Goal: Task Accomplishment & Management: Use online tool/utility

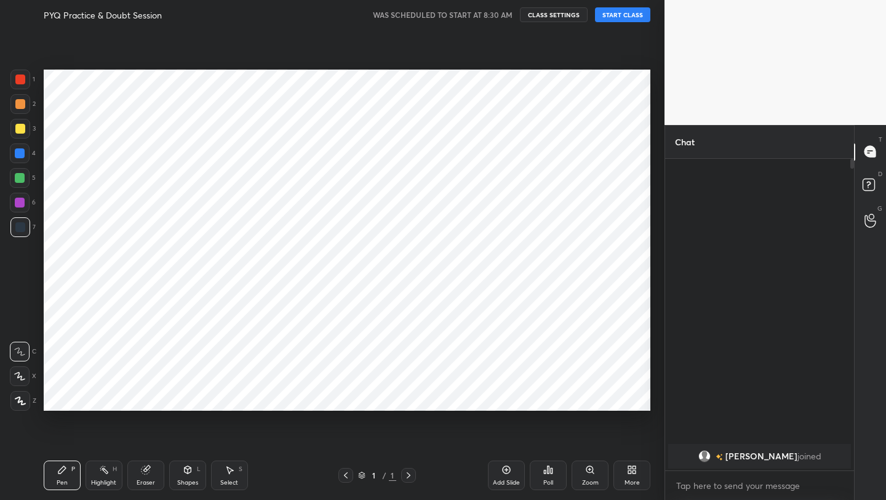
scroll to position [61115, 60921]
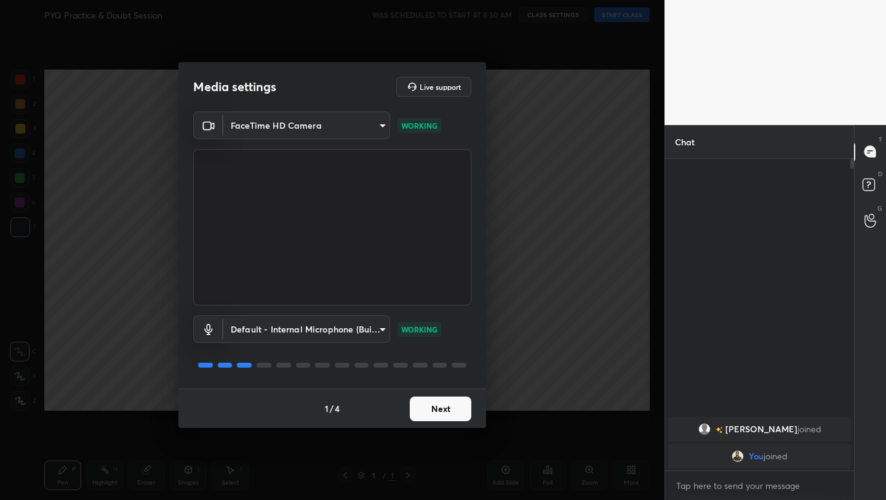
click at [422, 418] on button "Next" at bounding box center [441, 408] width 62 height 25
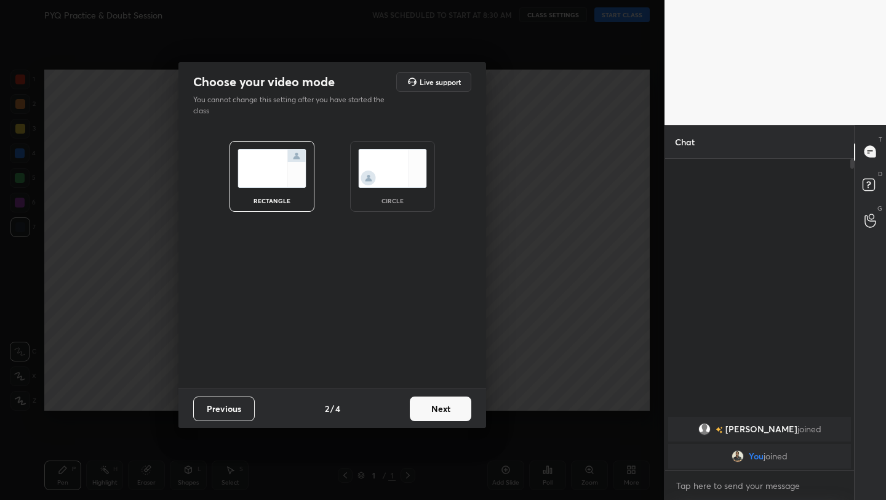
click at [422, 418] on button "Next" at bounding box center [441, 408] width 62 height 25
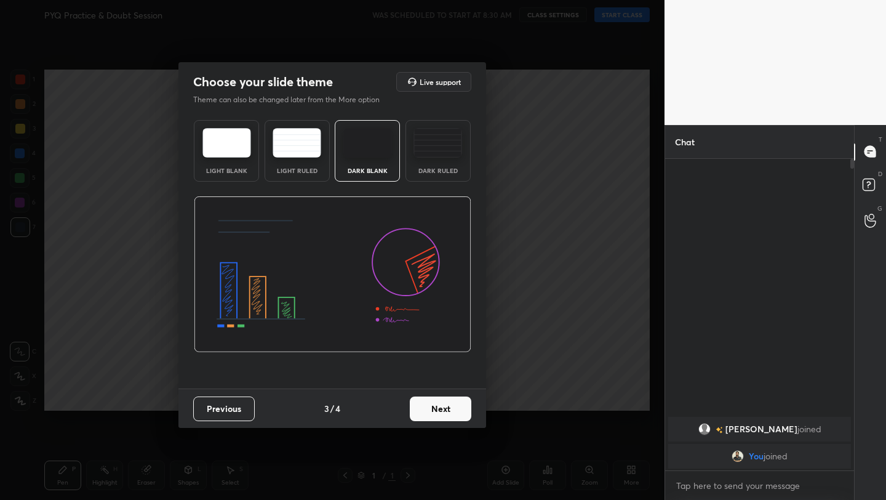
click at [422, 418] on button "Next" at bounding box center [441, 408] width 62 height 25
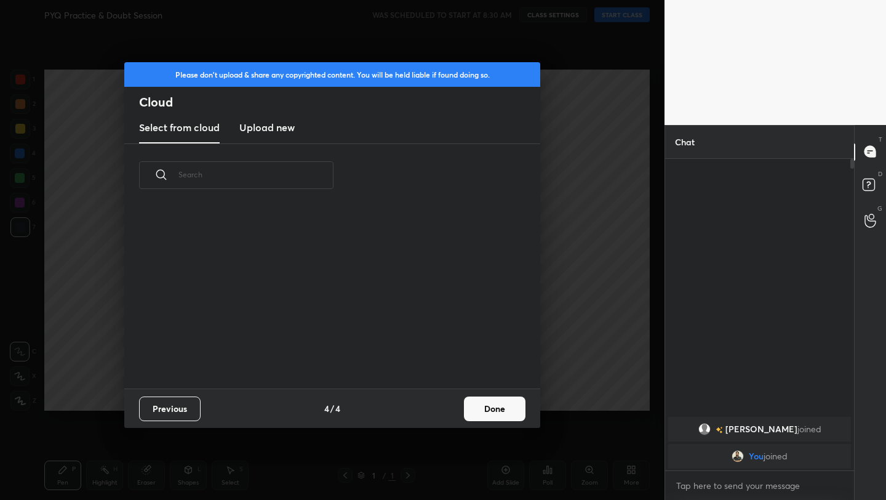
click at [507, 424] on div "Previous 4 / 4 Done" at bounding box center [332, 407] width 416 height 39
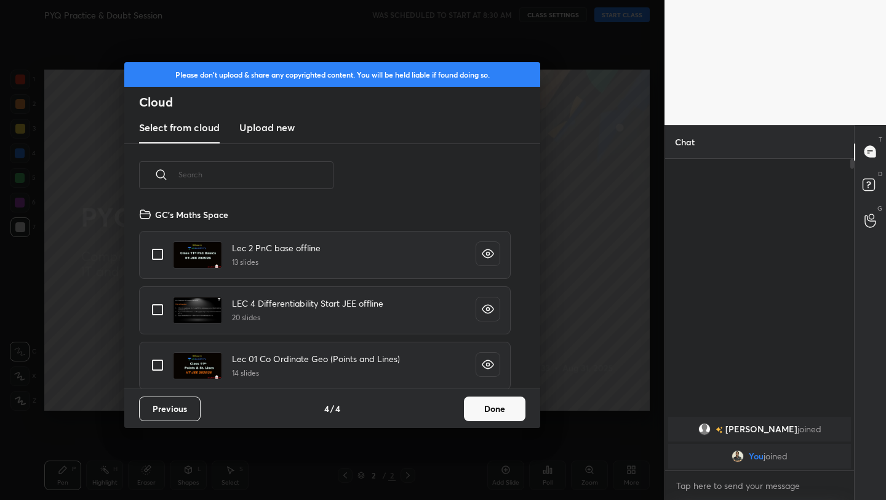
click at [504, 411] on button "Done" at bounding box center [495, 408] width 62 height 25
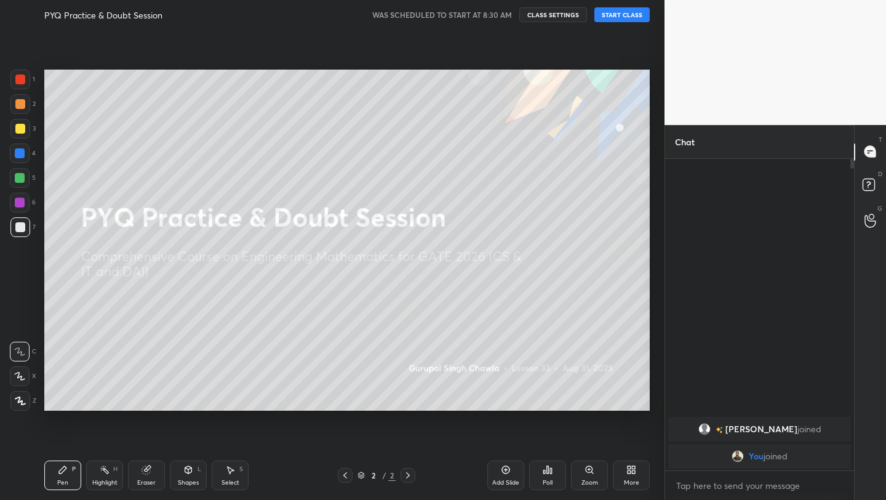
click at [615, 17] on button "START CLASS" at bounding box center [621, 14] width 55 height 15
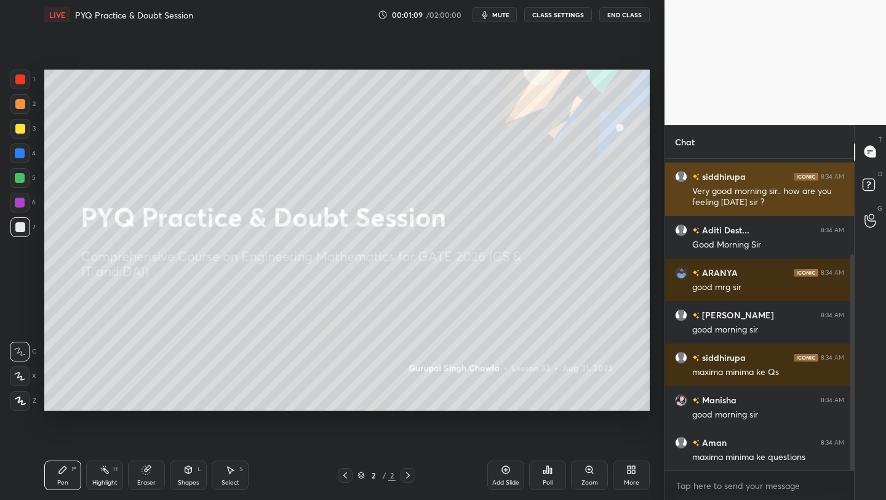
scroll to position [180, 0]
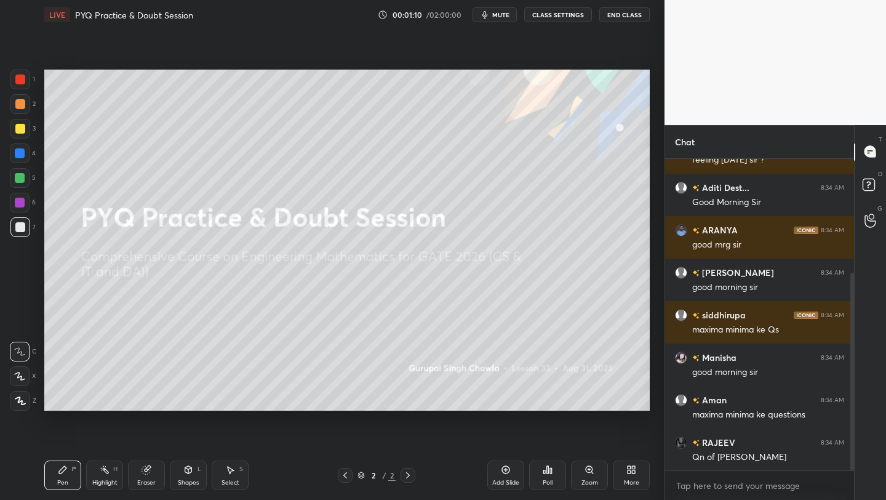
click at [636, 477] on div "More" at bounding box center [631, 475] width 37 height 30
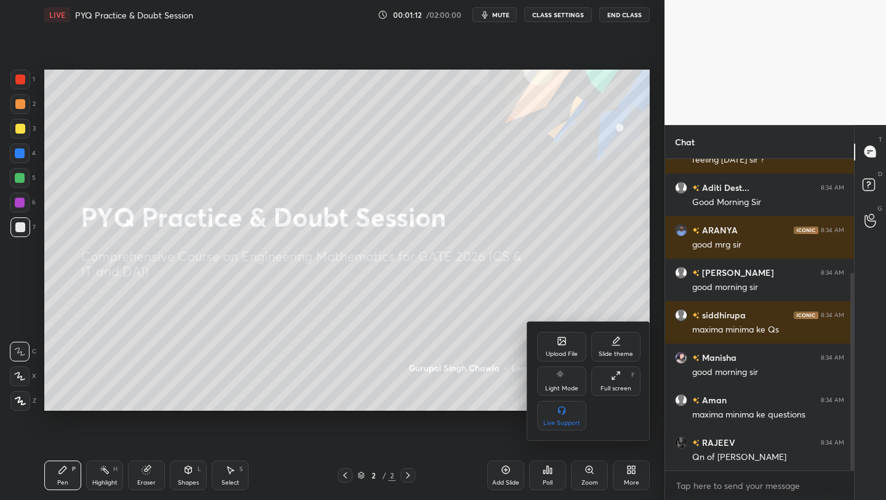
click at [560, 346] on div "Upload File" at bounding box center [561, 347] width 49 height 30
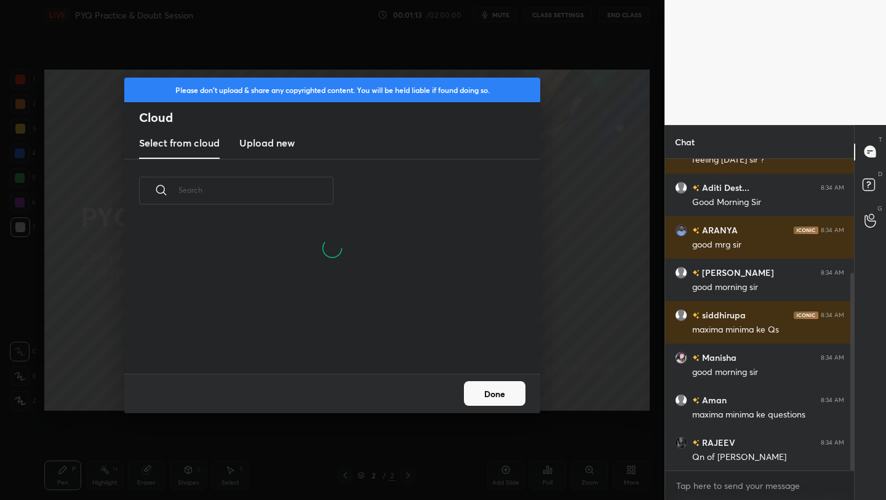
scroll to position [151, 395]
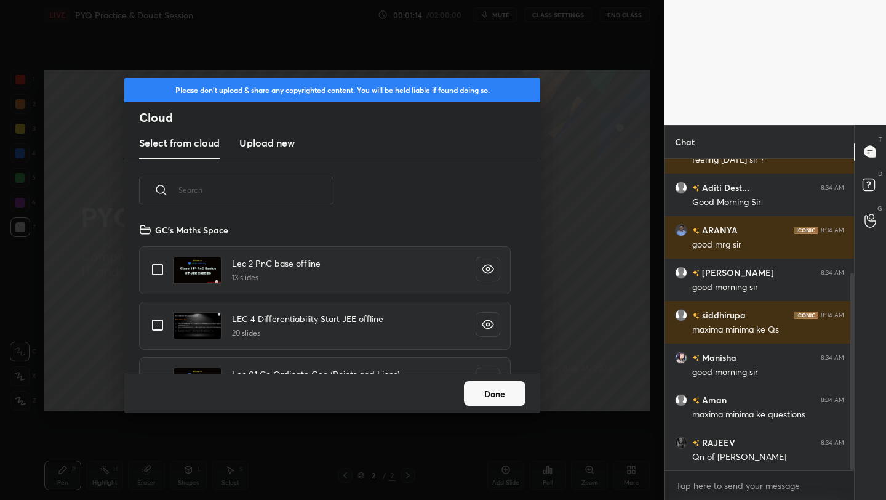
click at [255, 134] on new "Upload new" at bounding box center [266, 143] width 55 height 31
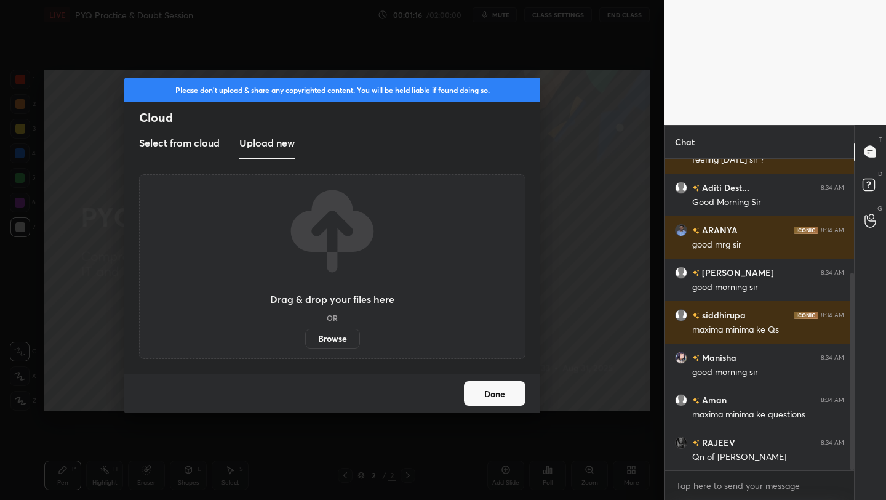
click at [338, 333] on label "Browse" at bounding box center [332, 339] width 55 height 20
click at [305, 333] on input "Browse" at bounding box center [305, 339] width 0 height 20
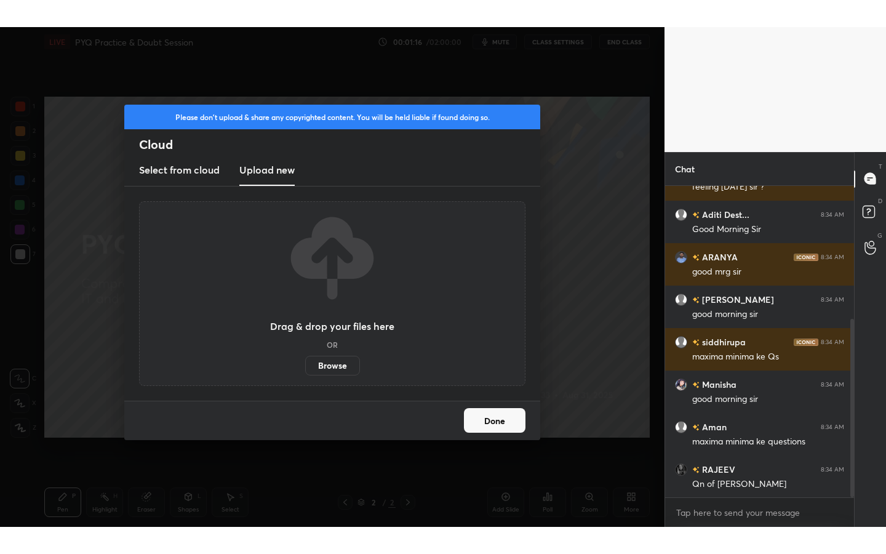
scroll to position [234, 0]
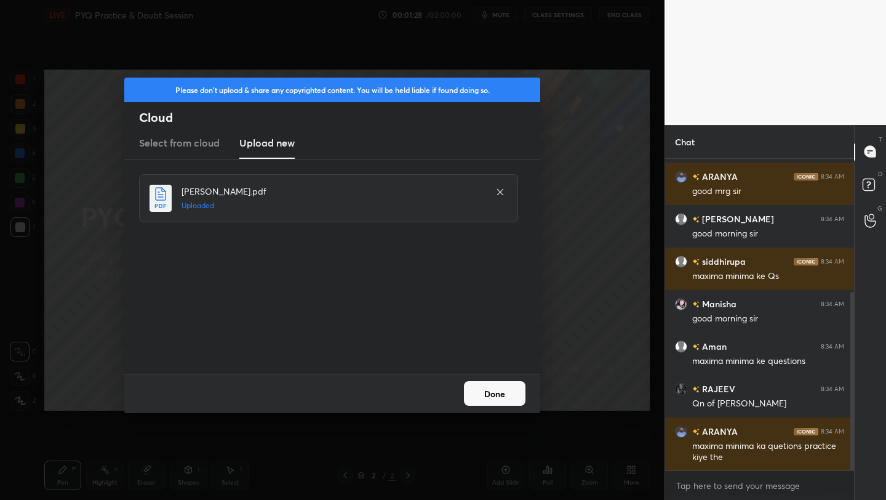
click at [488, 397] on button "Done" at bounding box center [495, 393] width 62 height 25
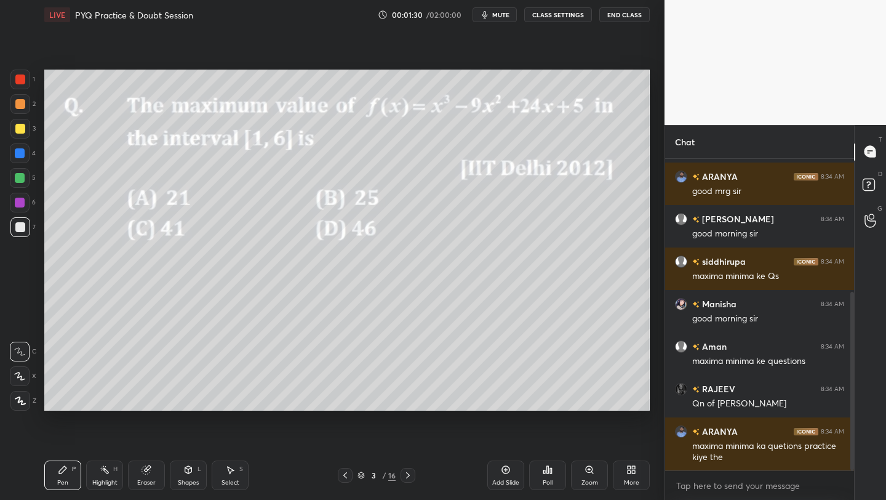
click at [625, 477] on div "More" at bounding box center [631, 475] width 37 height 30
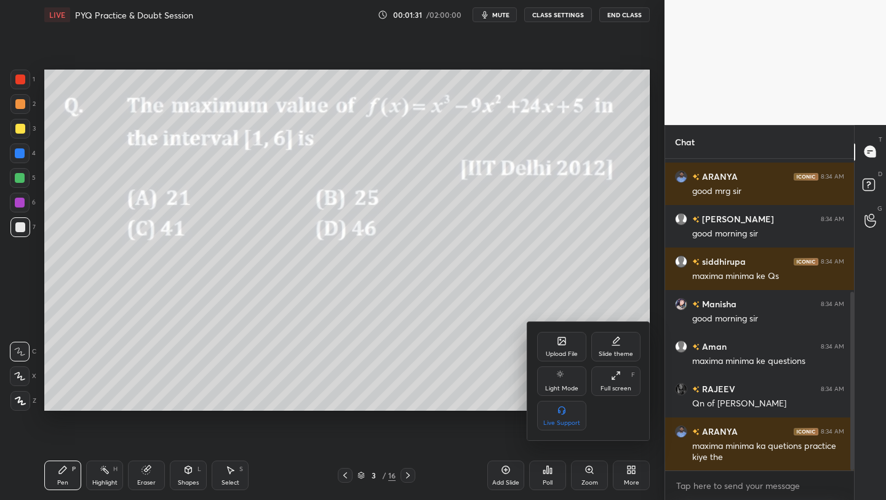
click at [620, 388] on div "Full screen" at bounding box center [616, 388] width 31 height 6
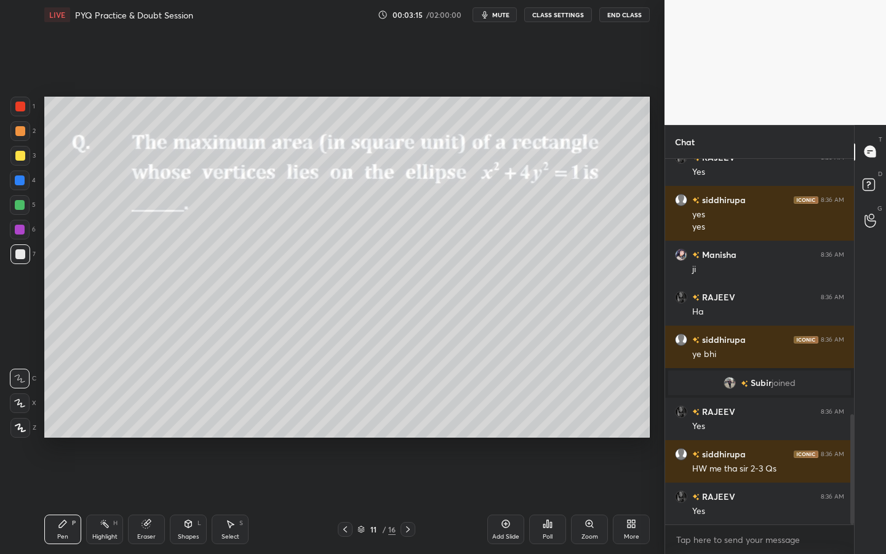
scroll to position [890, 0]
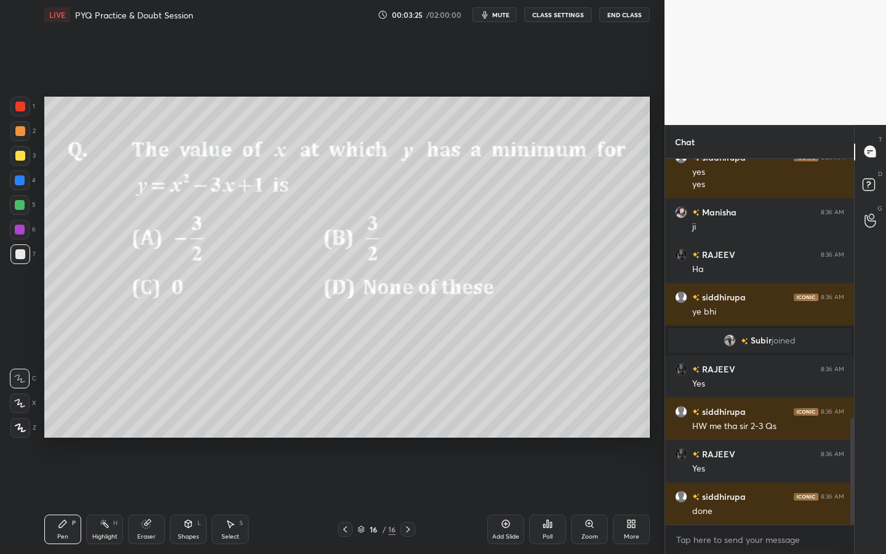
click at [494, 499] on div "Add Slide" at bounding box center [505, 529] width 37 height 30
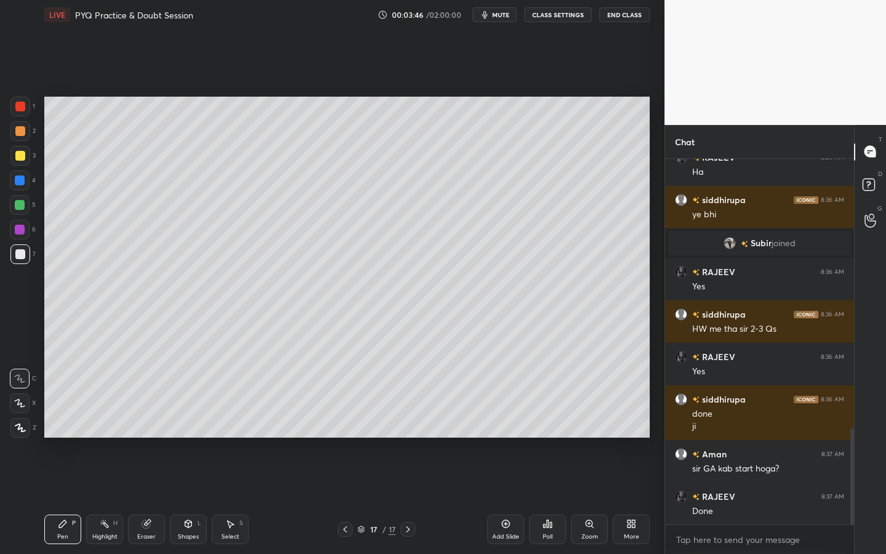
scroll to position [1030, 0]
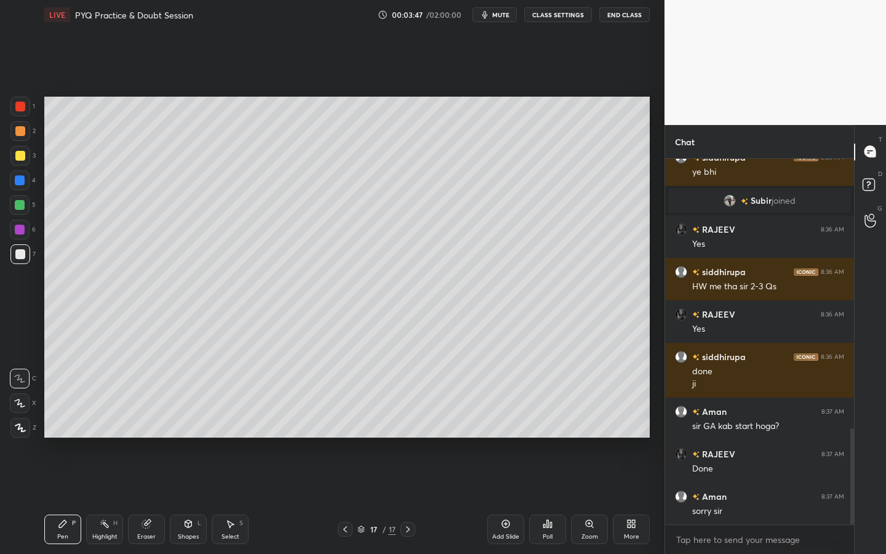
click at [620, 499] on div "More" at bounding box center [631, 529] width 37 height 30
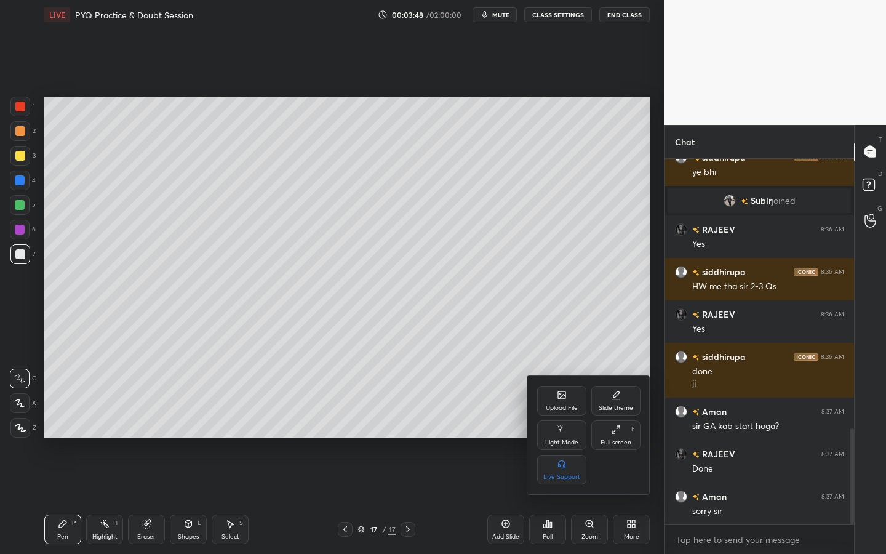
click at [551, 398] on div "Upload File" at bounding box center [561, 401] width 49 height 30
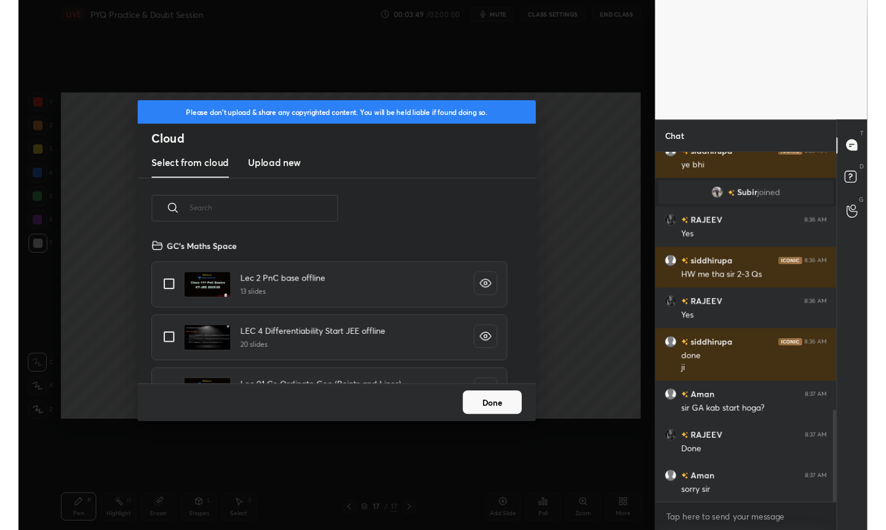
scroll to position [151, 395]
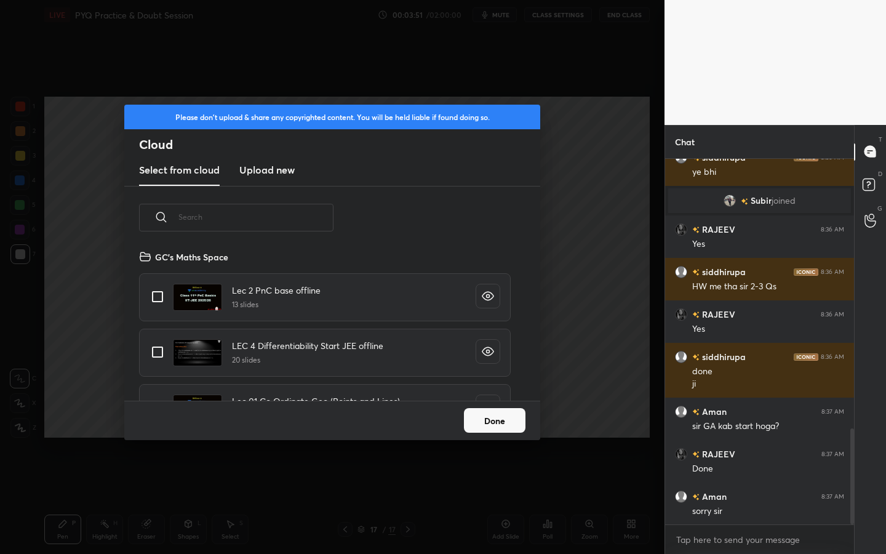
click at [278, 172] on h3 "Upload new" at bounding box center [266, 169] width 55 height 15
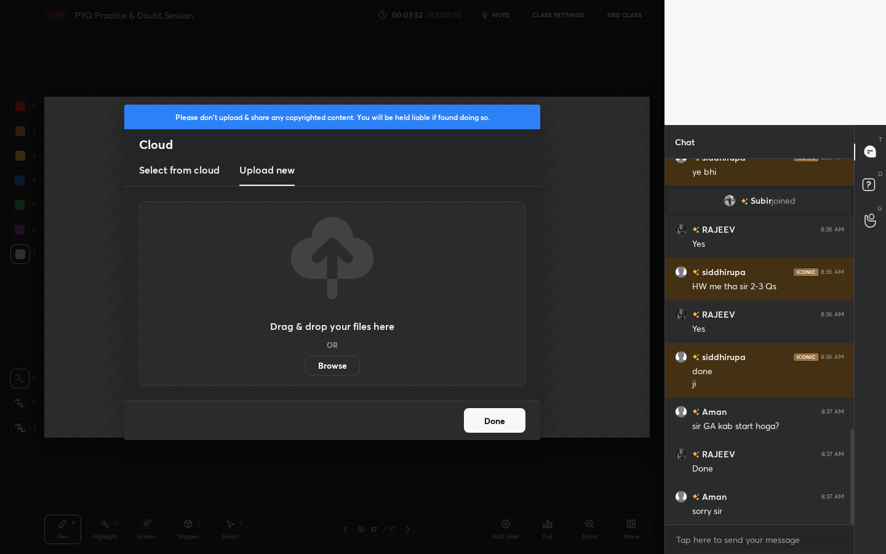
click at [330, 363] on label "Browse" at bounding box center [332, 366] width 55 height 20
click at [305, 363] on input "Browse" at bounding box center [305, 366] width 0 height 20
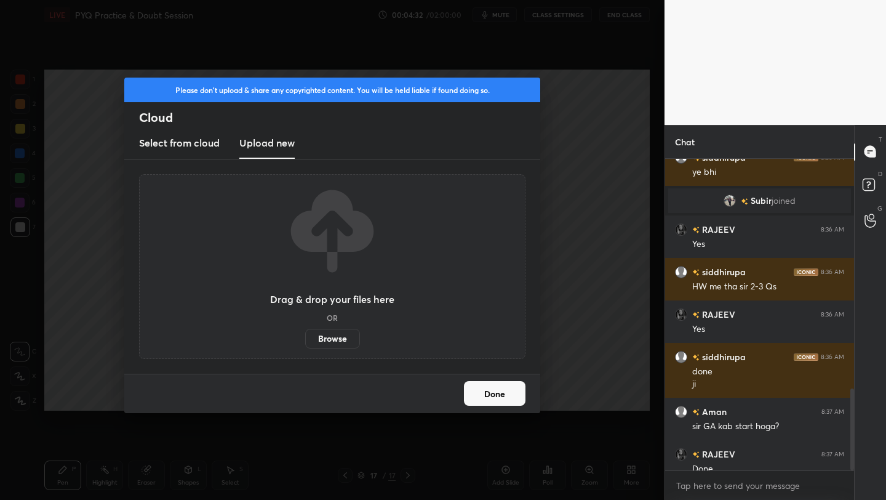
scroll to position [1127, 0]
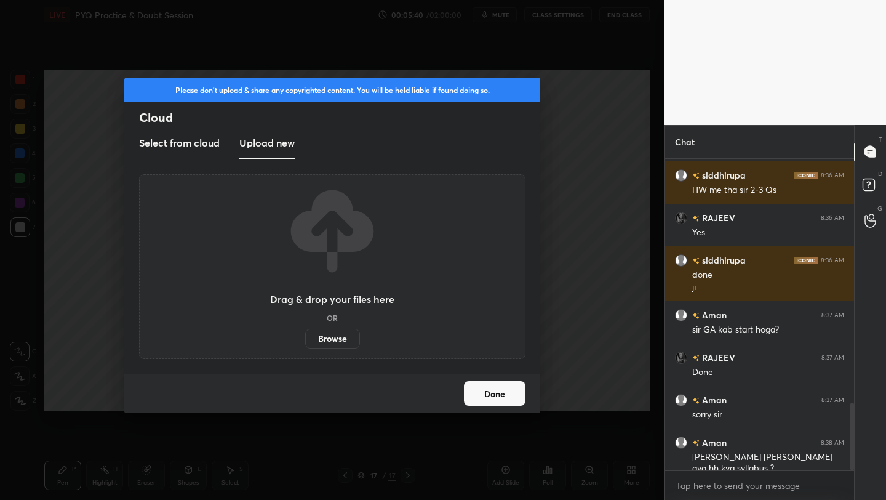
click at [498, 401] on button "Done" at bounding box center [495, 393] width 62 height 25
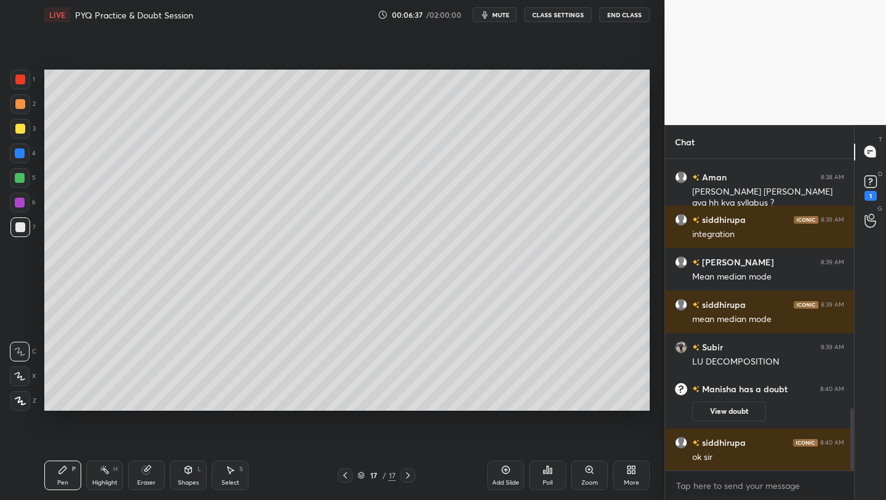
scroll to position [1248, 0]
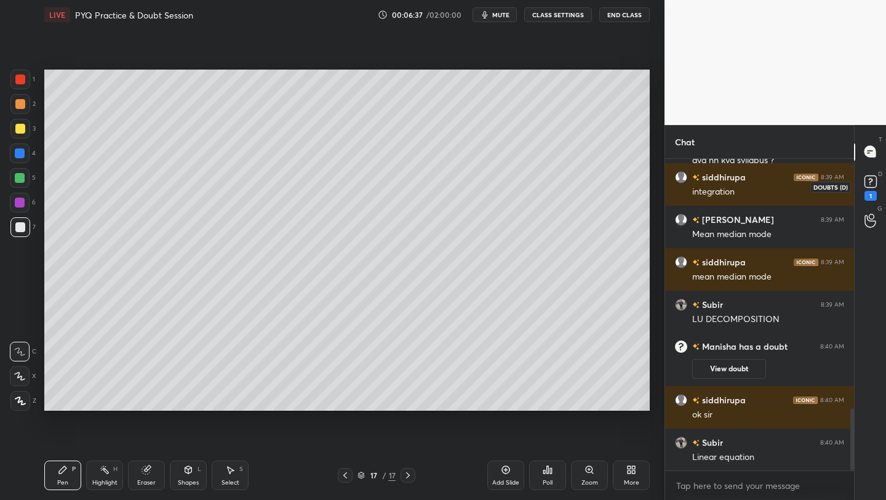
click at [874, 178] on rect at bounding box center [871, 181] width 12 height 12
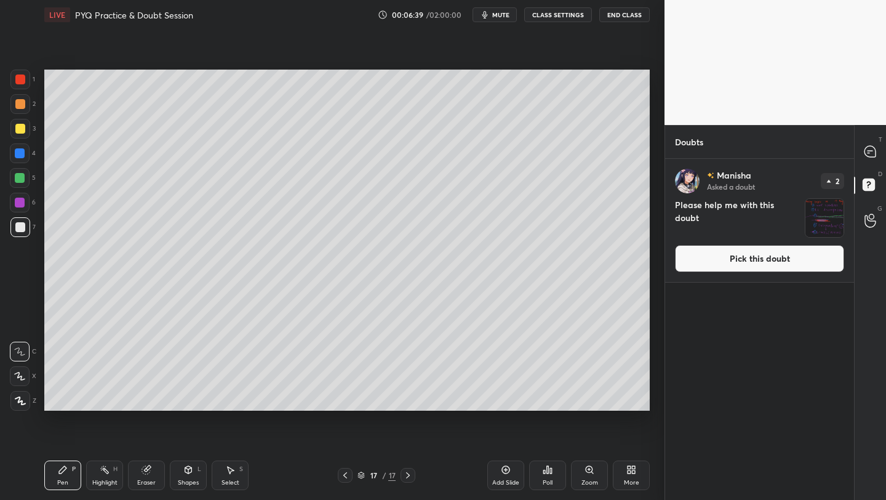
click at [821, 229] on img "grid" at bounding box center [825, 218] width 38 height 38
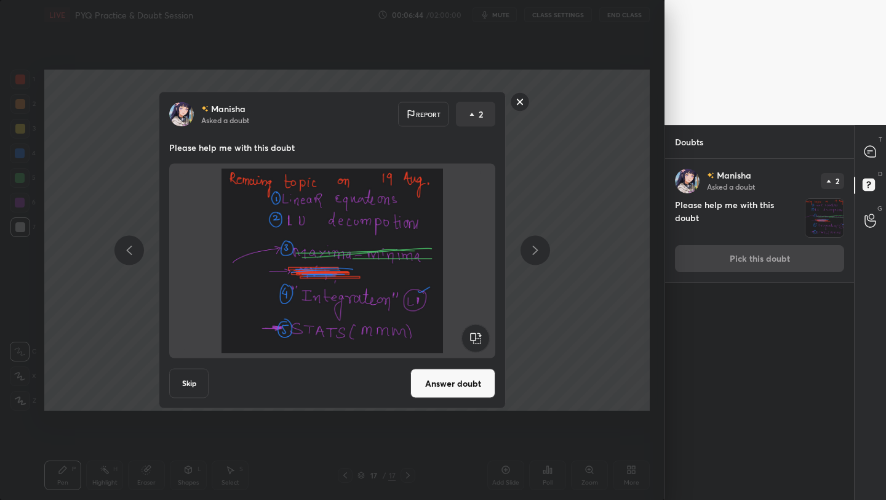
click at [454, 382] on button "Answer doubt" at bounding box center [452, 384] width 85 height 30
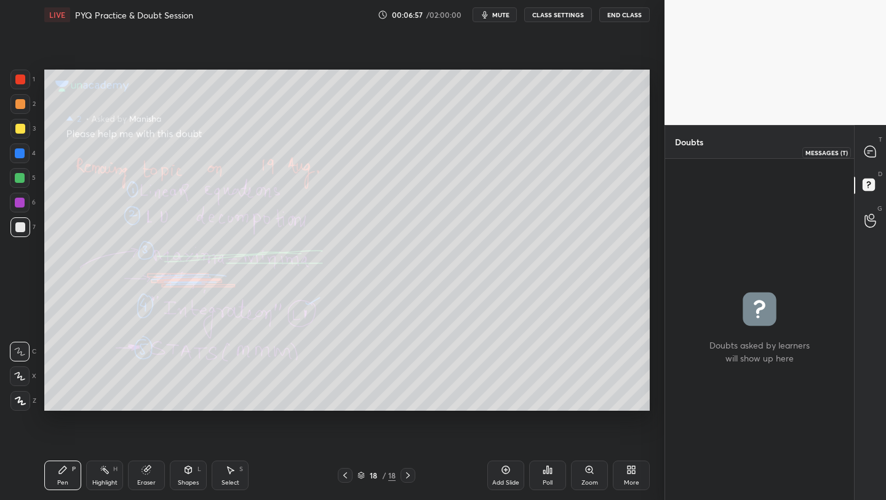
click at [866, 154] on div at bounding box center [870, 152] width 25 height 22
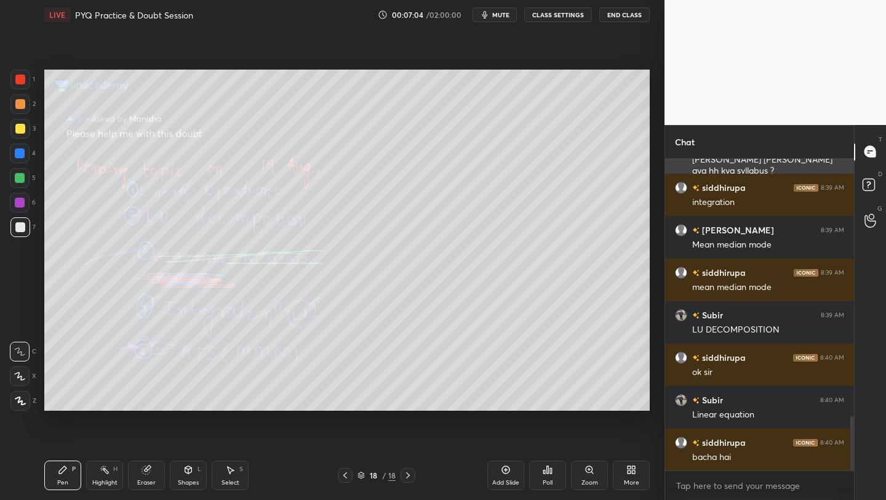
scroll to position [1519, 0]
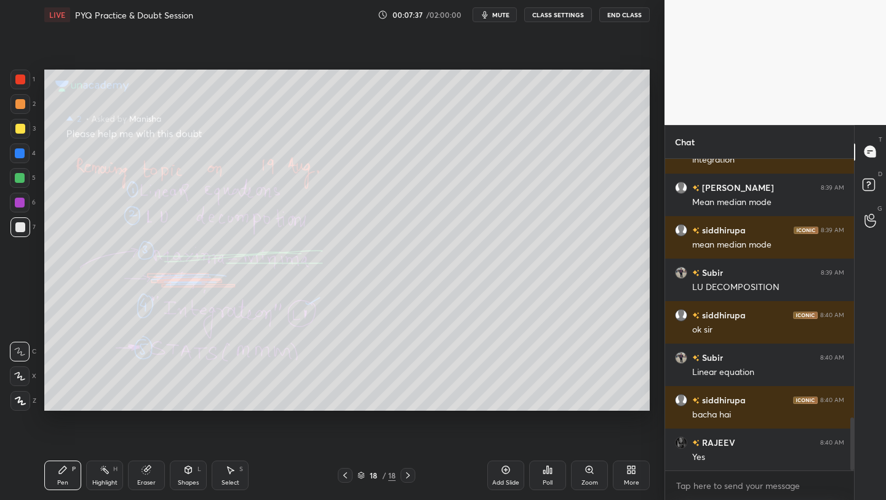
click at [407, 470] on div at bounding box center [408, 475] width 15 height 15
click at [406, 473] on icon at bounding box center [408, 475] width 10 height 10
click at [407, 474] on icon at bounding box center [408, 475] width 10 height 10
click at [511, 473] on div "Add Slide" at bounding box center [505, 475] width 37 height 30
click at [21, 108] on div at bounding box center [20, 104] width 10 height 10
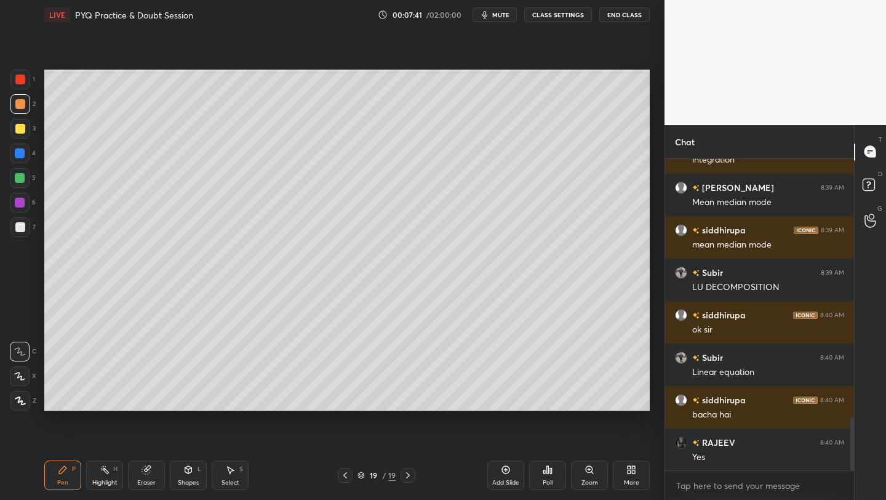
scroll to position [1562, 0]
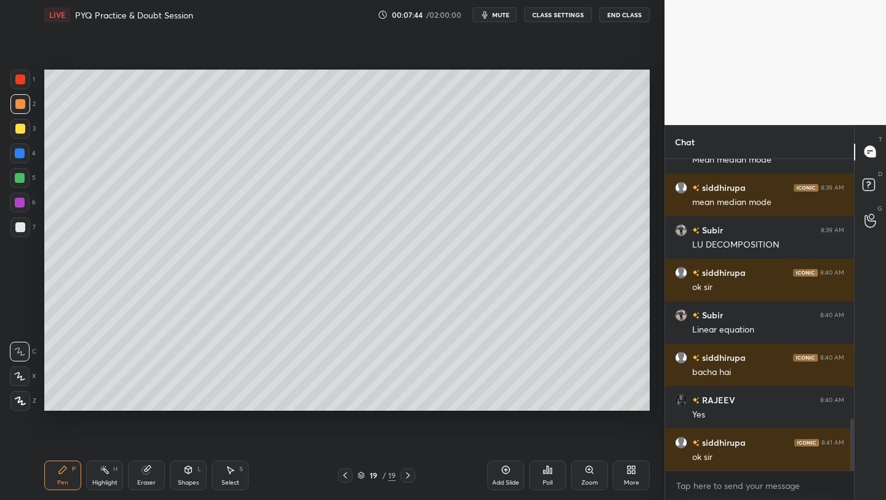
drag, startPoint x: 14, startPoint y: 371, endPoint x: 20, endPoint y: 361, distance: 11.3
click at [11, 369] on div at bounding box center [20, 376] width 20 height 20
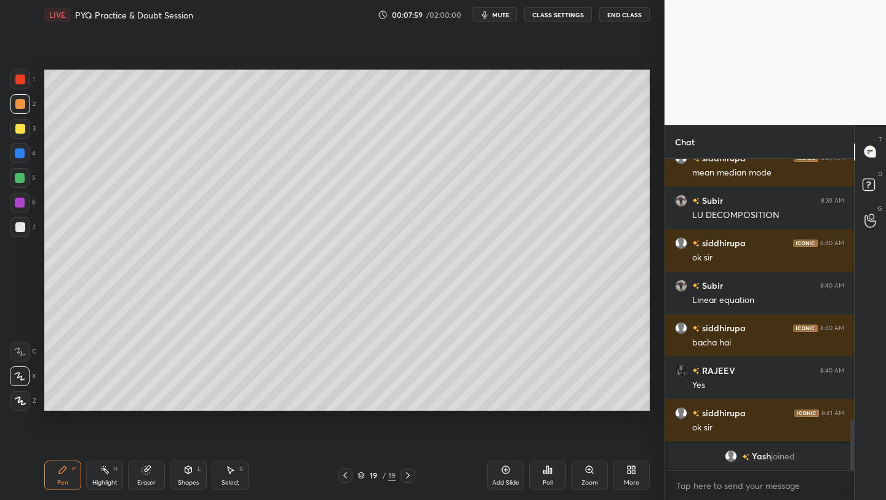
scroll to position [1335, 0]
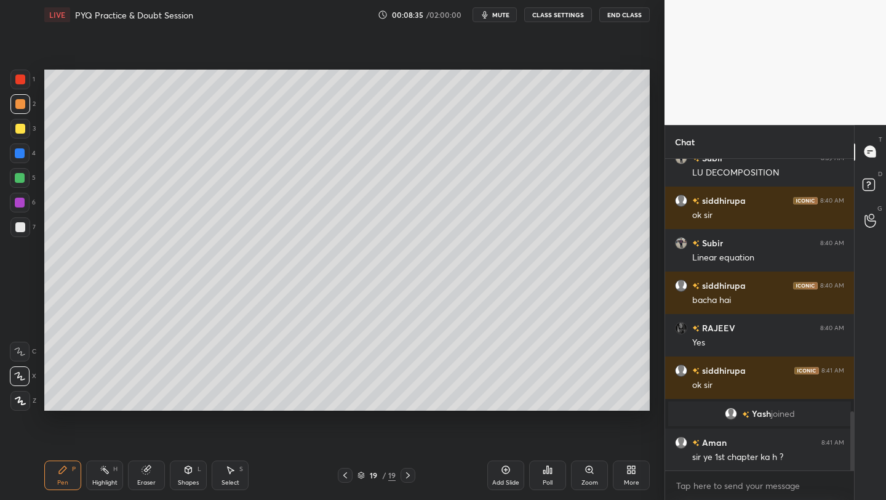
click at [172, 473] on div "Shapes L" at bounding box center [188, 475] width 37 height 30
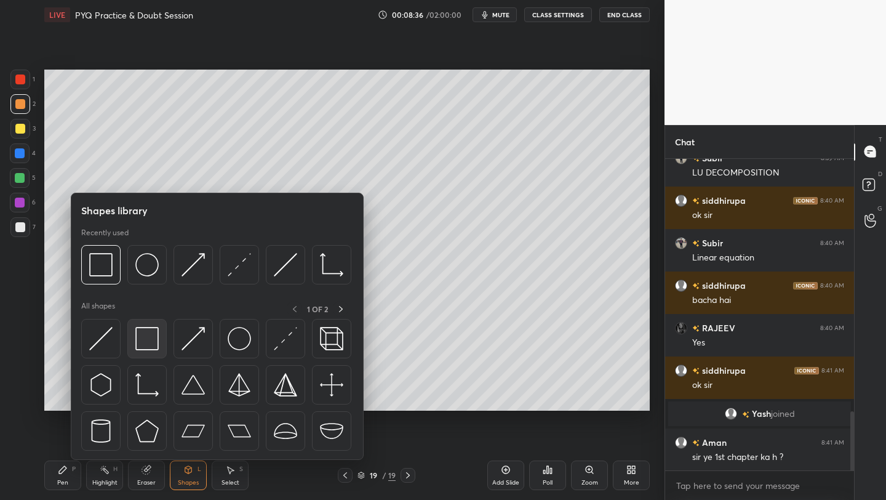
click at [138, 337] on img at bounding box center [146, 338] width 23 height 23
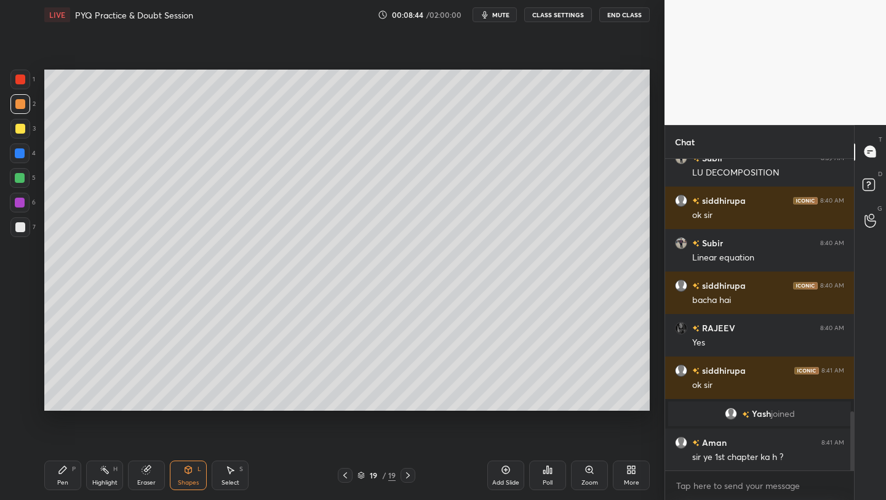
drag, startPoint x: 64, startPoint y: 471, endPoint x: 59, endPoint y: 443, distance: 28.1
click at [60, 468] on icon at bounding box center [63, 470] width 10 height 10
click at [17, 78] on div at bounding box center [20, 79] width 10 height 10
click at [16, 154] on div at bounding box center [20, 153] width 10 height 10
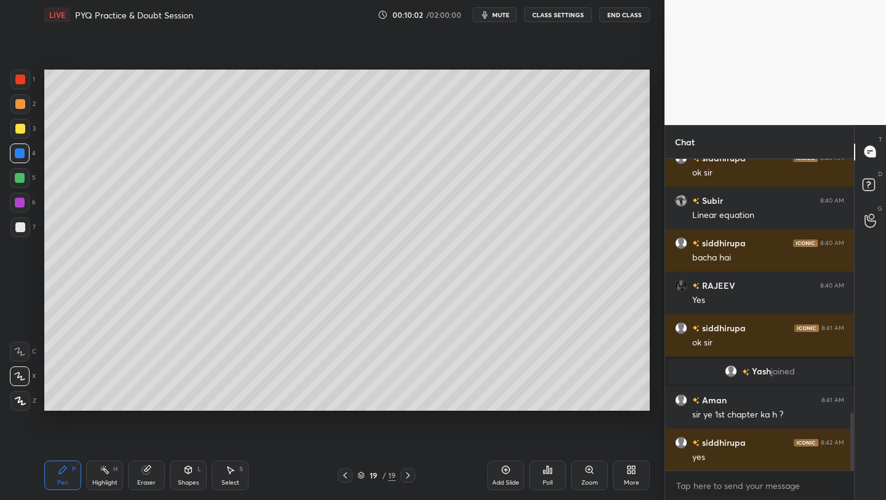
drag, startPoint x: 17, startPoint y: 217, endPoint x: 30, endPoint y: 207, distance: 16.4
click at [16, 216] on div "6" at bounding box center [23, 205] width 26 height 25
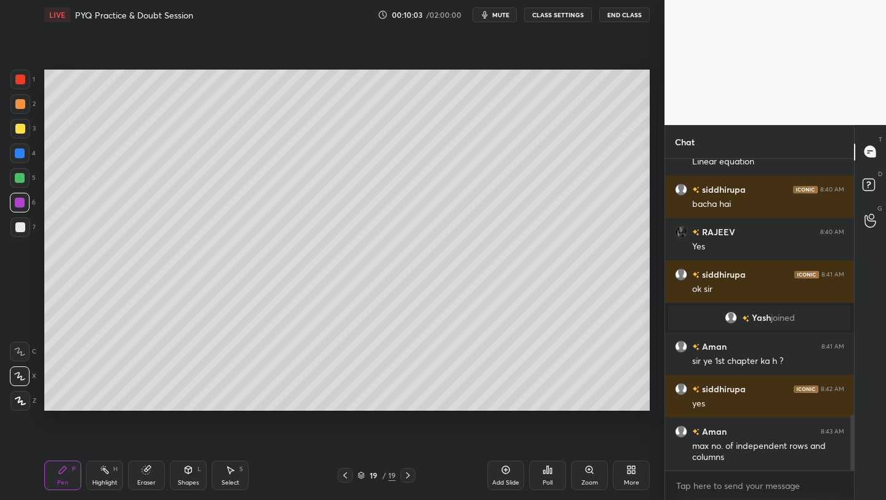
drag, startPoint x: 11, startPoint y: 181, endPoint x: 22, endPoint y: 180, distance: 11.1
click at [10, 182] on div at bounding box center [20, 178] width 20 height 20
click at [17, 229] on div at bounding box center [20, 227] width 10 height 10
click at [187, 476] on div "Shapes L" at bounding box center [188, 475] width 37 height 30
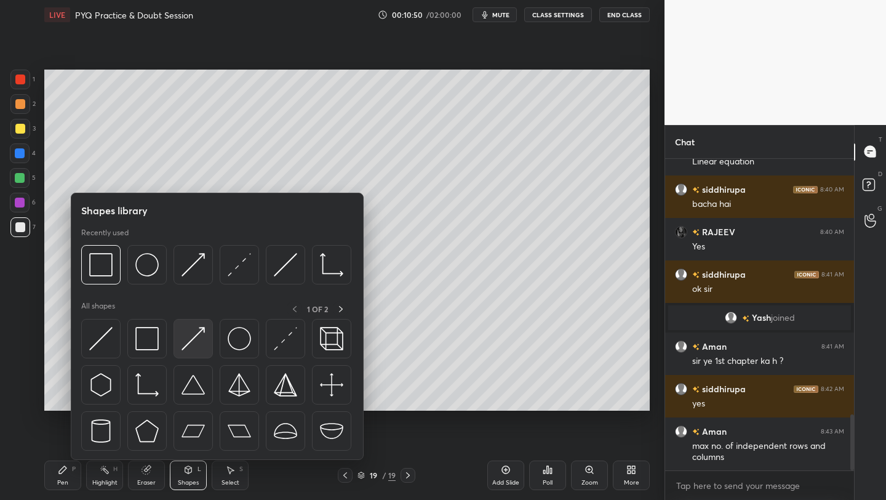
click at [188, 332] on img at bounding box center [193, 338] width 23 height 23
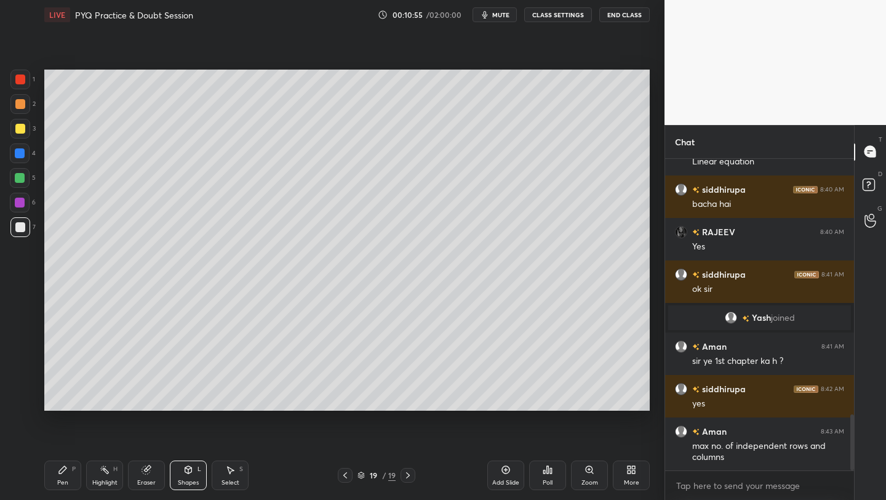
drag, startPoint x: 42, startPoint y: 478, endPoint x: 63, endPoint y: 458, distance: 28.7
click at [46, 479] on div "LIVE PYQ Practice & Doubt Session 00:10:55 / 02:00:00 mute CLASS SETTINGS End C…" at bounding box center [346, 250] width 615 height 500
drag, startPoint x: 56, startPoint y: 479, endPoint x: 63, endPoint y: 472, distance: 9.6
click at [59, 476] on div "Pen P" at bounding box center [62, 475] width 37 height 30
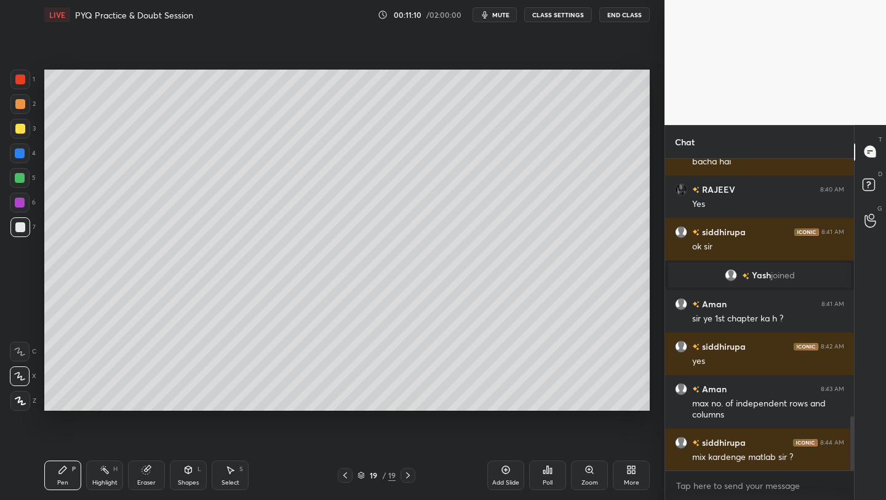
drag, startPoint x: 189, startPoint y: 479, endPoint x: 191, endPoint y: 462, distance: 17.9
click at [188, 476] on div "Shapes L" at bounding box center [188, 475] width 37 height 30
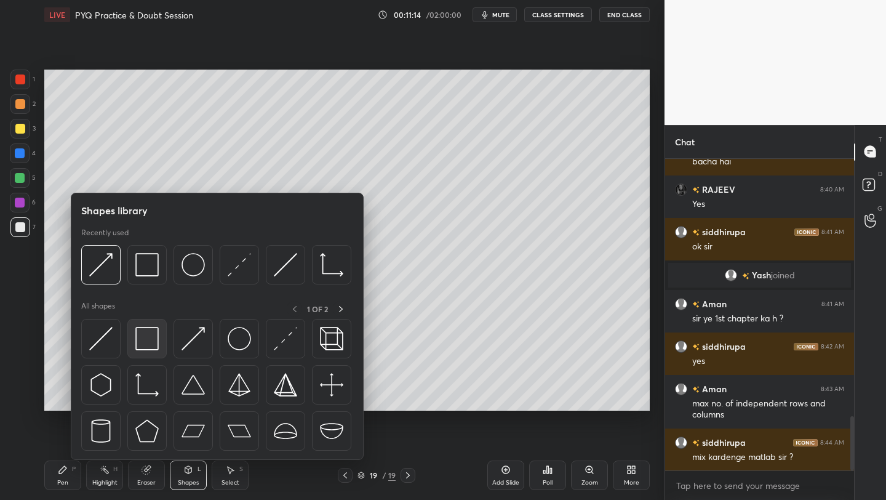
click at [153, 338] on img at bounding box center [146, 338] width 23 height 23
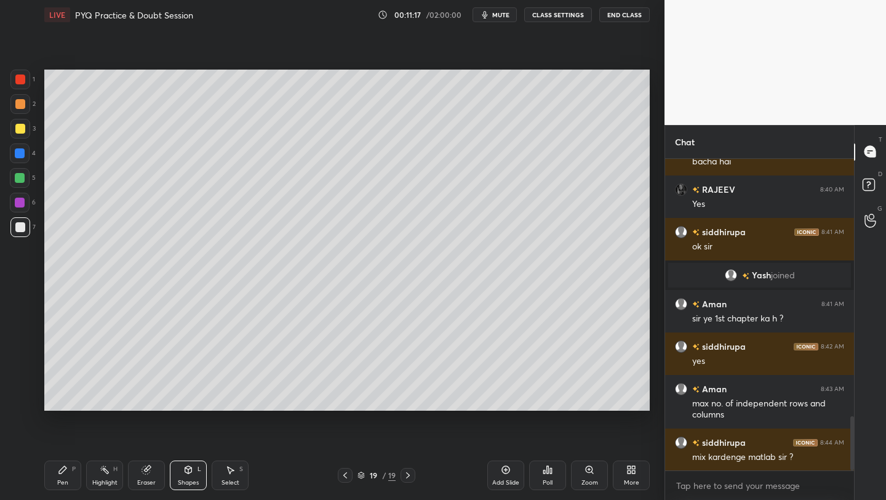
click at [235, 466] on div "Select S" at bounding box center [230, 475] width 37 height 30
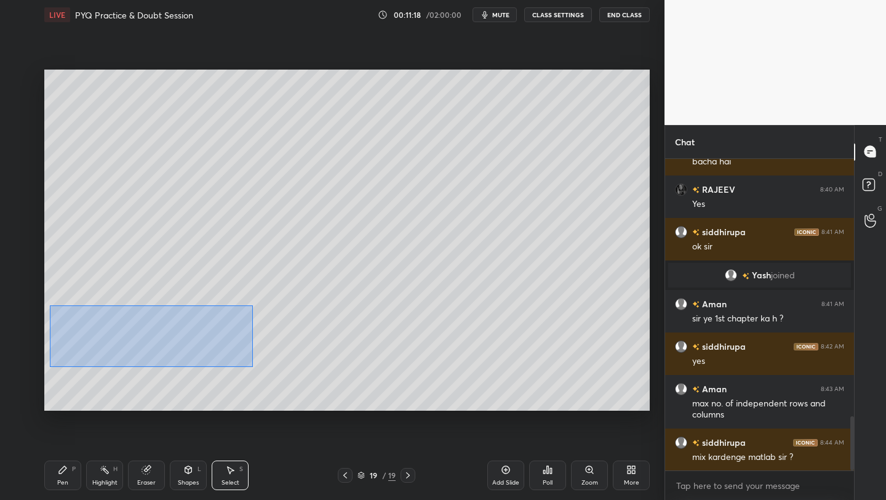
drag, startPoint x: 51, startPoint y: 307, endPoint x: 222, endPoint y: 353, distance: 177.0
click at [251, 365] on div "0 ° Undo Copy Duplicate Duplicate to new slide Delete" at bounding box center [347, 240] width 606 height 341
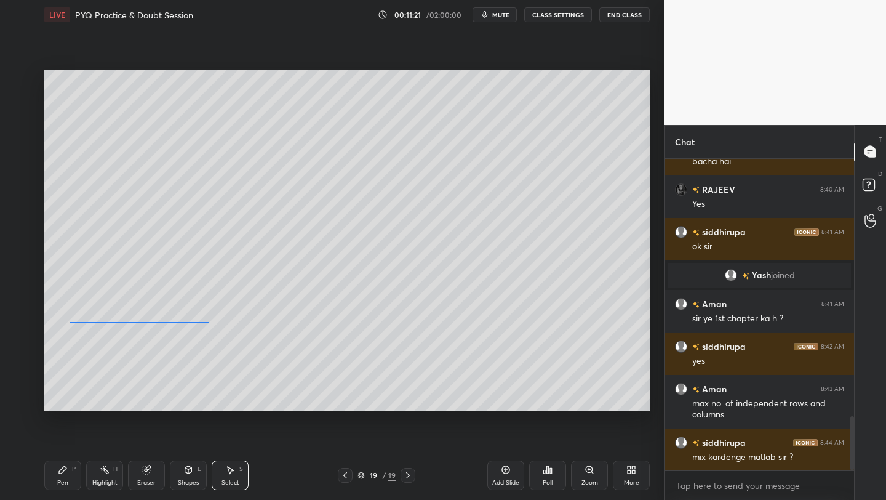
drag, startPoint x: 134, startPoint y: 322, endPoint x: 145, endPoint y: 302, distance: 24.0
click at [146, 303] on div "0 ° Undo Copy Duplicate Duplicate to new slide Delete" at bounding box center [347, 240] width 606 height 341
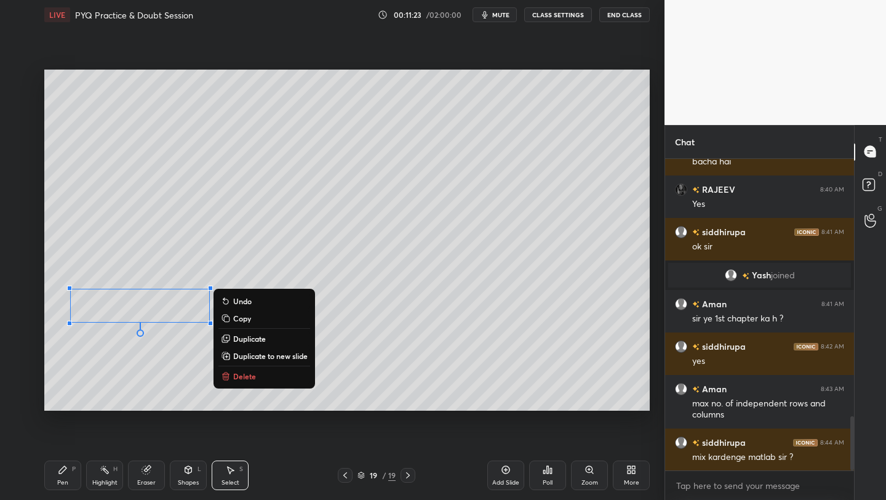
click at [265, 341] on p "Duplicate" at bounding box center [249, 339] width 33 height 10
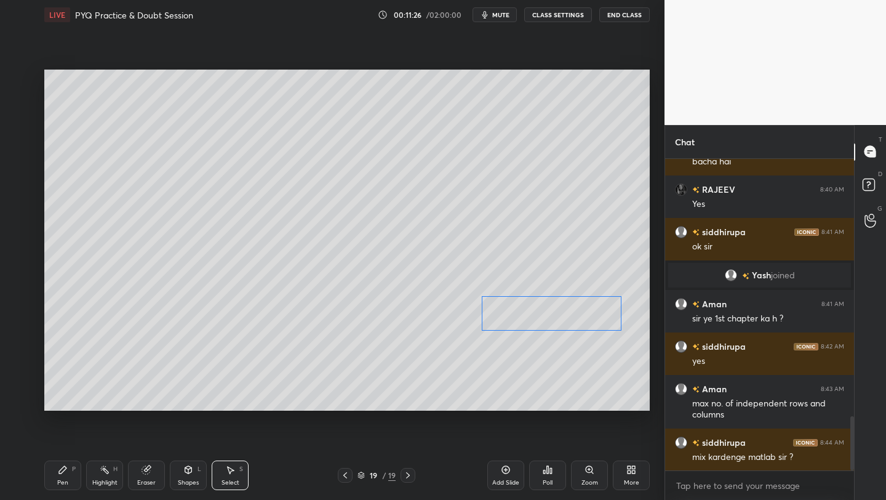
drag, startPoint x: 211, startPoint y: 324, endPoint x: 604, endPoint y: 317, distance: 392.7
click at [603, 318] on div "0 ° Undo Copy Duplicate Duplicate to new slide Delete" at bounding box center [347, 240] width 606 height 341
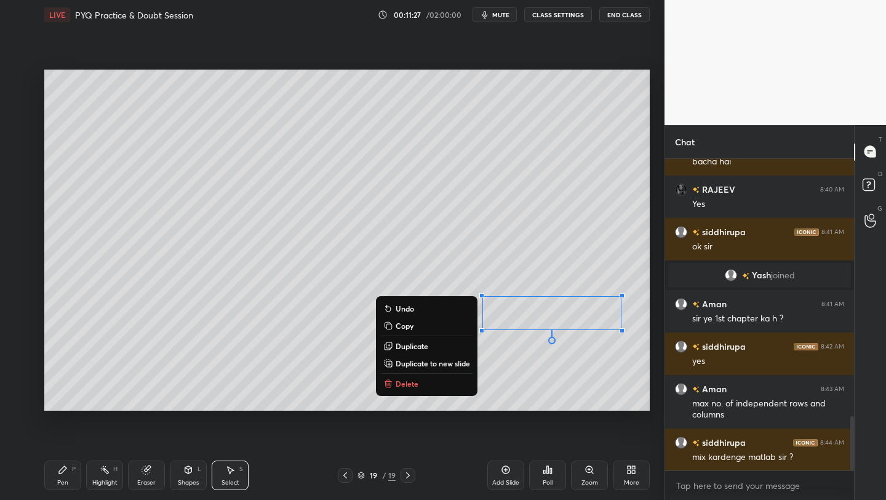
drag, startPoint x: 66, startPoint y: 479, endPoint x: 78, endPoint y: 431, distance: 50.0
click at [66, 479] on div "Pen" at bounding box center [62, 482] width 11 height 6
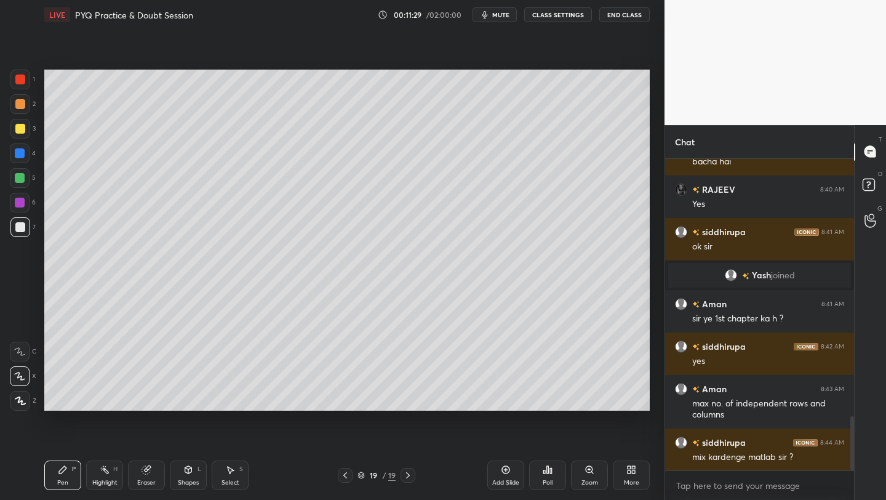
click at [20, 229] on div at bounding box center [20, 227] width 10 height 10
click at [19, 205] on div at bounding box center [20, 203] width 10 height 10
click at [20, 225] on div at bounding box center [20, 227] width 10 height 10
click at [20, 206] on div at bounding box center [20, 203] width 10 height 10
drag, startPoint x: 12, startPoint y: 222, endPoint x: 39, endPoint y: 217, distance: 27.5
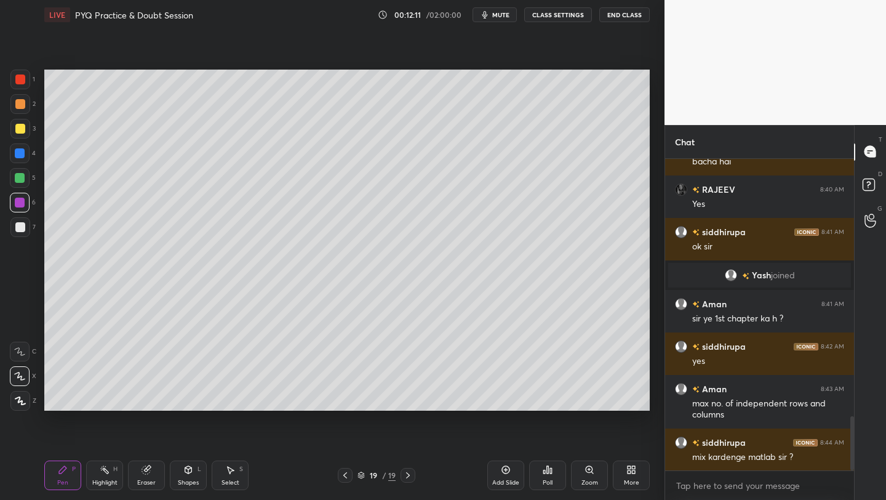
click at [17, 222] on div at bounding box center [20, 227] width 20 height 20
click at [21, 180] on div at bounding box center [20, 178] width 20 height 20
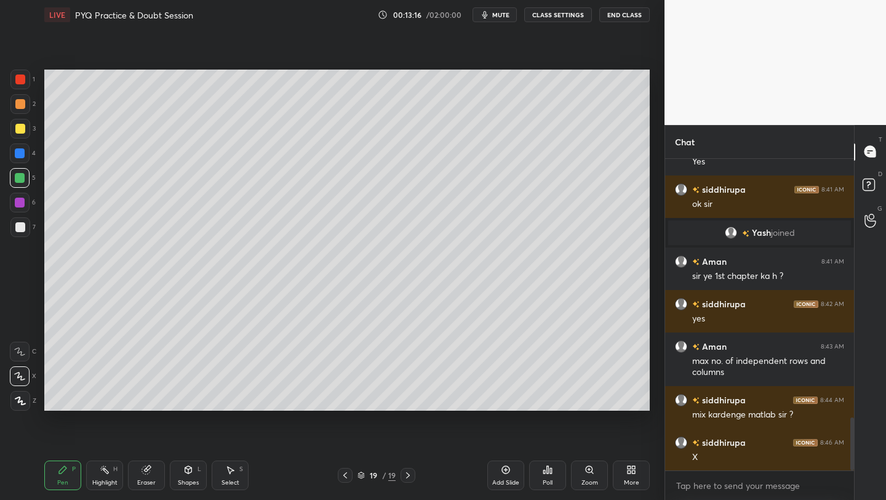
click at [188, 477] on div "Shapes L" at bounding box center [188, 475] width 37 height 30
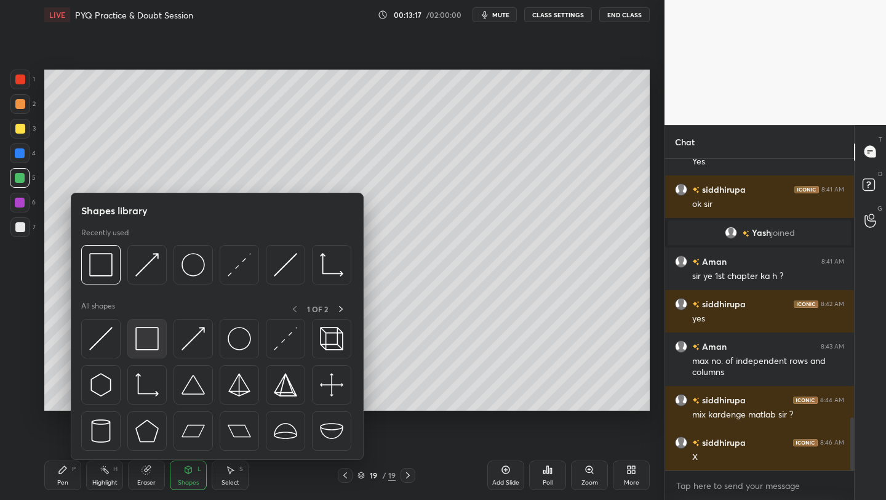
click at [142, 338] on img at bounding box center [146, 338] width 23 height 23
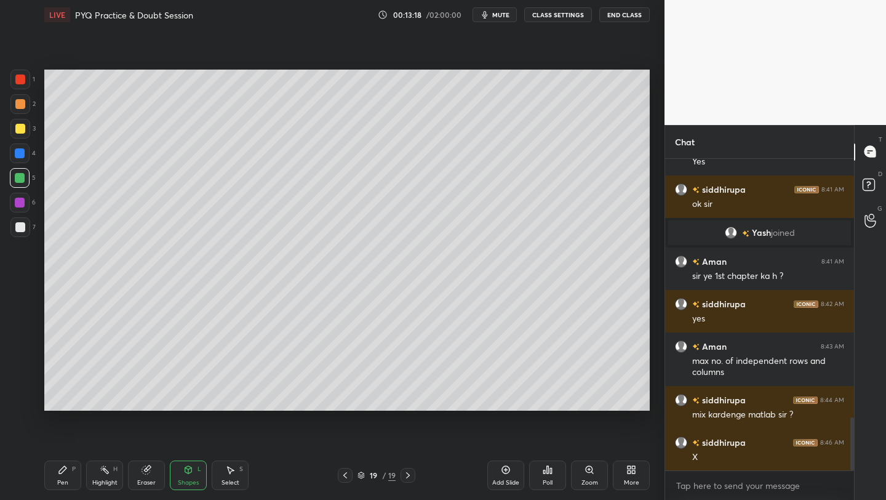
click at [16, 201] on div at bounding box center [20, 203] width 10 height 10
click at [58, 488] on div "Pen P Highlight H Eraser Shapes L Select S 19 / 19 Add Slide Poll Zoom More" at bounding box center [347, 474] width 606 height 49
click at [62, 476] on div "Pen P" at bounding box center [62, 475] width 37 height 30
drag, startPoint x: 23, startPoint y: 180, endPoint x: 31, endPoint y: 182, distance: 8.2
click at [23, 180] on div at bounding box center [20, 178] width 10 height 10
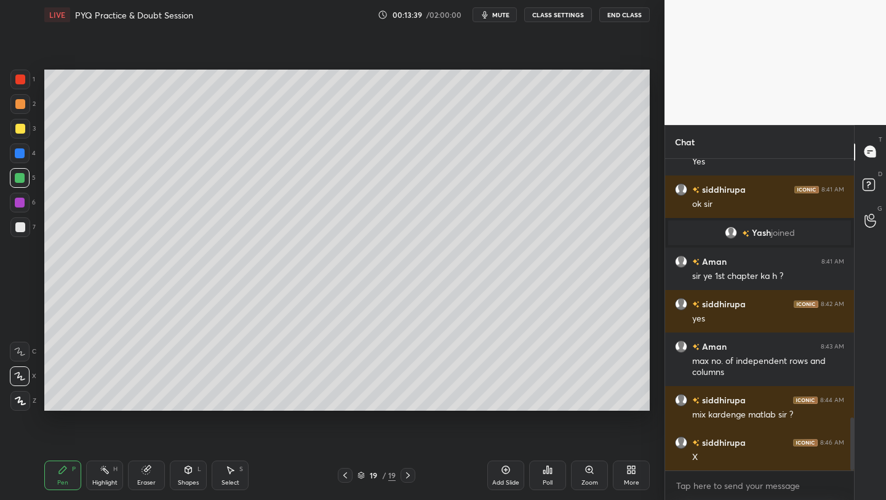
click at [26, 126] on div at bounding box center [20, 129] width 20 height 20
click at [20, 128] on div at bounding box center [20, 129] width 10 height 10
click at [16, 154] on div at bounding box center [20, 153] width 10 height 10
click at [194, 471] on div "Shapes L" at bounding box center [188, 475] width 37 height 30
drag, startPoint x: 173, startPoint y: 474, endPoint x: 177, endPoint y: 465, distance: 10.7
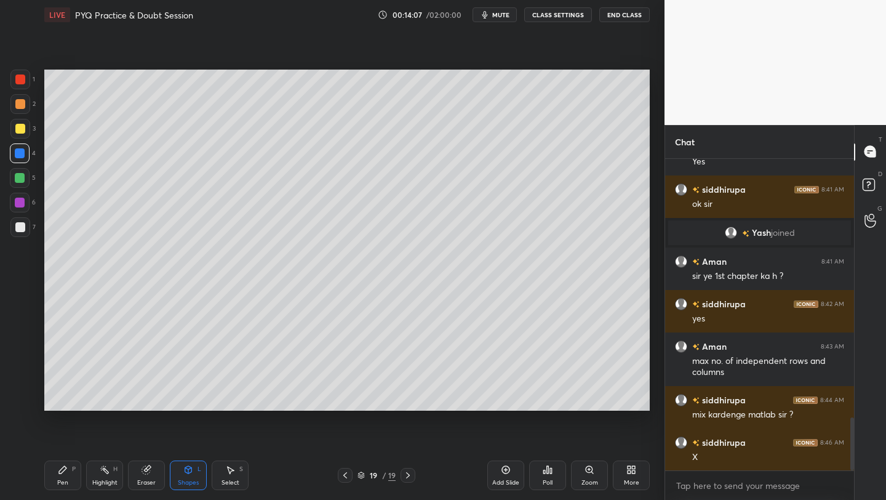
click at [171, 472] on div "Shapes L" at bounding box center [188, 475] width 37 height 30
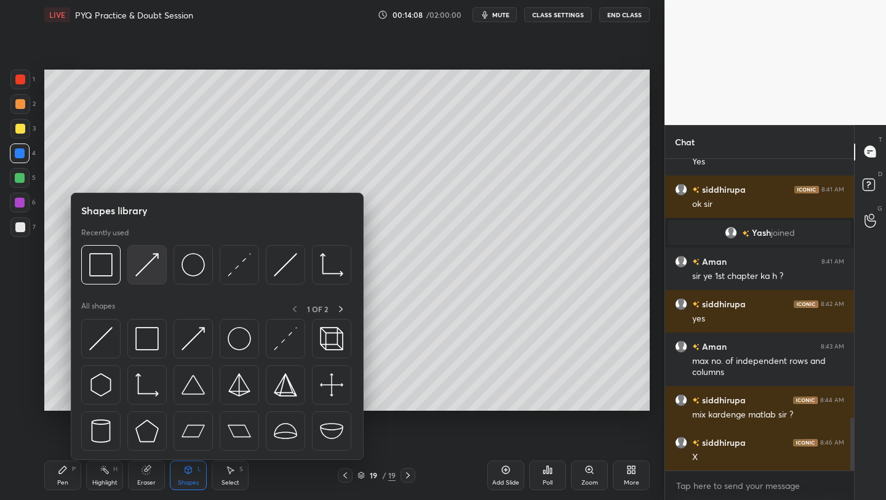
click at [150, 268] on img at bounding box center [146, 264] width 23 height 23
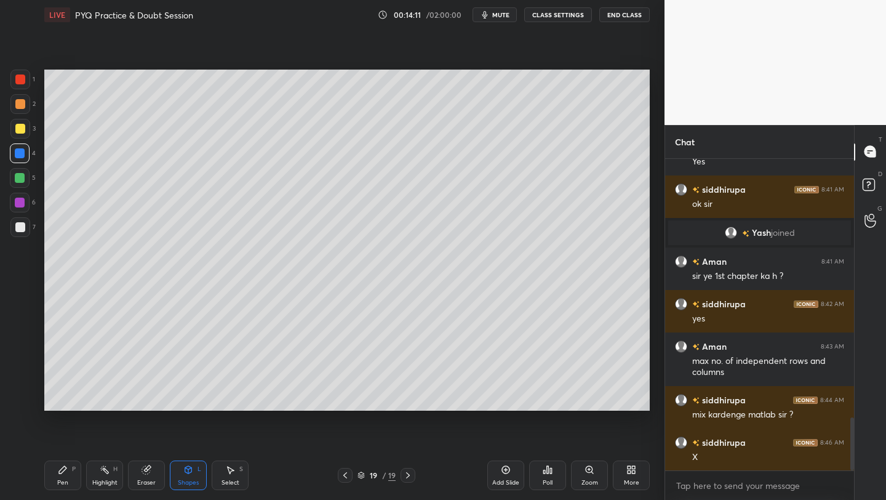
drag, startPoint x: 47, startPoint y: 467, endPoint x: 58, endPoint y: 465, distance: 11.3
click at [55, 466] on div "Pen P" at bounding box center [62, 475] width 37 height 30
click at [25, 179] on div at bounding box center [20, 178] width 20 height 20
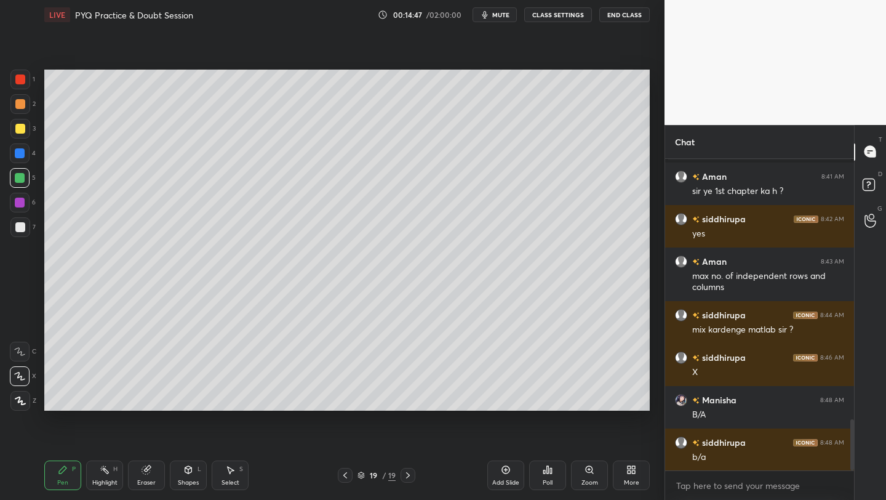
scroll to position [1644, 0]
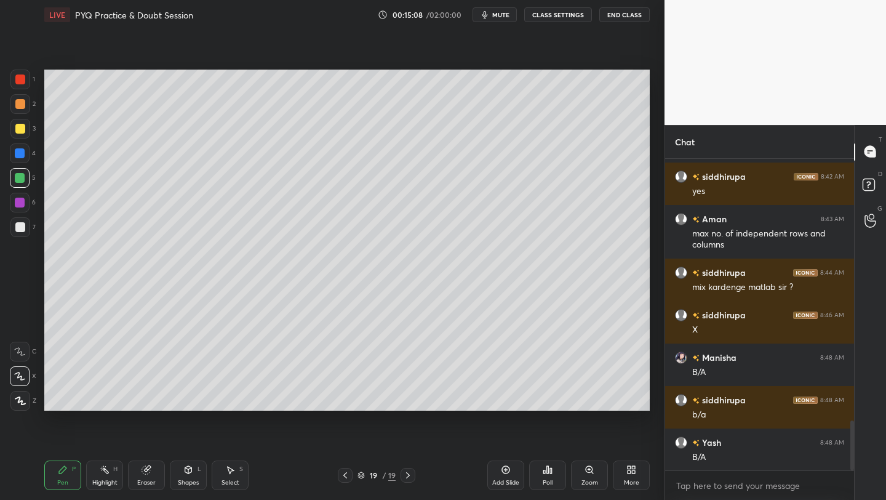
click at [17, 78] on div at bounding box center [20, 79] width 10 height 10
click at [191, 473] on icon at bounding box center [188, 470] width 10 height 10
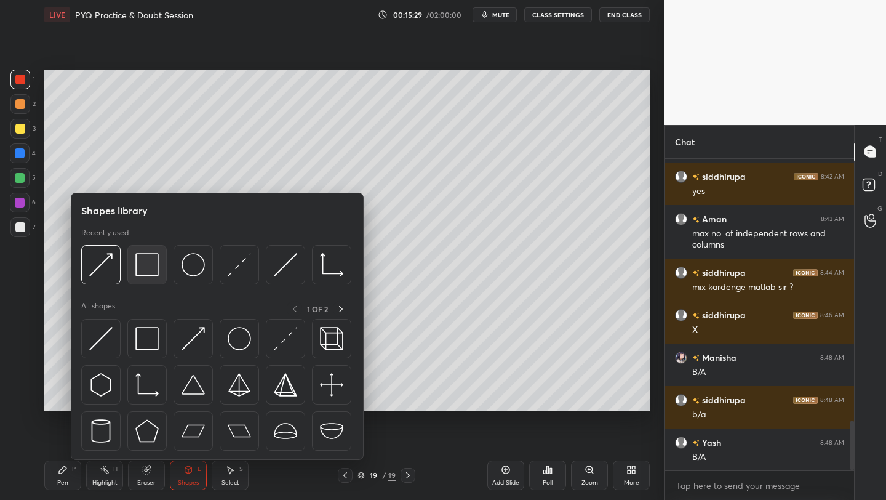
click at [159, 262] on div at bounding box center [146, 264] width 39 height 39
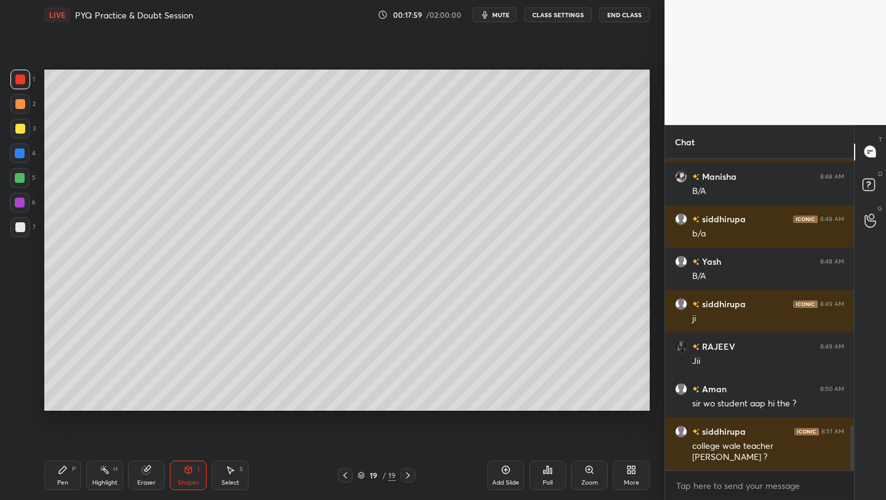
scroll to position [1837, 0]
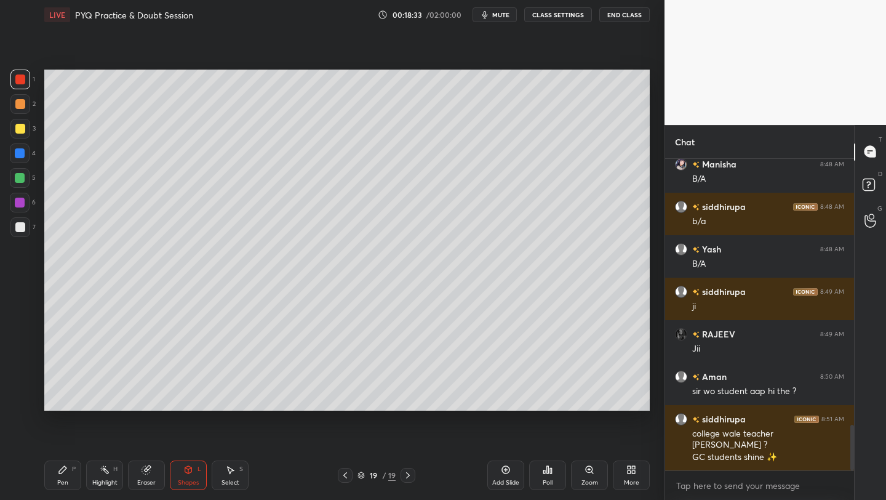
click at [506, 18] on button "mute" at bounding box center [495, 14] width 44 height 15
drag, startPoint x: 502, startPoint y: 19, endPoint x: 521, endPoint y: 32, distance: 23.0
click at [502, 19] on button "unmute" at bounding box center [495, 14] width 44 height 15
click at [404, 478] on icon at bounding box center [408, 475] width 10 height 10
click at [407, 477] on icon at bounding box center [408, 475] width 10 height 10
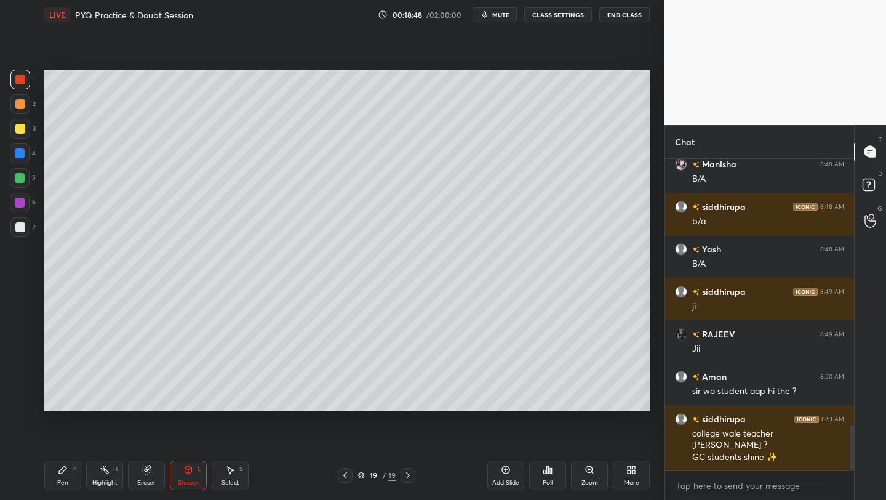
click at [408, 477] on icon at bounding box center [408, 475] width 10 height 10
drag, startPoint x: 408, startPoint y: 477, endPoint x: 449, endPoint y: 475, distance: 41.3
click at [408, 477] on icon at bounding box center [408, 475] width 10 height 10
drag, startPoint x: 503, startPoint y: 468, endPoint x: 503, endPoint y: 460, distance: 8.0
click at [503, 466] on icon at bounding box center [506, 470] width 10 height 10
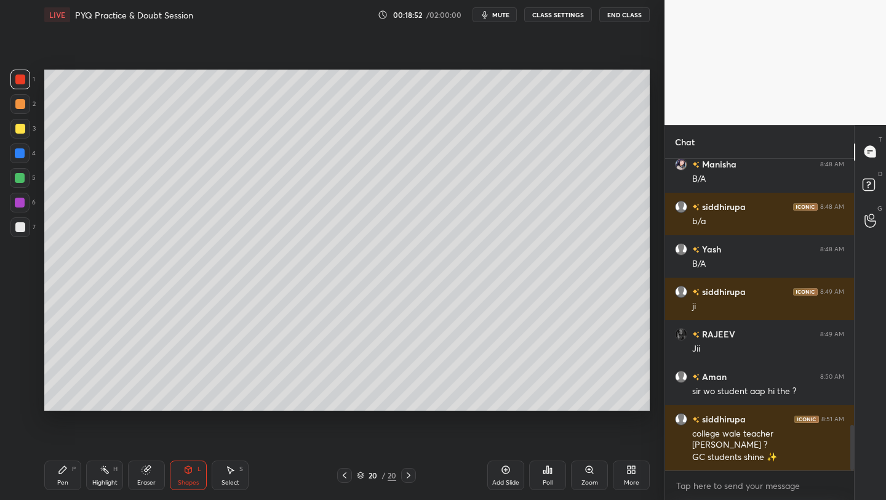
drag, startPoint x: 22, startPoint y: 131, endPoint x: 31, endPoint y: 124, distance: 11.9
click at [22, 131] on div at bounding box center [20, 129] width 10 height 10
click at [60, 471] on icon at bounding box center [63, 470] width 10 height 10
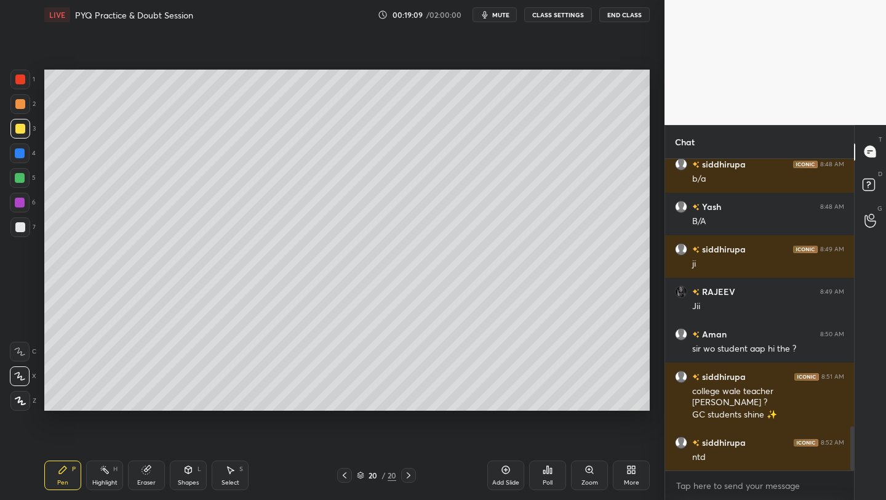
click at [225, 468] on icon at bounding box center [230, 470] width 10 height 10
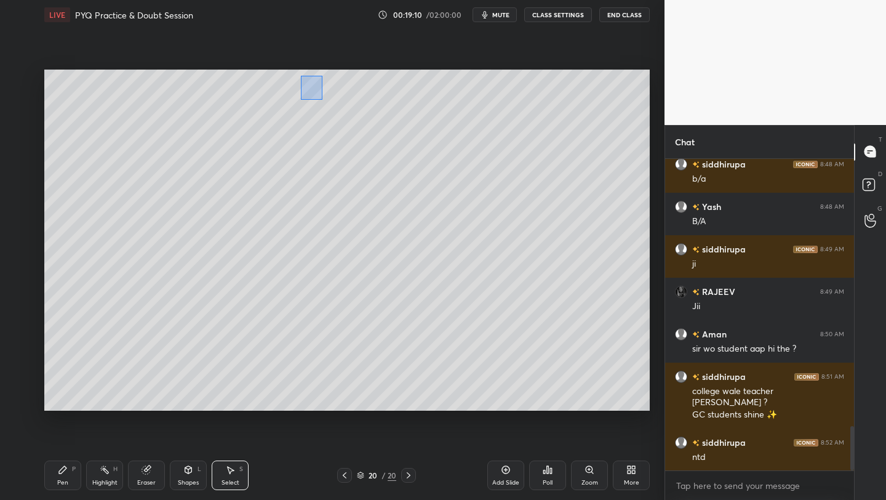
drag, startPoint x: 301, startPoint y: 75, endPoint x: 395, endPoint y: 122, distance: 105.1
click at [406, 131] on div "0 ° Undo Copy Duplicate Duplicate to new slide Delete" at bounding box center [347, 240] width 606 height 341
drag, startPoint x: 336, startPoint y: 97, endPoint x: 105, endPoint y: 100, distance: 230.8
click at [102, 99] on div "0 ° Undo Copy Duplicate Duplicate to new slide Delete" at bounding box center [347, 240] width 606 height 341
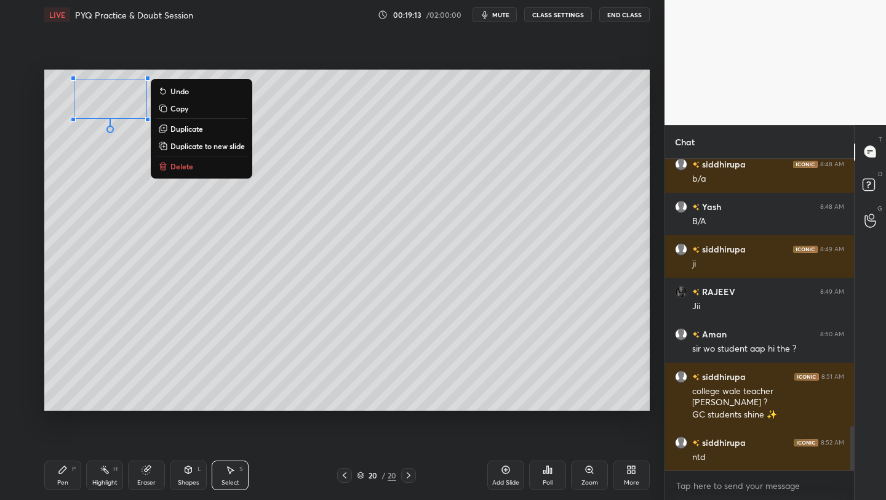
click at [60, 471] on div "Pen P" at bounding box center [62, 475] width 37 height 30
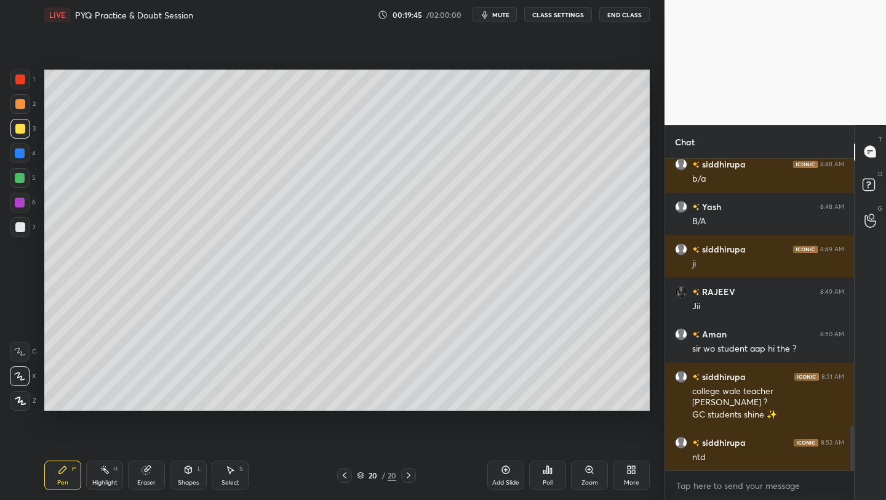
drag, startPoint x: 178, startPoint y: 487, endPoint x: 170, endPoint y: 481, distance: 9.6
click at [175, 484] on div "Shapes L" at bounding box center [188, 475] width 37 height 30
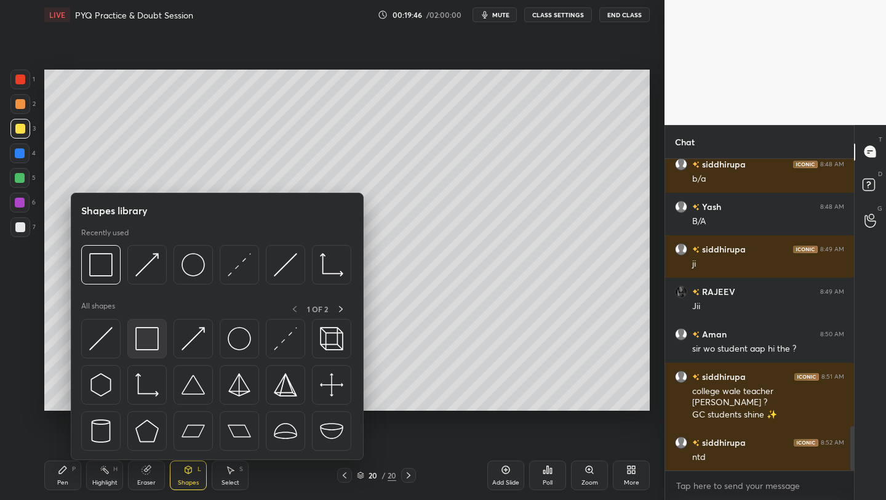
click at [160, 342] on div at bounding box center [146, 338] width 39 height 39
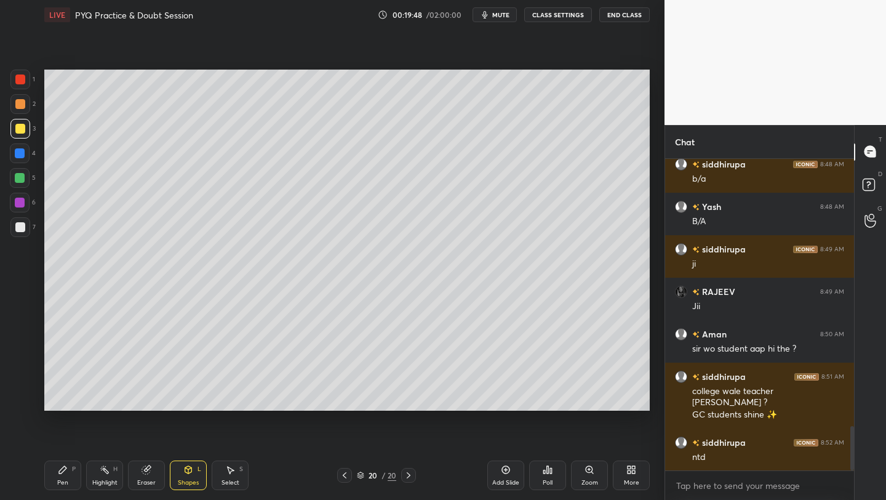
drag, startPoint x: 68, startPoint y: 463, endPoint x: 86, endPoint y: 442, distance: 28.0
click at [71, 463] on div "Pen P" at bounding box center [62, 475] width 37 height 30
drag, startPoint x: 15, startPoint y: 155, endPoint x: 35, endPoint y: 153, distance: 20.4
click at [16, 157] on div at bounding box center [20, 153] width 10 height 10
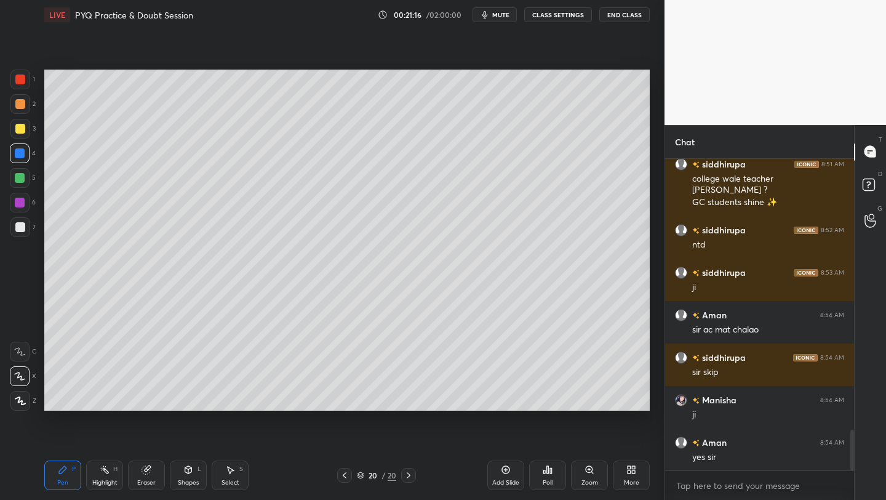
scroll to position [2134, 0]
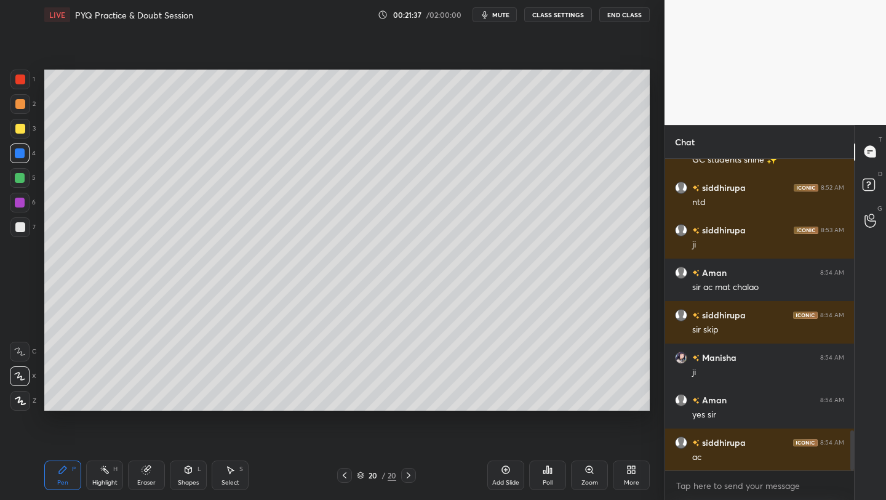
click at [193, 470] on div "Shapes L" at bounding box center [188, 475] width 37 height 30
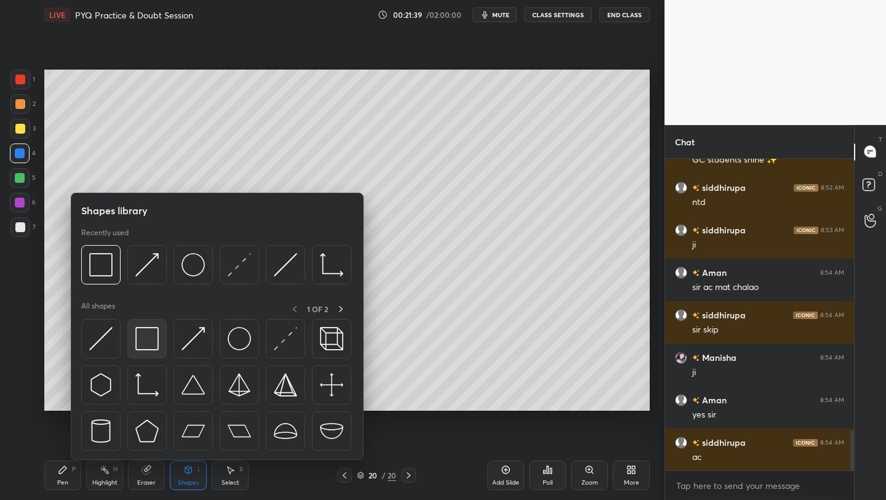
click at [140, 340] on img at bounding box center [146, 338] width 23 height 23
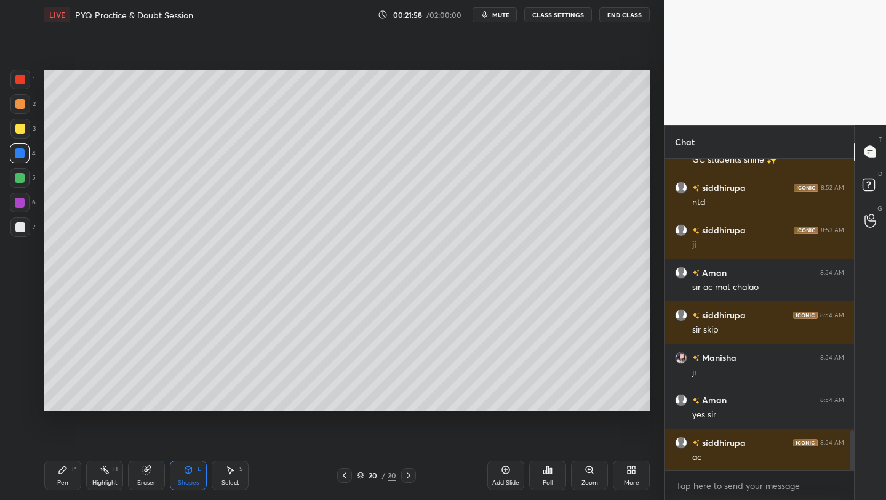
click at [58, 474] on div "Pen P" at bounding box center [62, 475] width 37 height 30
click at [27, 73] on div at bounding box center [20, 80] width 20 height 20
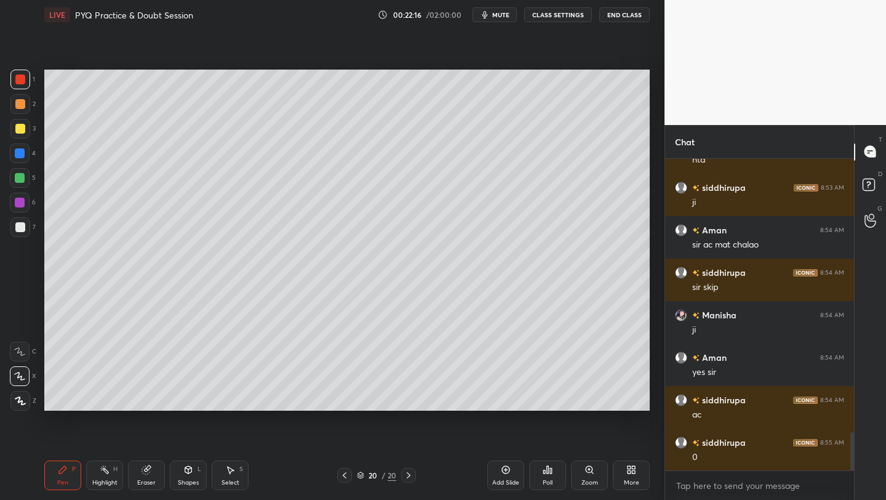
scroll to position [2219, 0]
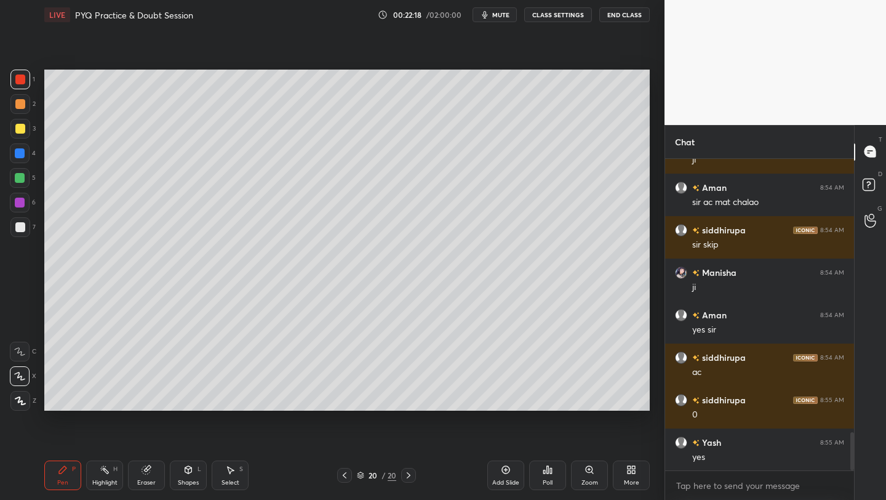
drag, startPoint x: 187, startPoint y: 475, endPoint x: 180, endPoint y: 471, distance: 8.0
click at [183, 476] on div "Shapes L" at bounding box center [188, 475] width 37 height 30
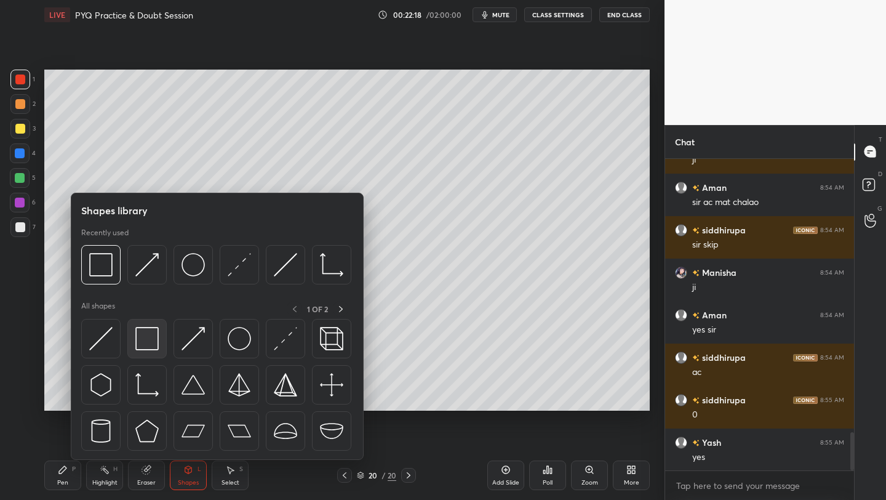
click at [148, 327] on img at bounding box center [146, 338] width 23 height 23
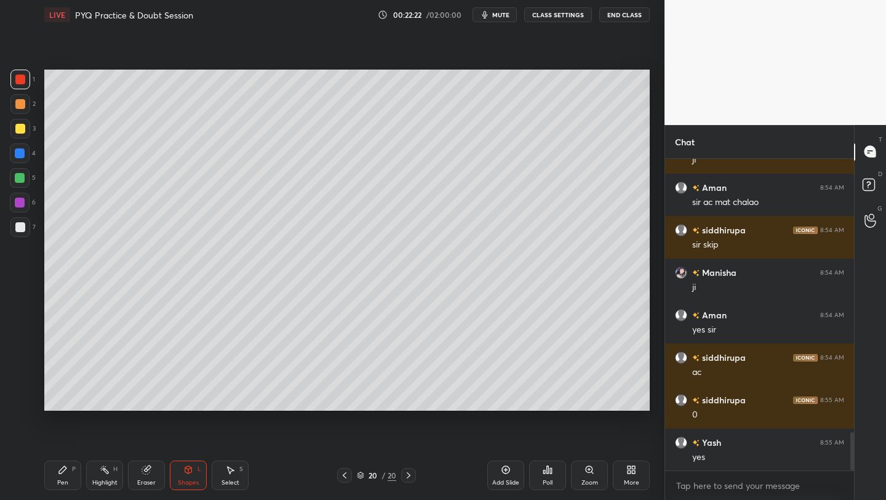
drag, startPoint x: 63, startPoint y: 473, endPoint x: 62, endPoint y: 462, distance: 11.1
click at [63, 474] on div "Pen P" at bounding box center [62, 475] width 37 height 30
click at [28, 223] on div at bounding box center [20, 227] width 20 height 20
drag, startPoint x: 185, startPoint y: 482, endPoint x: 198, endPoint y: 462, distance: 23.9
click at [188, 481] on div "Shapes" at bounding box center [188, 482] width 21 height 6
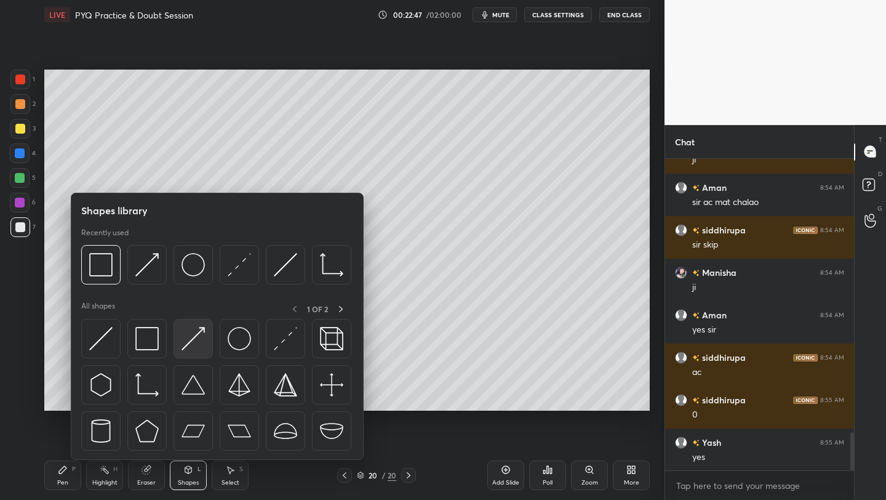
click at [198, 340] on img at bounding box center [193, 338] width 23 height 23
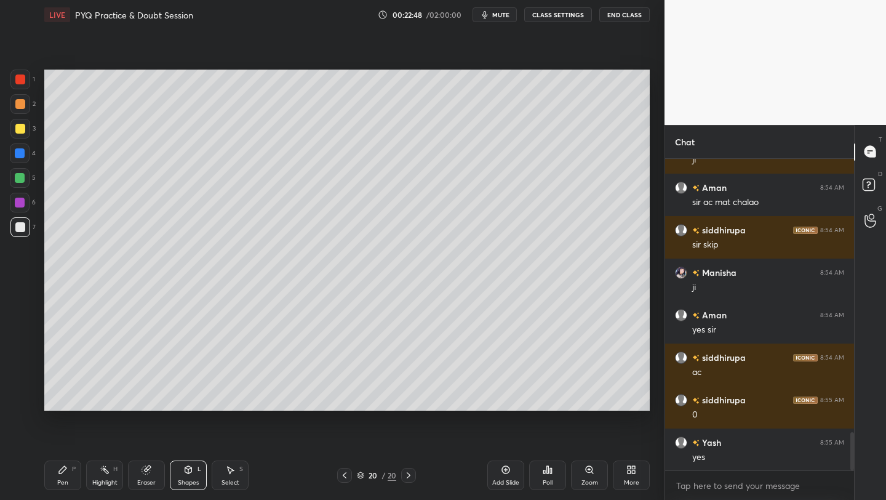
click at [53, 472] on div "Pen P" at bounding box center [62, 475] width 37 height 30
drag, startPoint x: 64, startPoint y: 474, endPoint x: 81, endPoint y: 421, distance: 55.7
click at [64, 474] on icon at bounding box center [63, 470] width 10 height 10
click at [28, 231] on div at bounding box center [20, 227] width 20 height 20
click at [18, 154] on div at bounding box center [20, 153] width 10 height 10
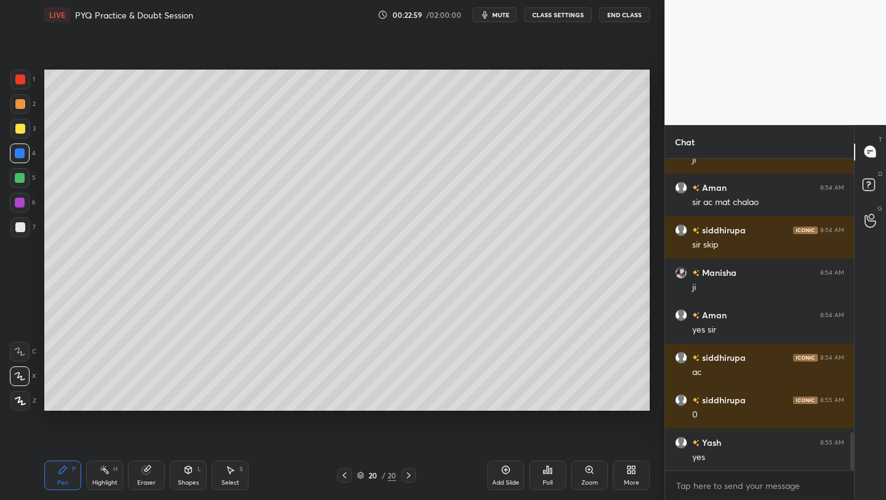
click at [190, 480] on div "Shapes" at bounding box center [188, 482] width 21 height 6
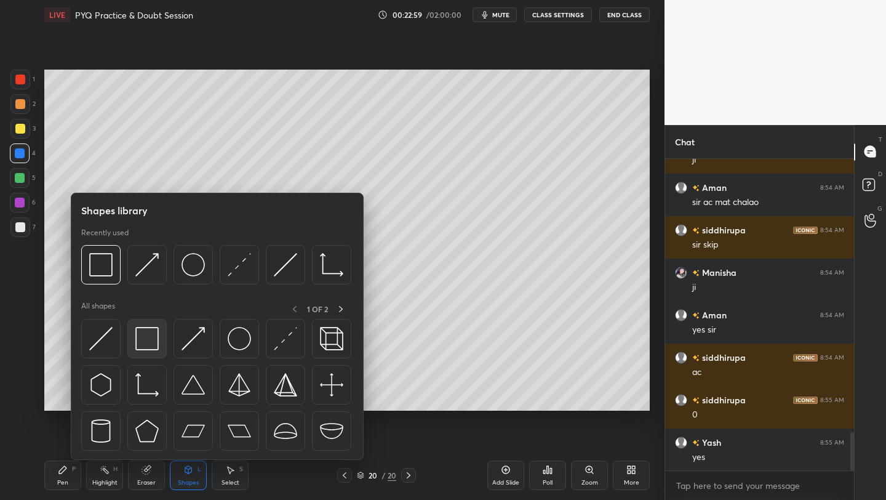
click at [152, 339] on img at bounding box center [146, 338] width 23 height 23
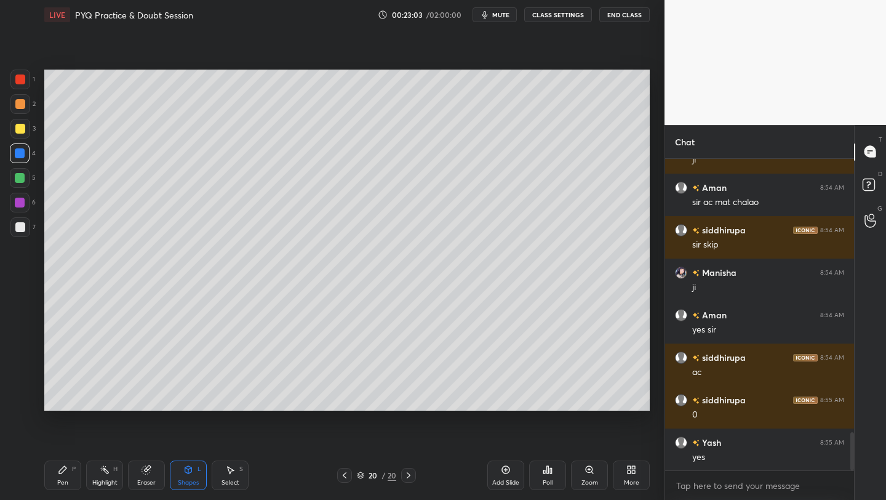
click at [76, 482] on div "Pen P" at bounding box center [62, 475] width 37 height 30
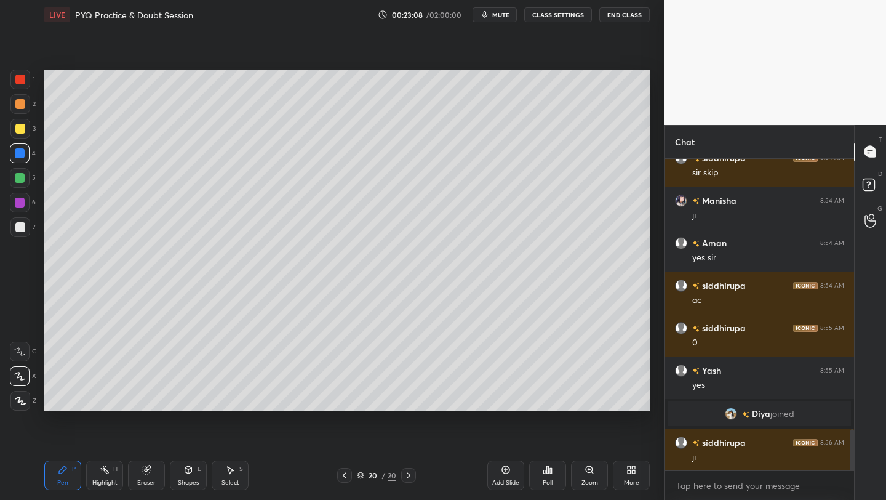
scroll to position [2059, 0]
click at [343, 474] on icon at bounding box center [345, 475] width 10 height 10
click at [404, 475] on icon at bounding box center [409, 475] width 10 height 10
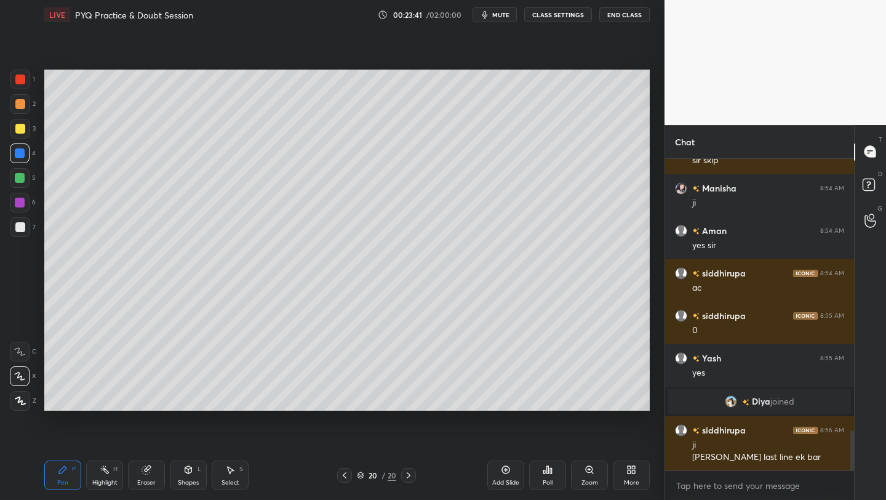
scroll to position [2114, 0]
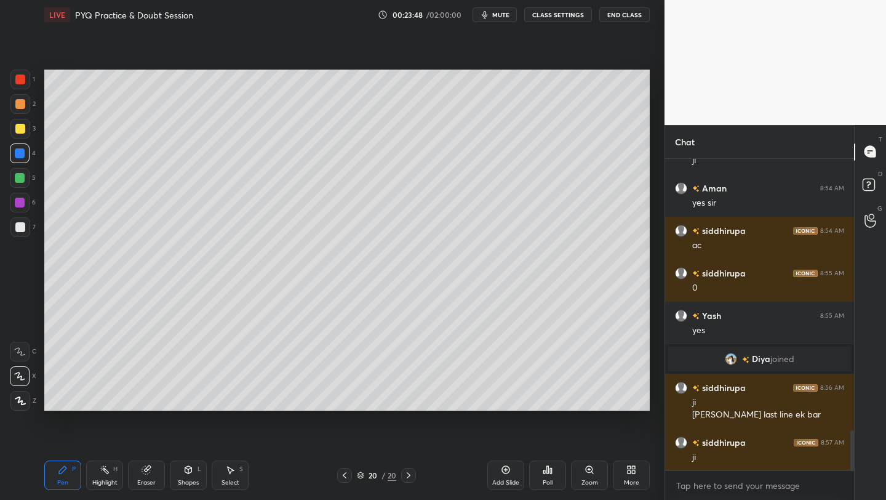
drag, startPoint x: 17, startPoint y: 230, endPoint x: 39, endPoint y: 231, distance: 22.2
click at [21, 230] on div at bounding box center [20, 227] width 10 height 10
click at [182, 479] on div "Shapes" at bounding box center [188, 482] width 21 height 6
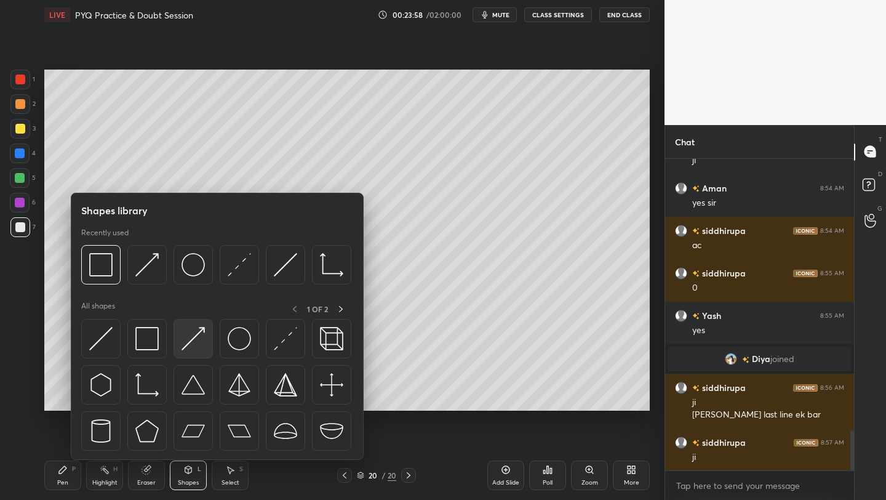
click at [204, 338] on img at bounding box center [193, 338] width 23 height 23
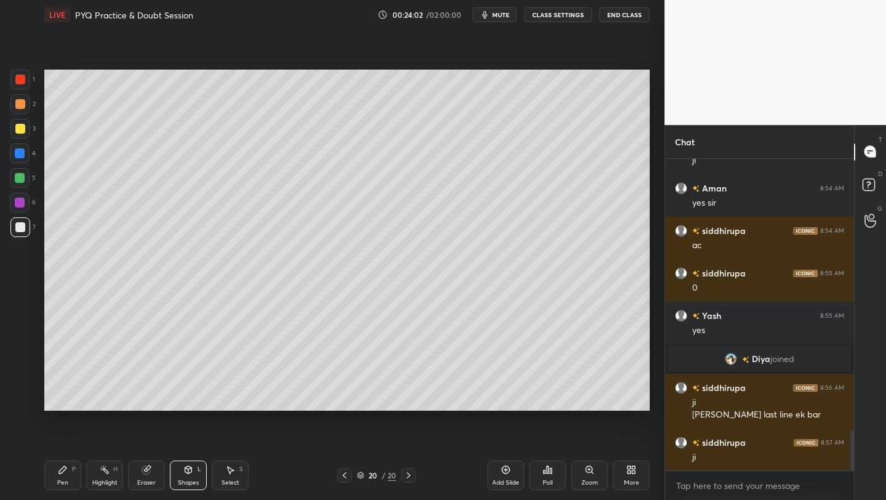
drag, startPoint x: 62, startPoint y: 473, endPoint x: 88, endPoint y: 411, distance: 67.3
click at [63, 472] on icon at bounding box center [63, 470] width 10 height 10
drag, startPoint x: 154, startPoint y: 454, endPoint x: 191, endPoint y: 480, distance: 45.4
click at [161, 457] on div "Pen P Highlight H Eraser Shapes L Select S 20 / 20 Add Slide Poll Zoom More" at bounding box center [347, 474] width 606 height 49
click at [186, 474] on div "Shapes L" at bounding box center [188, 475] width 37 height 30
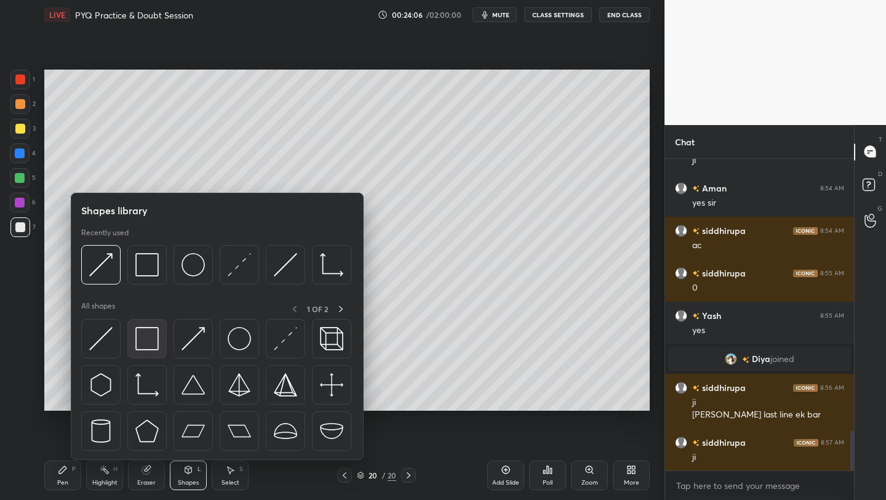
click at [154, 342] on img at bounding box center [146, 338] width 23 height 23
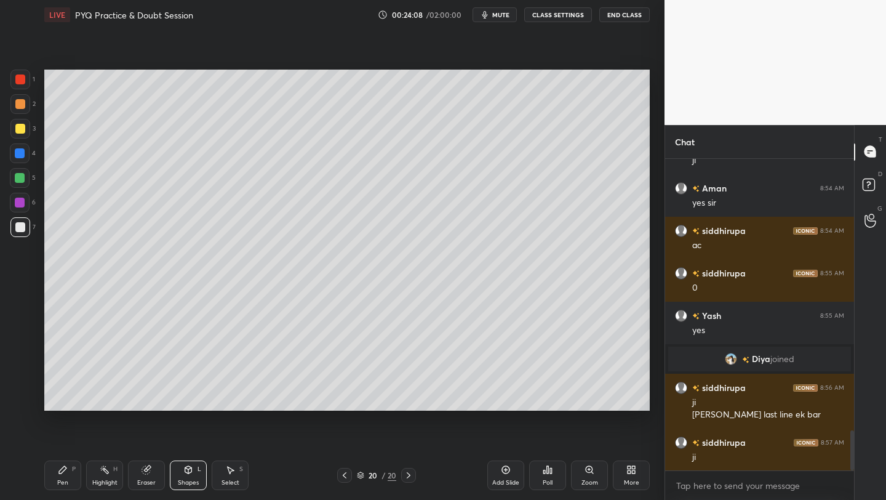
click at [51, 484] on div "Pen P" at bounding box center [62, 475] width 37 height 30
drag, startPoint x: 237, startPoint y: 474, endPoint x: 241, endPoint y: 465, distance: 9.6
click at [238, 471] on div "Select S" at bounding box center [230, 475] width 37 height 30
click at [58, 479] on div "Pen" at bounding box center [62, 482] width 11 height 6
click at [194, 470] on div "Shapes L" at bounding box center [188, 475] width 37 height 30
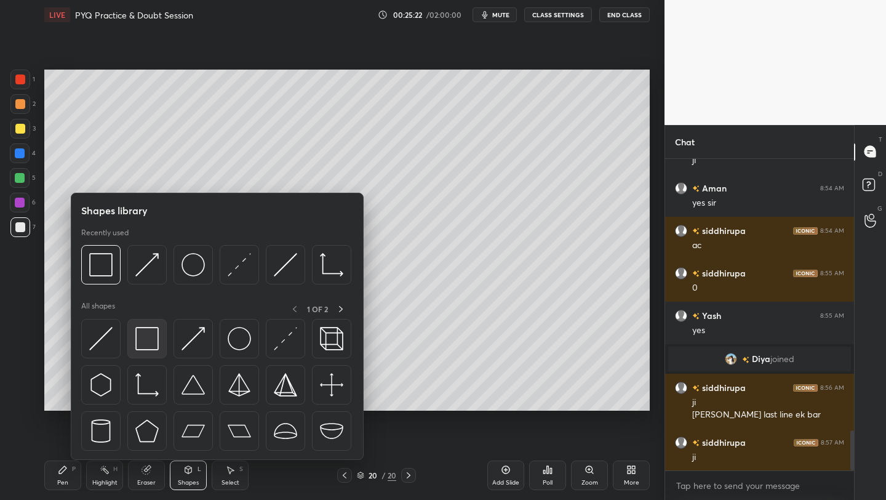
click at [159, 341] on div at bounding box center [146, 338] width 39 height 39
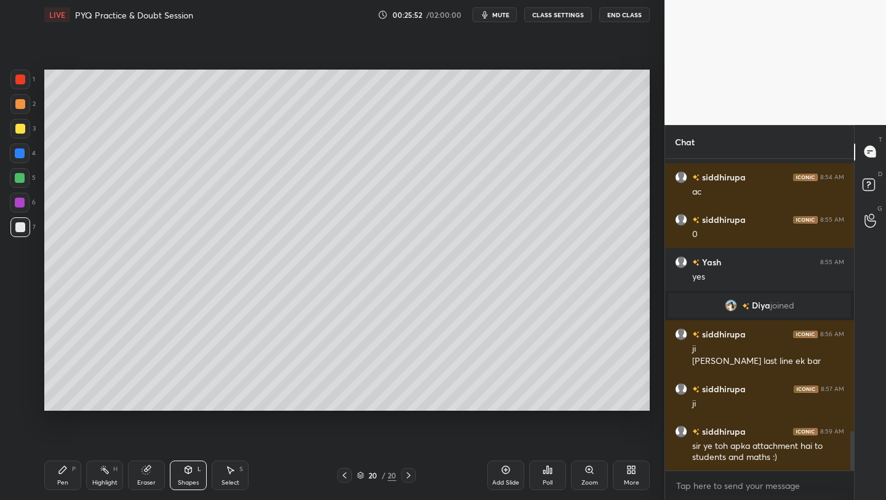
scroll to position [2221, 0]
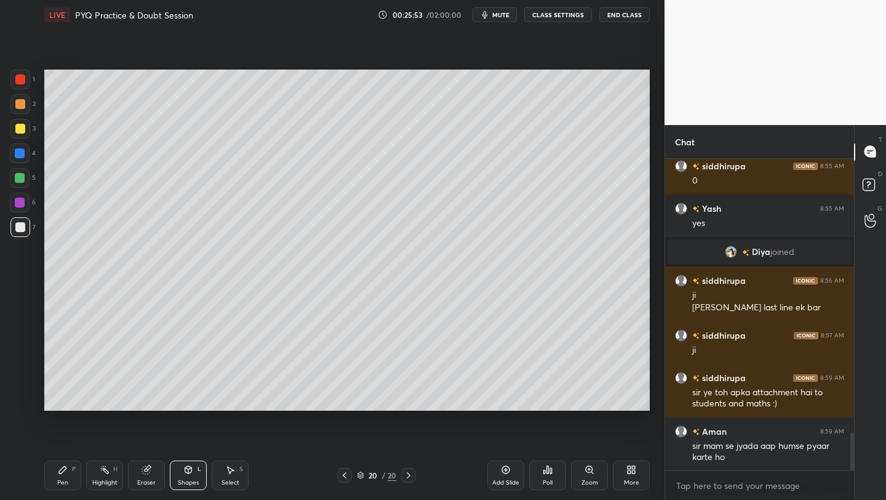
click at [53, 470] on div "Pen P" at bounding box center [62, 475] width 37 height 30
drag, startPoint x: 17, startPoint y: 204, endPoint x: 24, endPoint y: 203, distance: 7.5
click at [22, 204] on div at bounding box center [20, 203] width 10 height 10
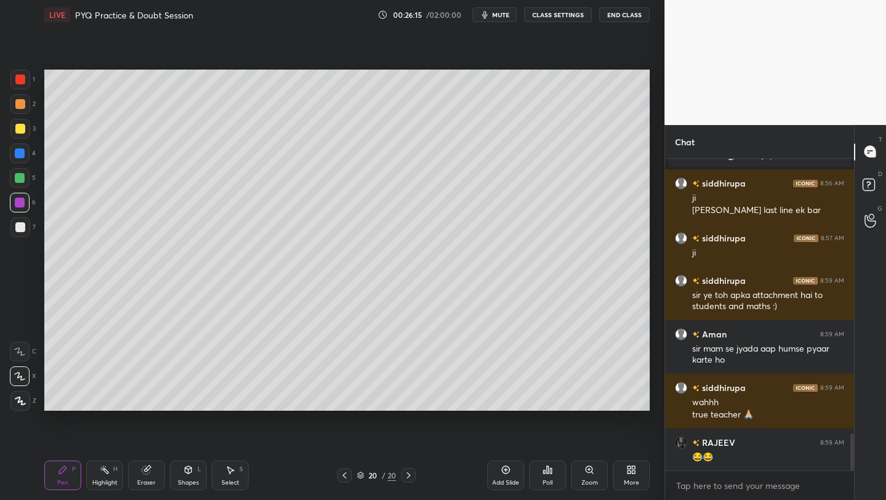
scroll to position [2361, 0]
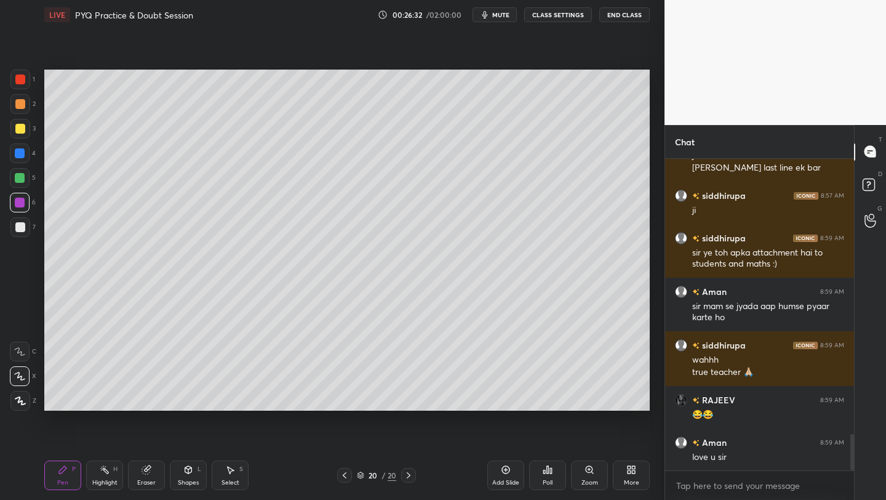
drag, startPoint x: 502, startPoint y: 471, endPoint x: 509, endPoint y: 467, distance: 7.7
click at [502, 471] on icon at bounding box center [506, 470] width 8 height 8
click at [25, 127] on div at bounding box center [20, 129] width 20 height 20
click at [185, 474] on div "Shapes L" at bounding box center [188, 475] width 37 height 30
drag, startPoint x: 64, startPoint y: 478, endPoint x: 98, endPoint y: 452, distance: 43.4
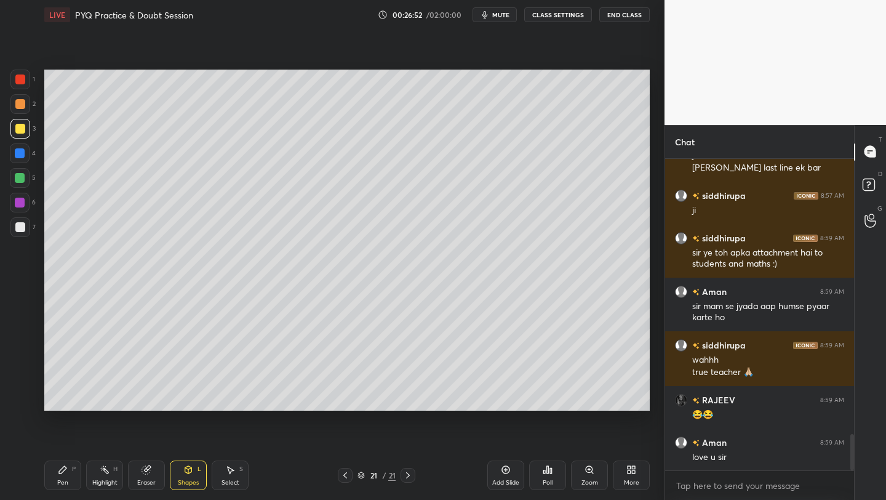
click at [64, 479] on div "Pen" at bounding box center [62, 482] width 11 height 6
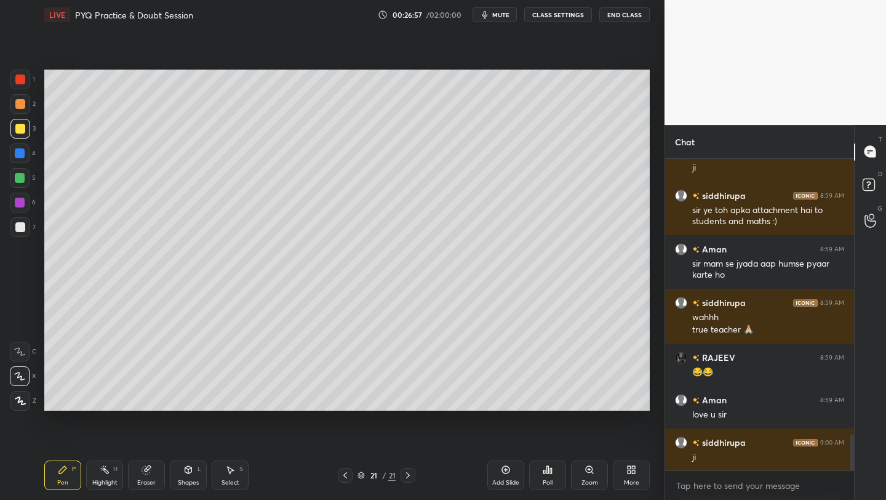
click at [23, 159] on div at bounding box center [20, 153] width 20 height 20
click at [188, 473] on icon at bounding box center [188, 469] width 7 height 7
drag, startPoint x: 65, startPoint y: 475, endPoint x: 79, endPoint y: 453, distance: 26.0
click at [63, 475] on div "Pen P" at bounding box center [62, 475] width 37 height 30
click at [25, 105] on div at bounding box center [20, 104] width 20 height 20
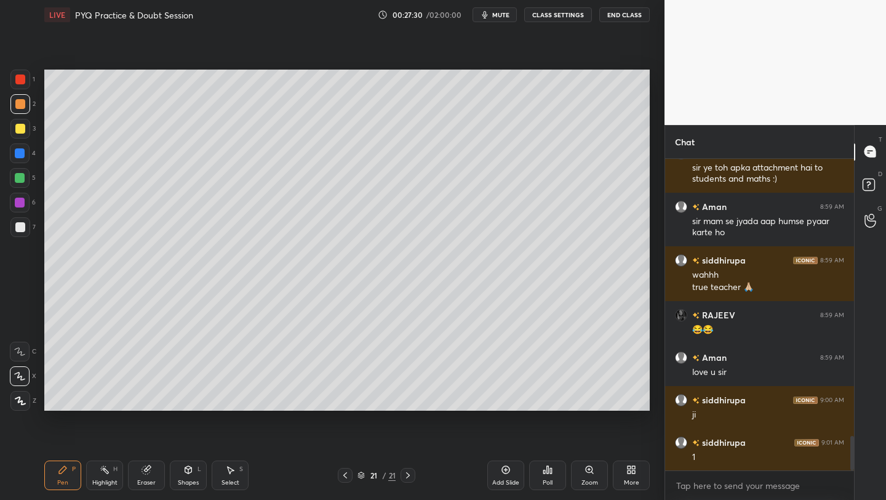
scroll to position [2488, 0]
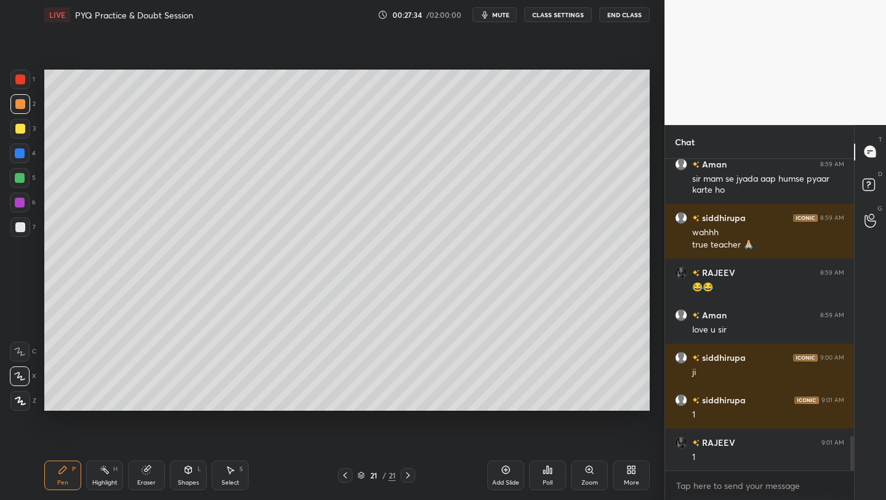
drag, startPoint x: 24, startPoint y: 175, endPoint x: 39, endPoint y: 168, distance: 16.2
click at [24, 175] on div at bounding box center [20, 178] width 10 height 10
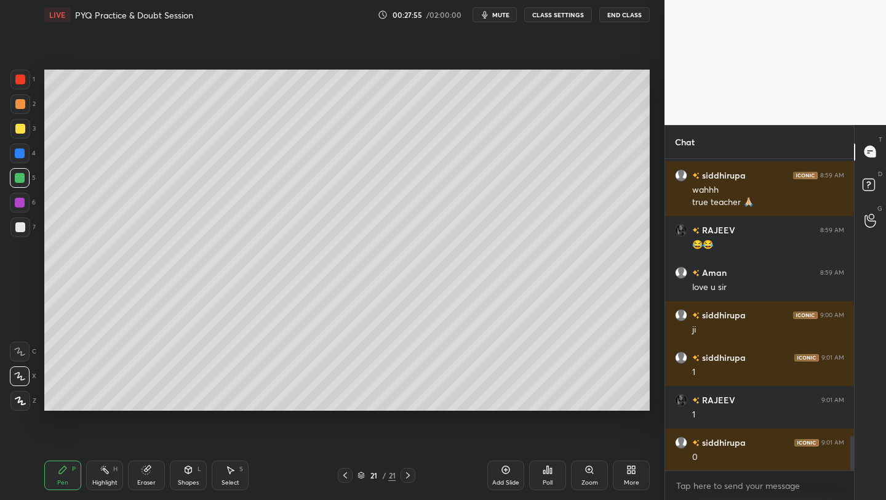
click at [338, 477] on div "21 / 21" at bounding box center [377, 475] width 222 height 15
drag, startPoint x: 343, startPoint y: 473, endPoint x: 357, endPoint y: 431, distance: 44.2
click at [344, 472] on icon at bounding box center [345, 475] width 10 height 10
click at [415, 476] on div at bounding box center [408, 475] width 15 height 15
drag, startPoint x: 15, startPoint y: 80, endPoint x: 28, endPoint y: 85, distance: 13.8
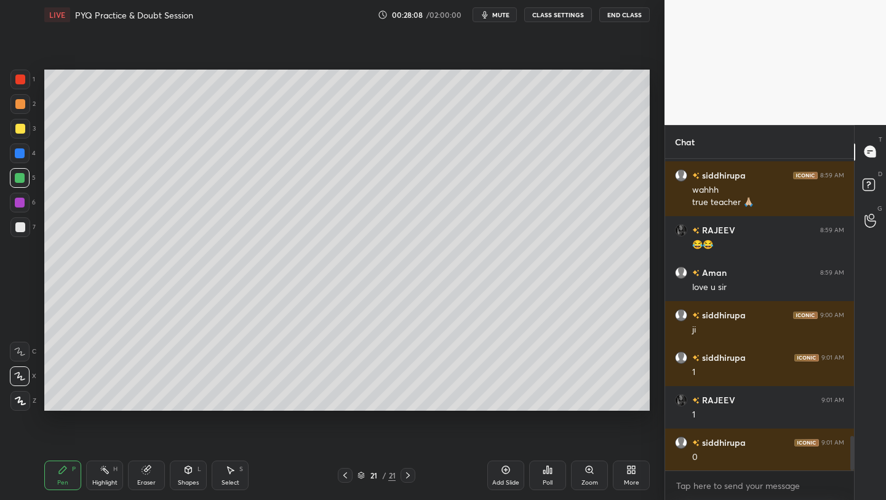
click at [20, 79] on div at bounding box center [20, 79] width 10 height 10
click at [26, 127] on div at bounding box center [20, 129] width 20 height 20
click at [24, 154] on div at bounding box center [20, 153] width 20 height 20
click at [185, 470] on icon at bounding box center [188, 469] width 7 height 7
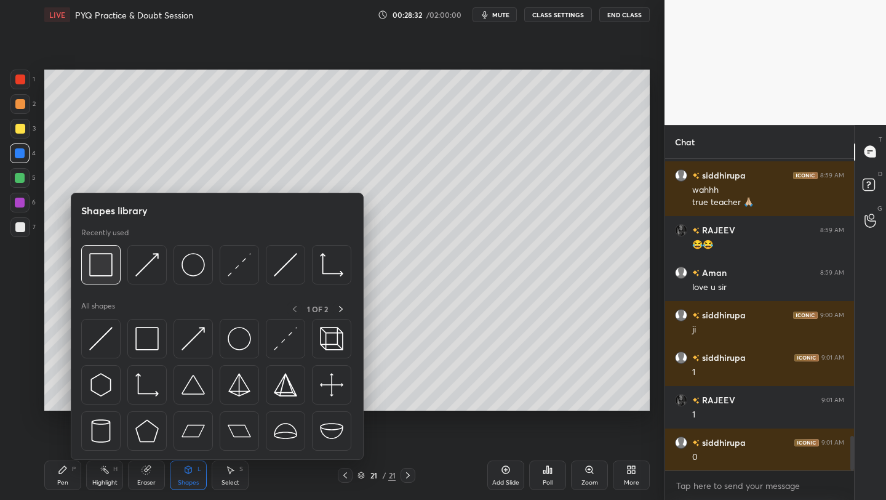
drag, startPoint x: 104, startPoint y: 272, endPoint x: 118, endPoint y: 265, distance: 16.0
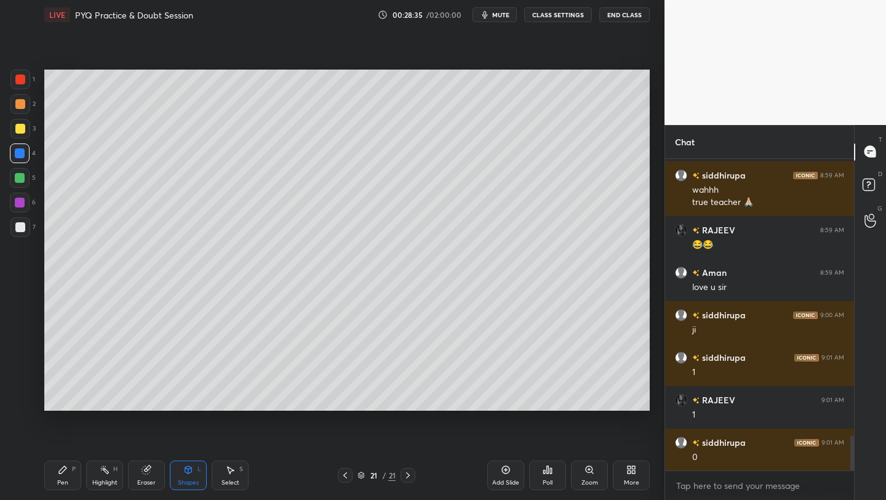
click at [58, 486] on div "Pen P" at bounding box center [62, 475] width 37 height 30
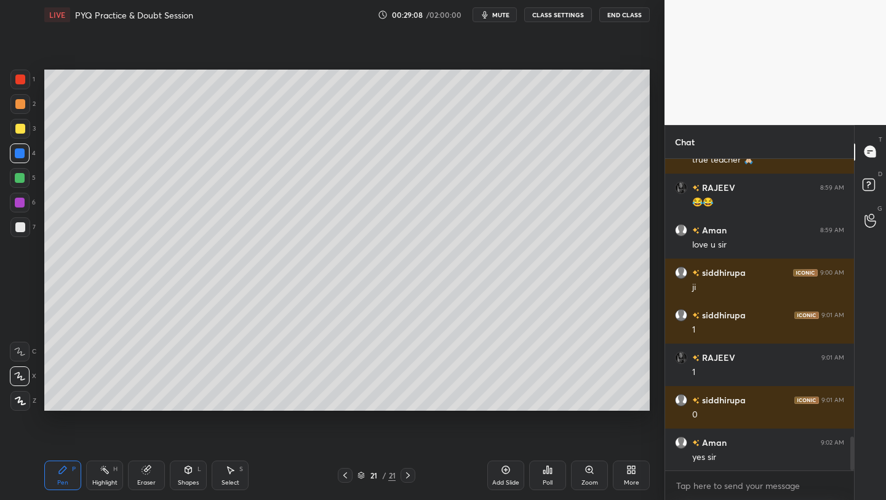
click at [502, 18] on span "mute" at bounding box center [500, 14] width 17 height 9
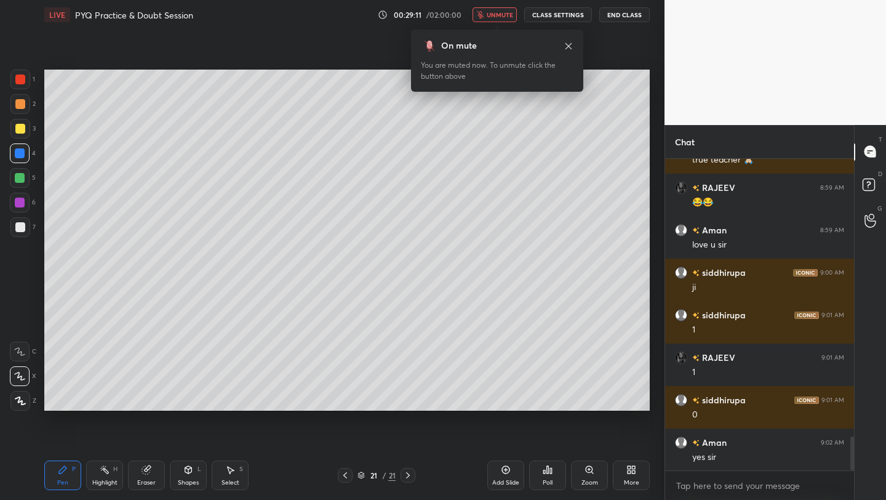
scroll to position [2585, 0]
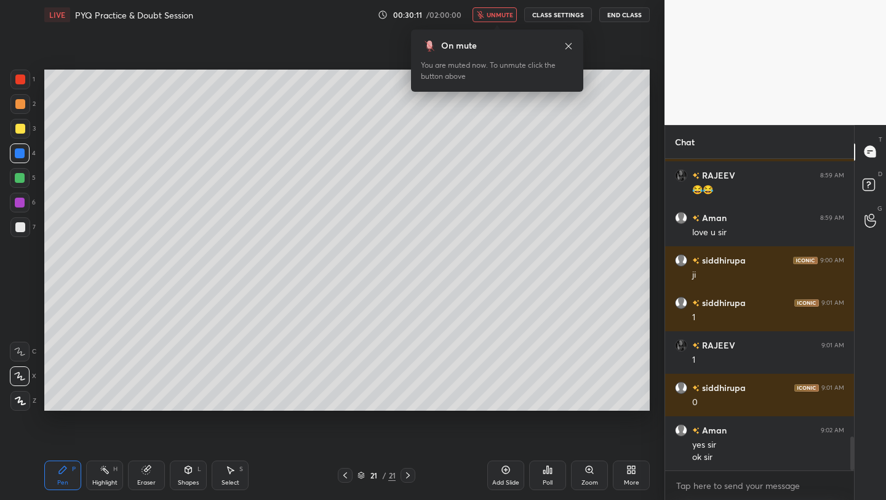
click at [505, 15] on span "unmute" at bounding box center [500, 14] width 26 height 9
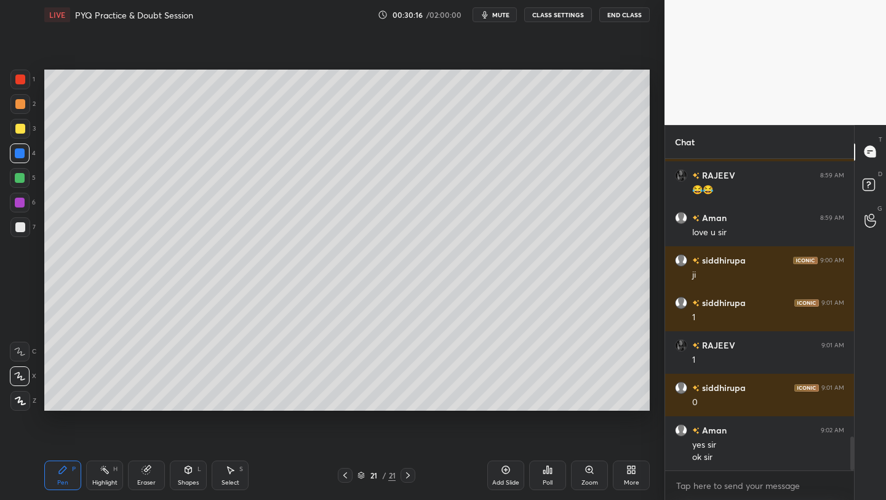
click at [22, 231] on div at bounding box center [20, 227] width 10 height 10
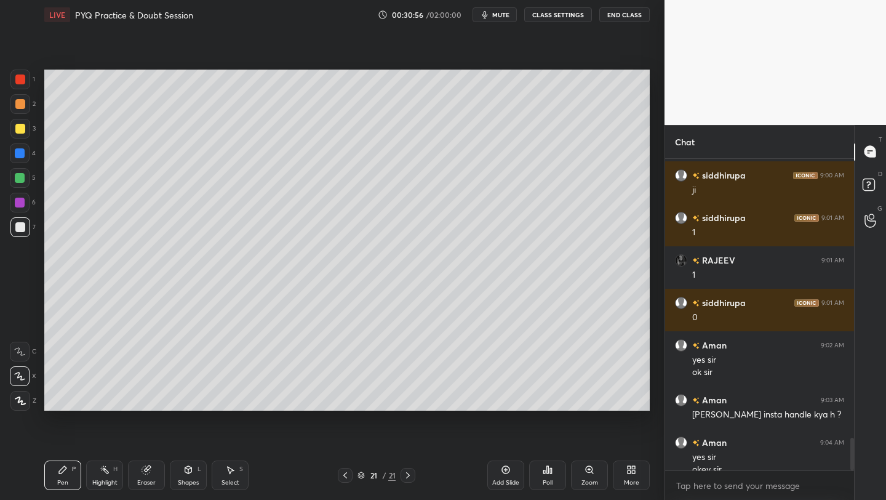
scroll to position [2682, 0]
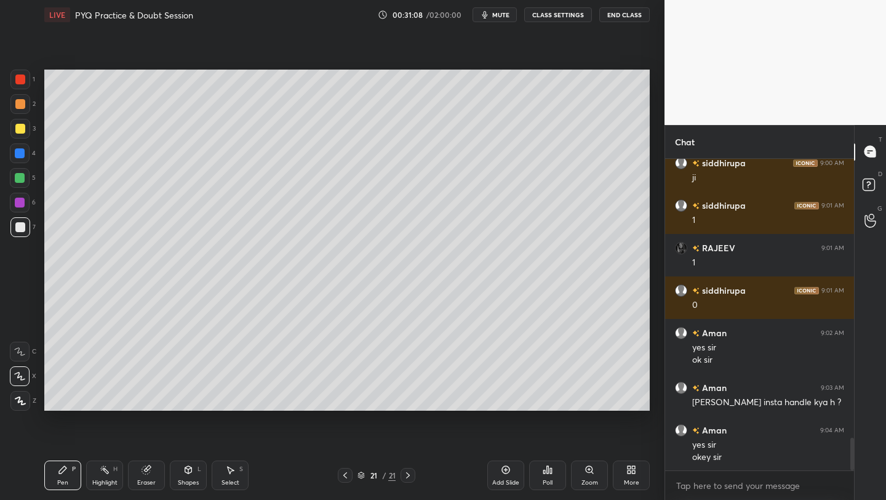
click at [345, 473] on icon at bounding box center [345, 475] width 10 height 10
drag, startPoint x: 408, startPoint y: 476, endPoint x: 419, endPoint y: 434, distance: 43.9
click at [407, 476] on icon at bounding box center [408, 475] width 10 height 10
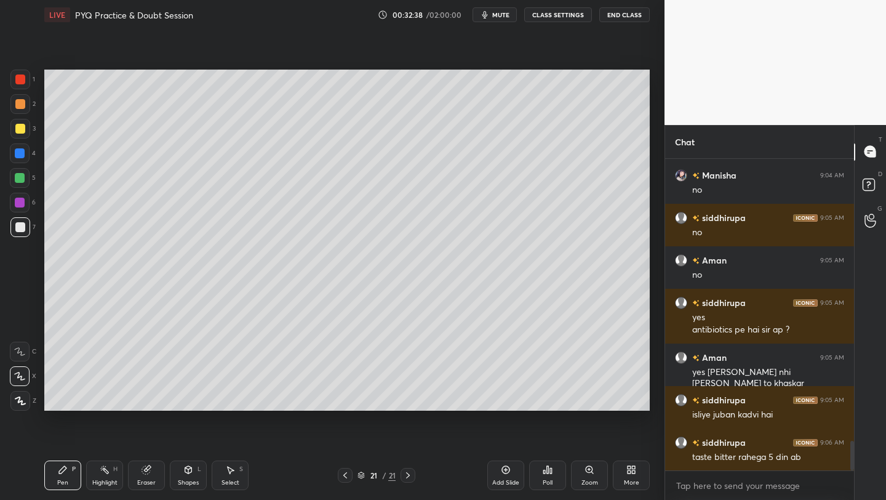
scroll to position [3017, 0]
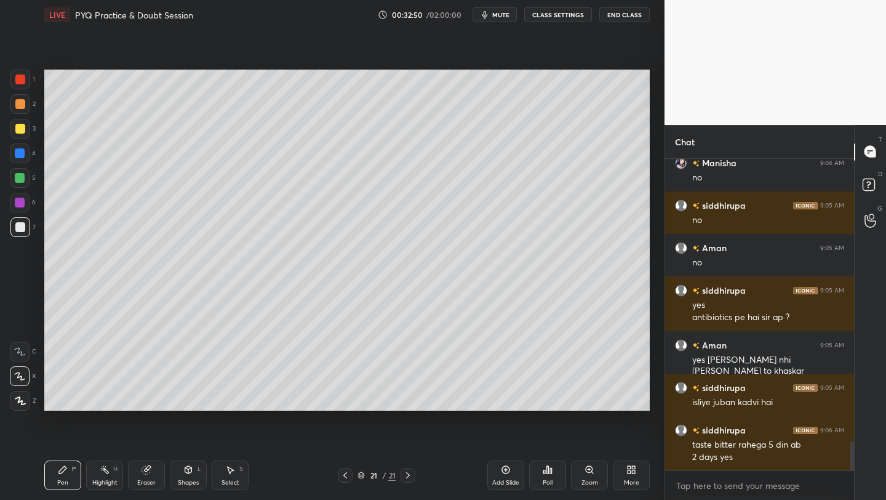
click at [633, 479] on div "More" at bounding box center [631, 482] width 15 height 6
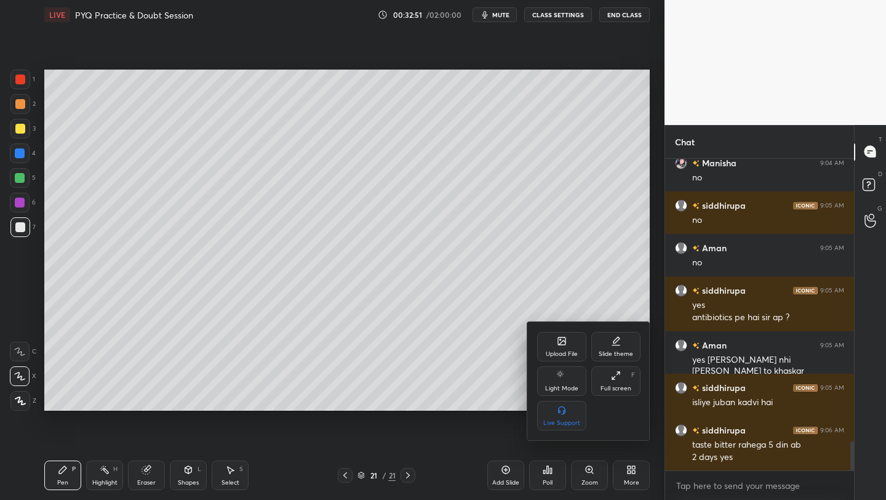
click at [565, 348] on div "Upload File" at bounding box center [561, 347] width 49 height 30
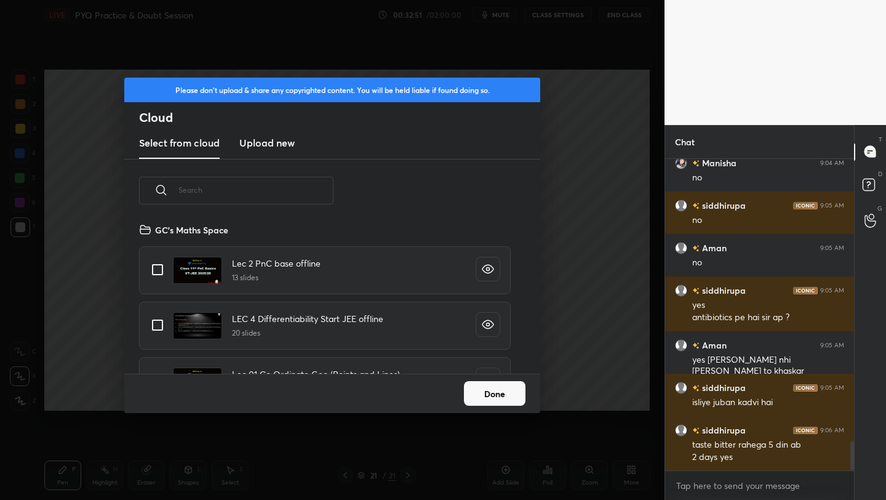
scroll to position [151, 395]
click at [280, 147] on h3 "Upload new" at bounding box center [266, 142] width 55 height 15
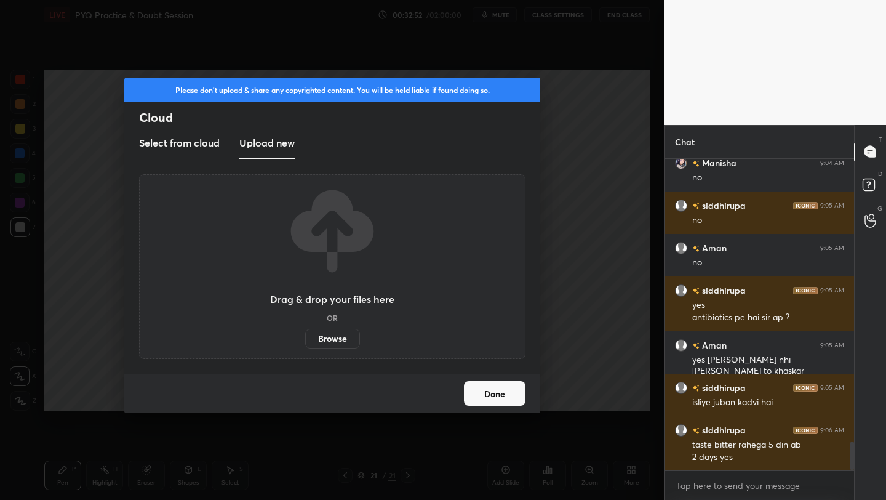
click at [335, 344] on label "Browse" at bounding box center [332, 339] width 55 height 20
click at [305, 344] on input "Browse" at bounding box center [305, 339] width 0 height 20
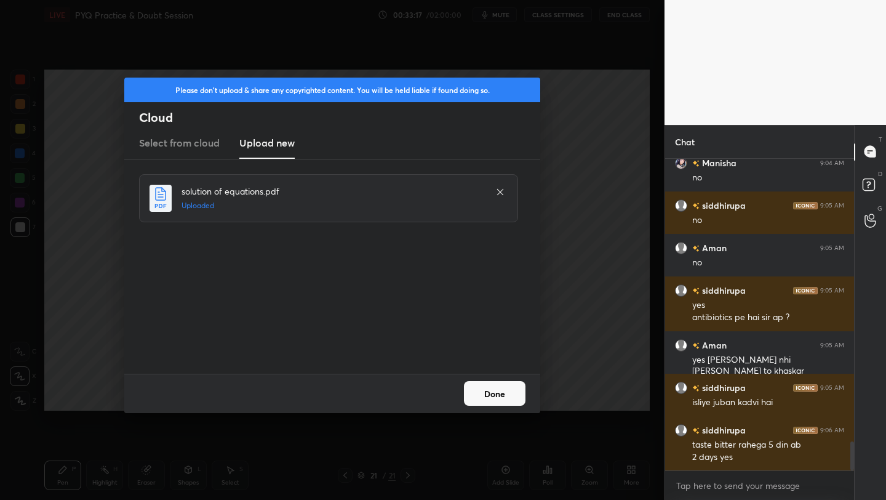
drag, startPoint x: 503, startPoint y: 394, endPoint x: 506, endPoint y: 388, distance: 7.2
click at [503, 394] on button "Done" at bounding box center [495, 393] width 62 height 25
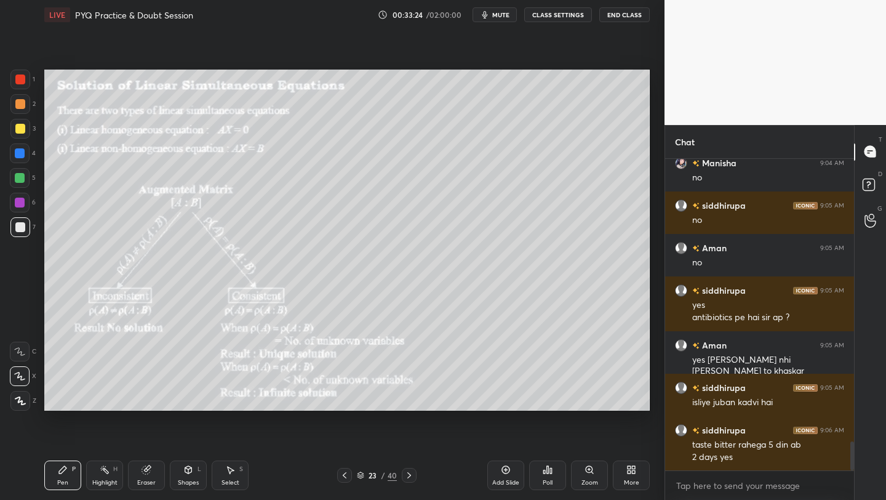
click at [183, 475] on div "Shapes L" at bounding box center [188, 475] width 37 height 30
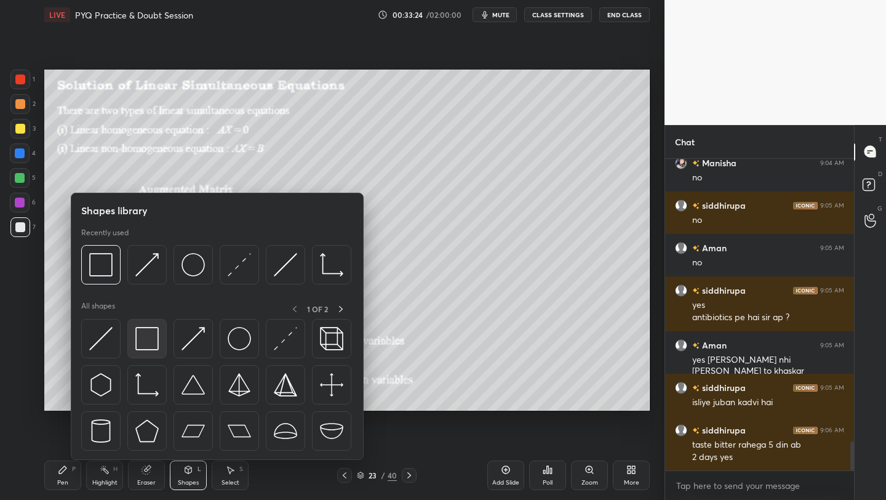
click at [143, 337] on img at bounding box center [146, 338] width 23 height 23
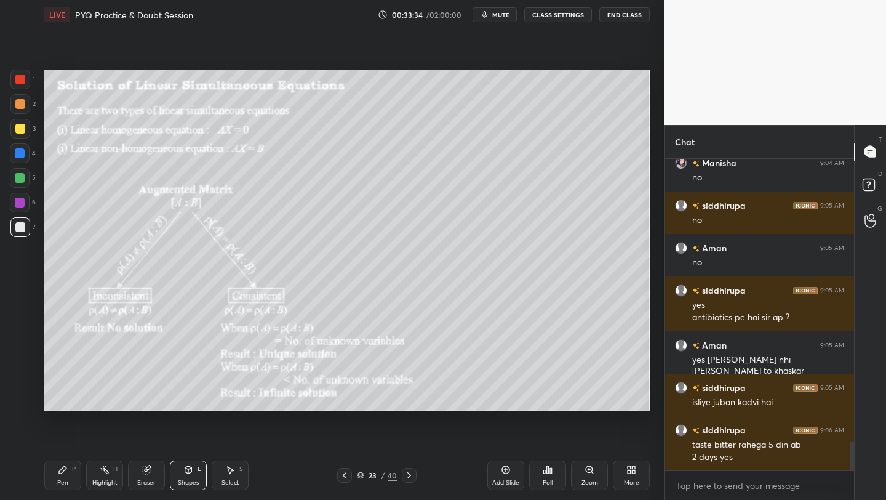
drag, startPoint x: 67, startPoint y: 479, endPoint x: 87, endPoint y: 466, distance: 24.1
click at [69, 479] on div "Pen P" at bounding box center [62, 475] width 37 height 30
drag, startPoint x: 399, startPoint y: 473, endPoint x: 406, endPoint y: 470, distance: 7.2
click at [398, 474] on div "23 / 40" at bounding box center [376, 475] width 79 height 15
click at [409, 473] on icon at bounding box center [409, 475] width 10 height 10
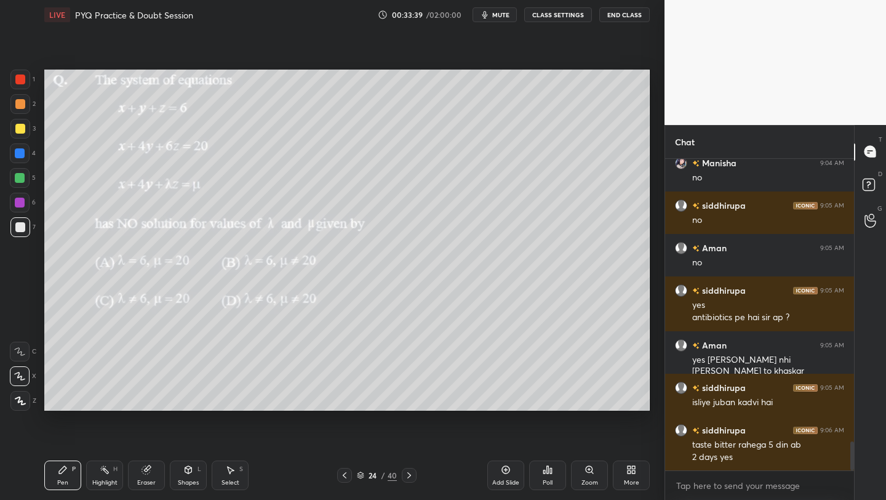
drag, startPoint x: 17, startPoint y: 85, endPoint x: 31, endPoint y: 82, distance: 14.4
click at [17, 84] on div at bounding box center [20, 80] width 20 height 20
click at [184, 483] on div "Shapes" at bounding box center [188, 482] width 21 height 6
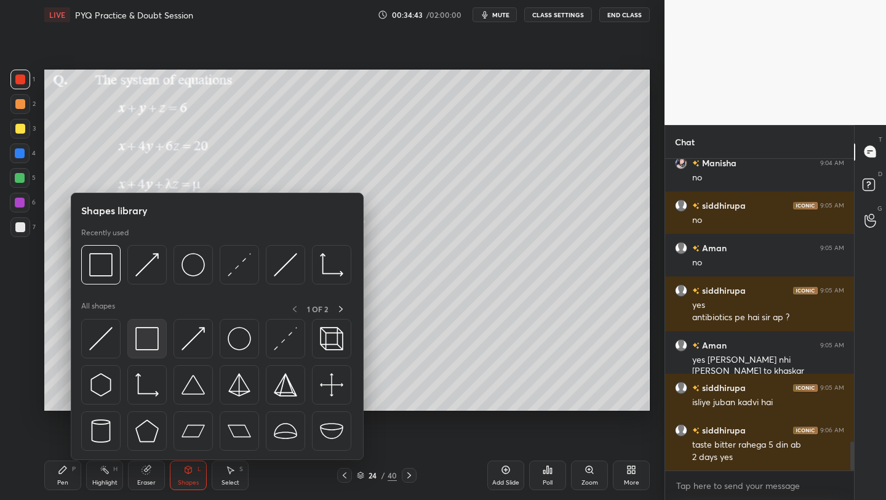
click at [152, 327] on img at bounding box center [146, 338] width 23 height 23
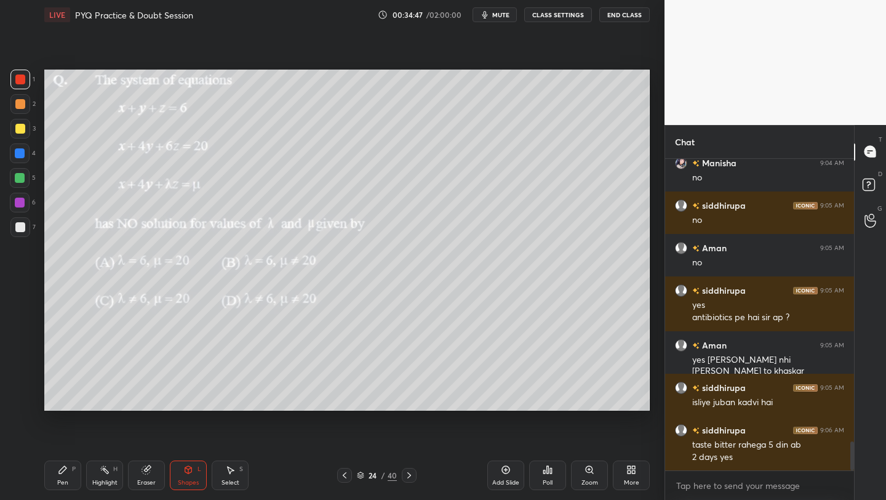
drag, startPoint x: 239, startPoint y: 473, endPoint x: 236, endPoint y: 465, distance: 7.8
click at [234, 470] on div "Select S" at bounding box center [230, 475] width 37 height 30
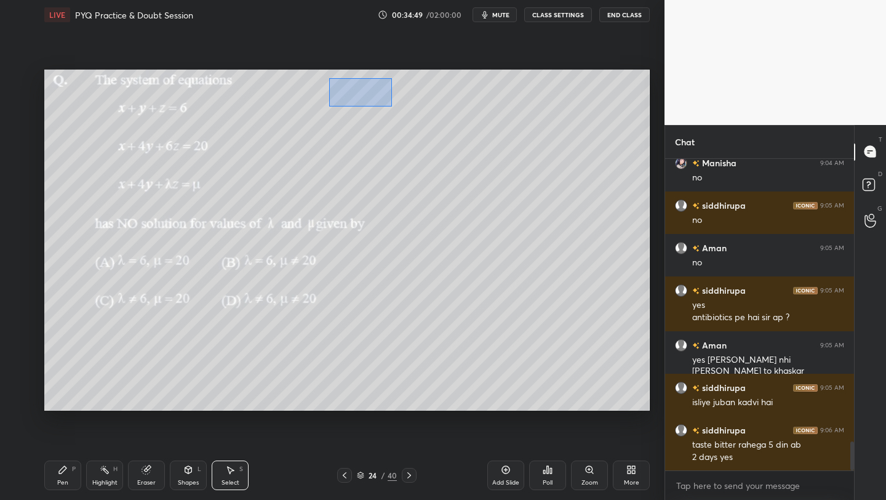
drag, startPoint x: 342, startPoint y: 85, endPoint x: 389, endPoint y: 98, distance: 49.1
click at [393, 106] on div "0 ° Undo Copy Duplicate Duplicate to new slide Delete" at bounding box center [347, 240] width 606 height 341
drag, startPoint x: 381, startPoint y: 108, endPoint x: 374, endPoint y: 121, distance: 14.9
click at [377, 116] on div "0 ° Undo Copy Duplicate Duplicate to new slide Delete" at bounding box center [347, 240] width 606 height 341
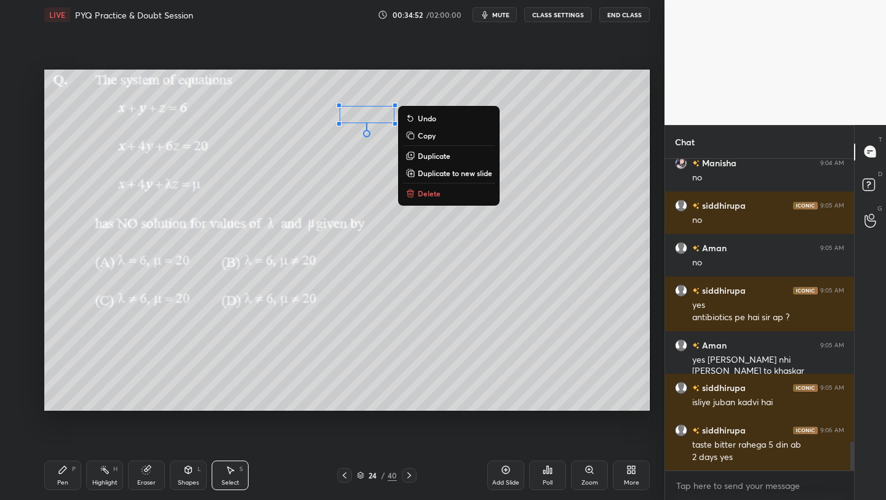
drag, startPoint x: 149, startPoint y: 470, endPoint x: 157, endPoint y: 434, distance: 36.6
click at [147, 468] on icon at bounding box center [146, 470] width 8 height 8
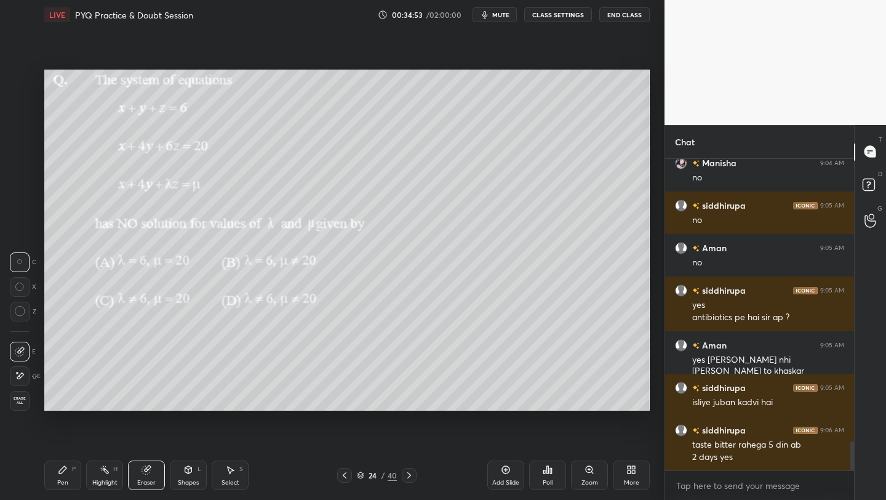
drag, startPoint x: 18, startPoint y: 311, endPoint x: 31, endPoint y: 305, distance: 14.3
click at [19, 312] on icon at bounding box center [20, 311] width 11 height 11
click at [62, 487] on div "Pen P Highlight H Eraser Shapes L Select S 24 / 40 Add Slide Poll Zoom More" at bounding box center [347, 474] width 606 height 49
click at [61, 476] on div "Pen P" at bounding box center [62, 475] width 37 height 30
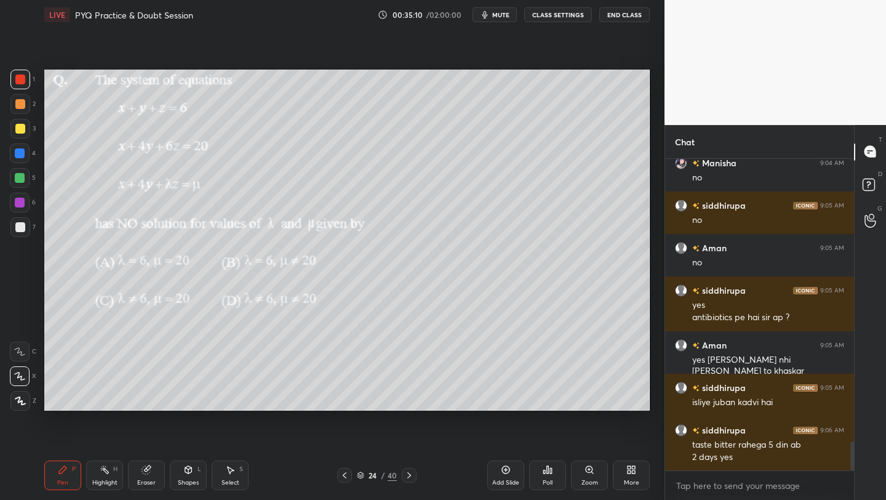
click at [189, 478] on div "Shapes L" at bounding box center [188, 475] width 37 height 30
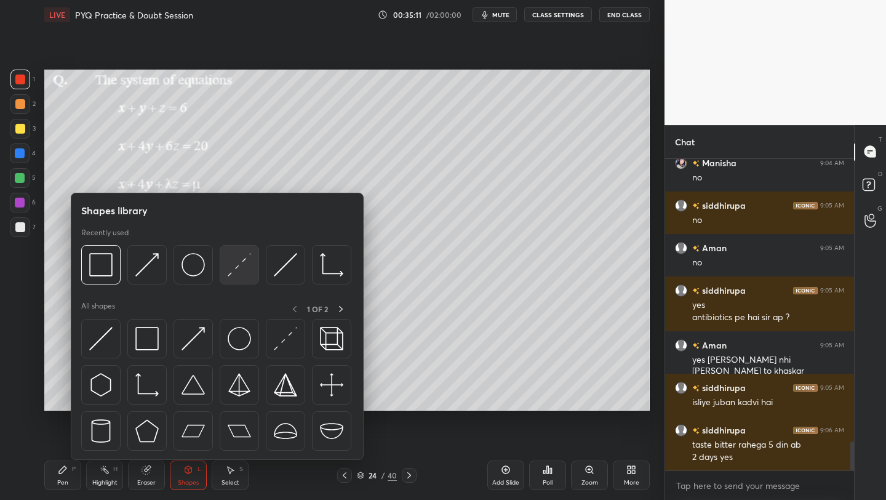
click at [249, 254] on img at bounding box center [239, 264] width 23 height 23
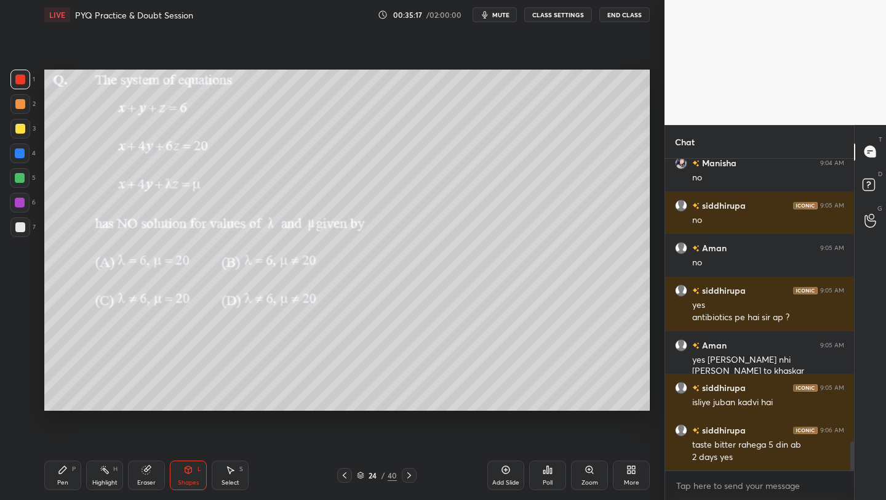
drag, startPoint x: 62, startPoint y: 481, endPoint x: 66, endPoint y: 471, distance: 10.2
click at [63, 481] on div "Pen" at bounding box center [62, 482] width 11 height 6
click at [17, 134] on div at bounding box center [20, 129] width 20 height 20
click at [234, 473] on div "Select S" at bounding box center [230, 475] width 37 height 30
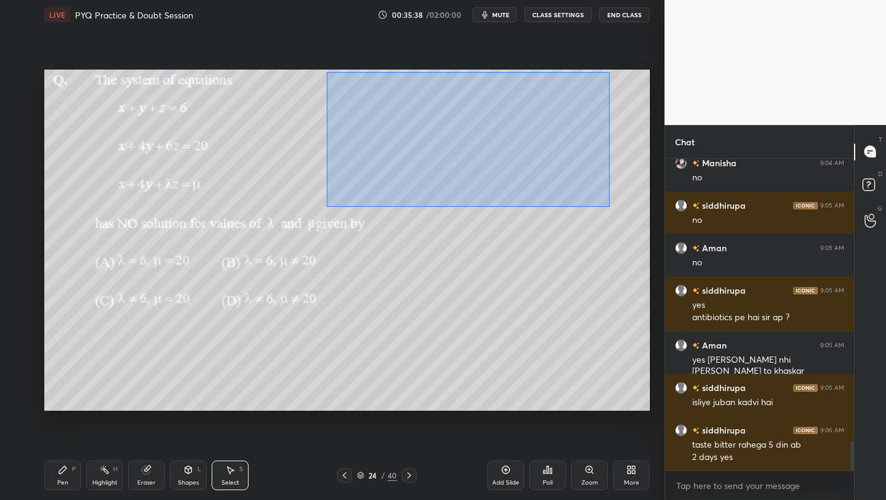
drag, startPoint x: 335, startPoint y: 86, endPoint x: 578, endPoint y: 199, distance: 267.6
click at [606, 206] on div "0 ° Undo Copy Duplicate Duplicate to new slide Delete" at bounding box center [347, 240] width 606 height 341
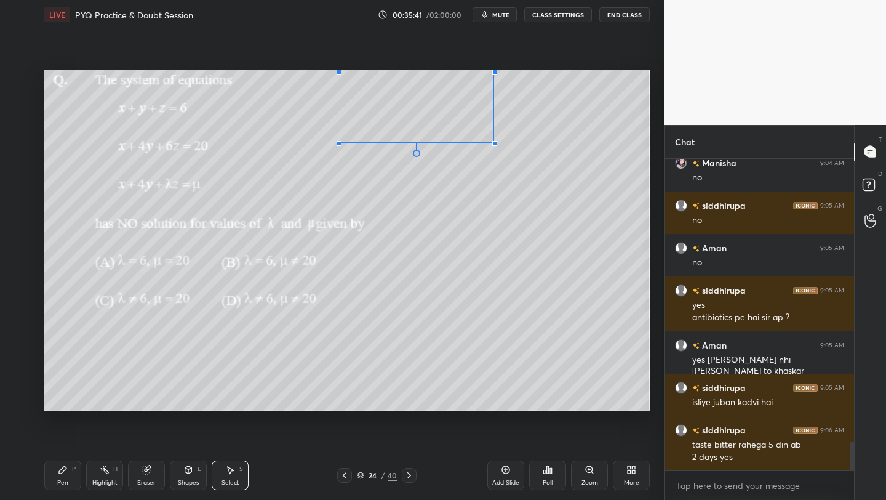
drag, startPoint x: 545, startPoint y: 164, endPoint x: 498, endPoint y: 154, distance: 47.9
click at [494, 142] on div at bounding box center [494, 143] width 5 height 5
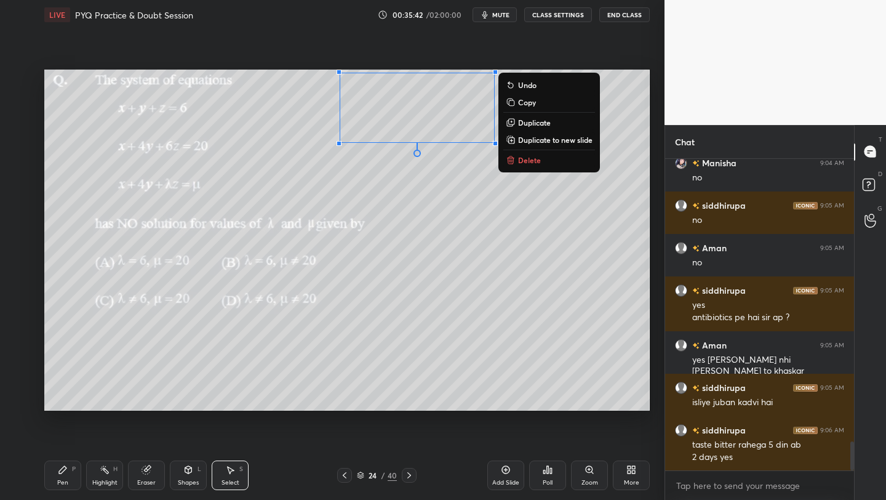
click at [62, 480] on div "Pen" at bounding box center [62, 482] width 11 height 6
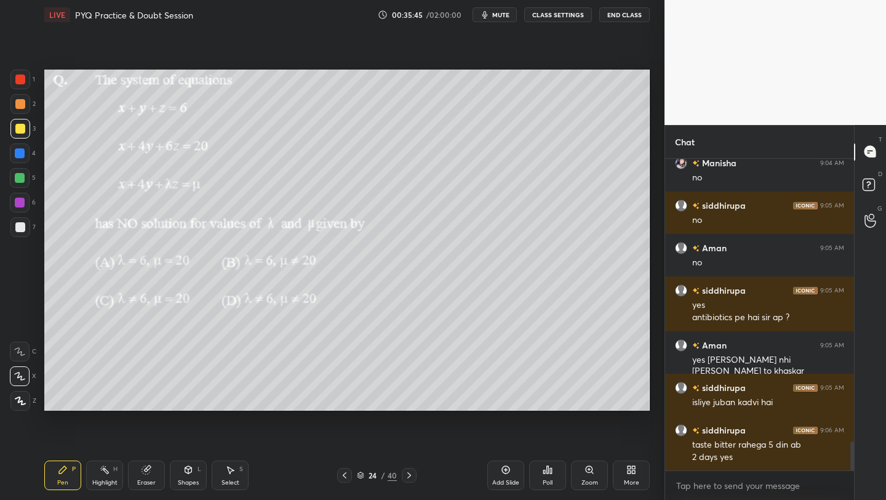
scroll to position [3059, 0]
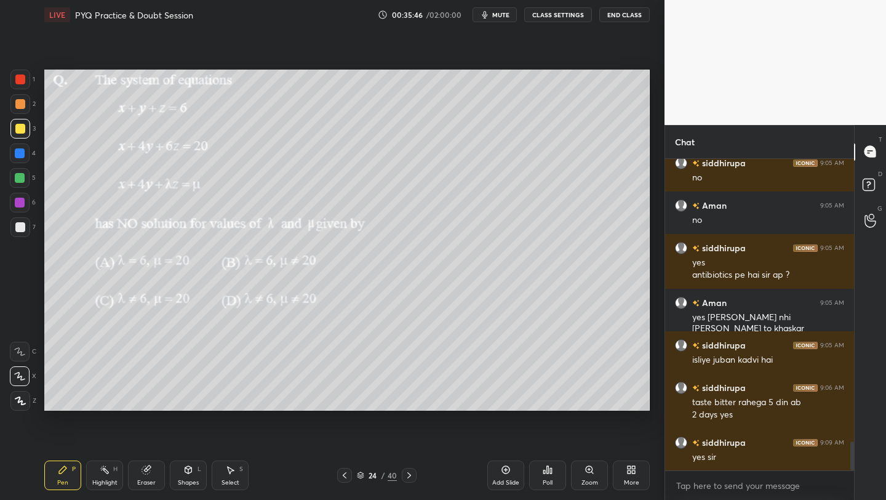
click at [26, 132] on div at bounding box center [20, 129] width 20 height 20
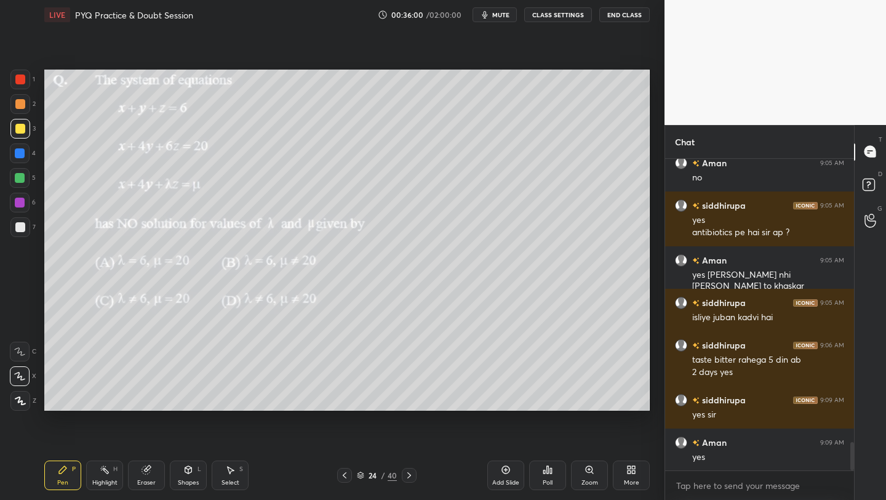
click at [236, 477] on div "Select S" at bounding box center [230, 475] width 37 height 30
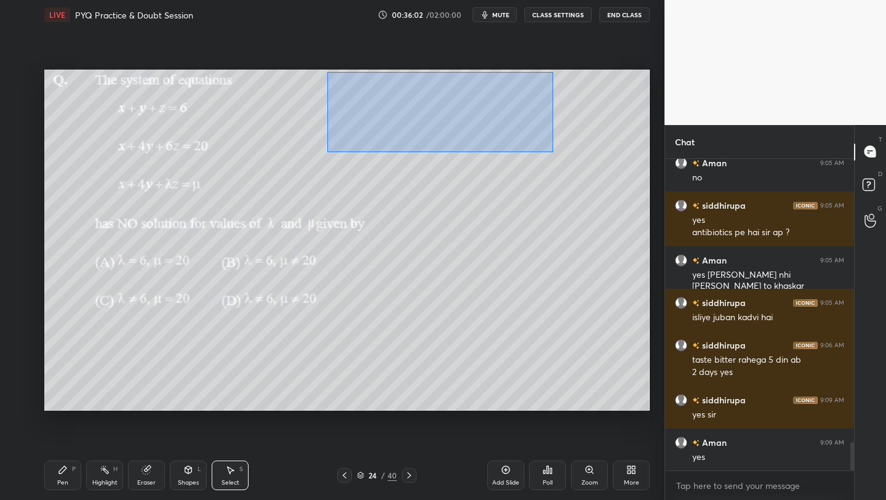
drag, startPoint x: 328, startPoint y: 72, endPoint x: 564, endPoint y: 153, distance: 249.3
click at [569, 156] on div "0 ° Undo Copy Duplicate Duplicate to new slide Delete" at bounding box center [347, 240] width 606 height 341
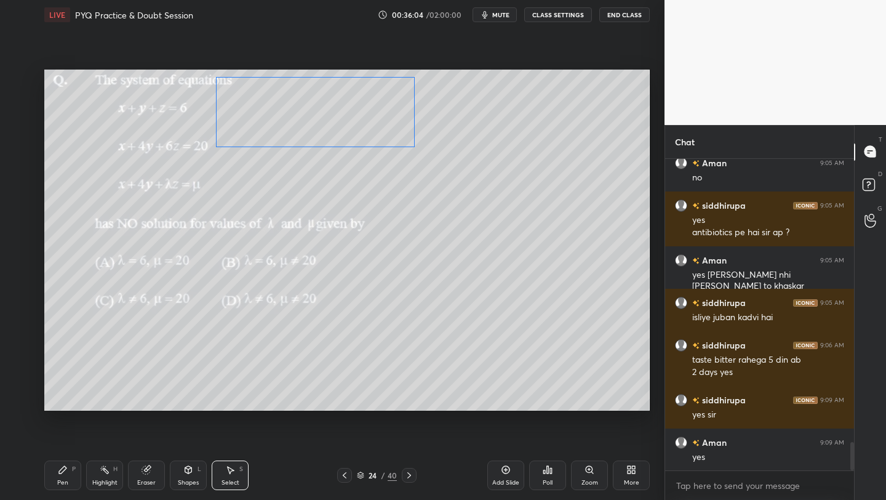
drag, startPoint x: 385, startPoint y: 122, endPoint x: 328, endPoint y: 138, distance: 59.6
click at [332, 126] on div "0 ° Undo Copy Duplicate Duplicate to new slide Delete" at bounding box center [347, 240] width 606 height 341
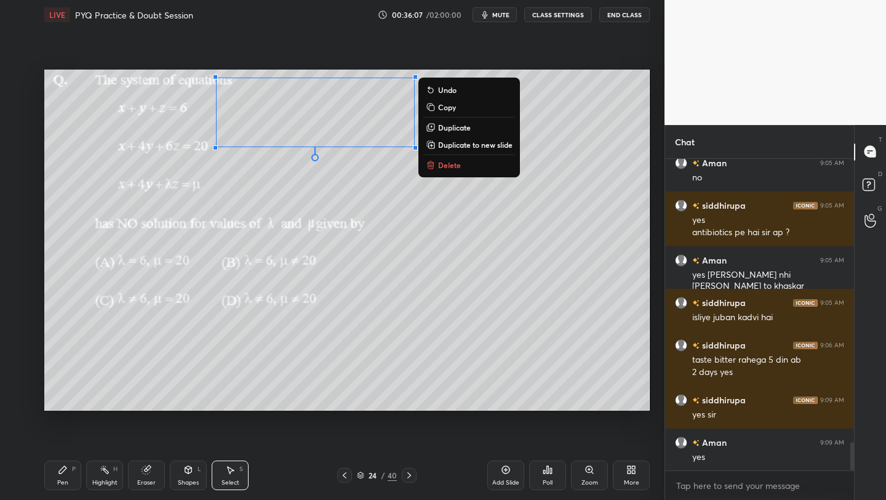
click at [375, 178] on div "0 ° Undo Copy Duplicate Duplicate to new slide Delete" at bounding box center [347, 240] width 606 height 341
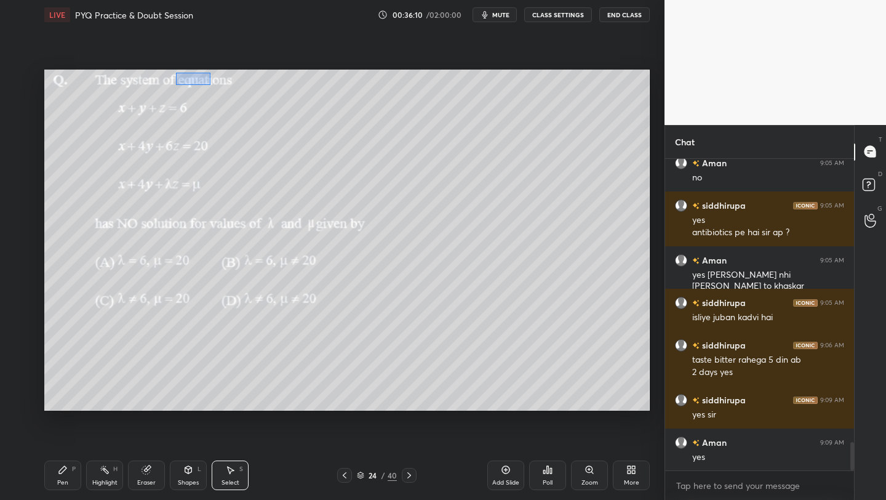
drag, startPoint x: 210, startPoint y: 72, endPoint x: 225, endPoint y: 83, distance: 19.0
click at [180, 85] on div "0 ° Undo Copy Duplicate Duplicate to new slide Delete" at bounding box center [347, 240] width 606 height 341
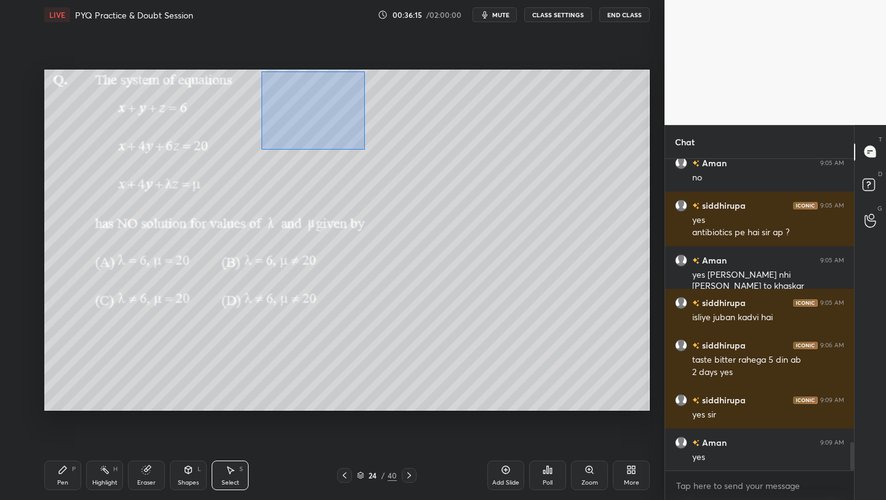
drag, startPoint x: 261, startPoint y: 71, endPoint x: 367, endPoint y: 147, distance: 130.6
click at [365, 149] on div "0 ° Undo Copy Duplicate Duplicate to new slide Delete" at bounding box center [347, 240] width 606 height 341
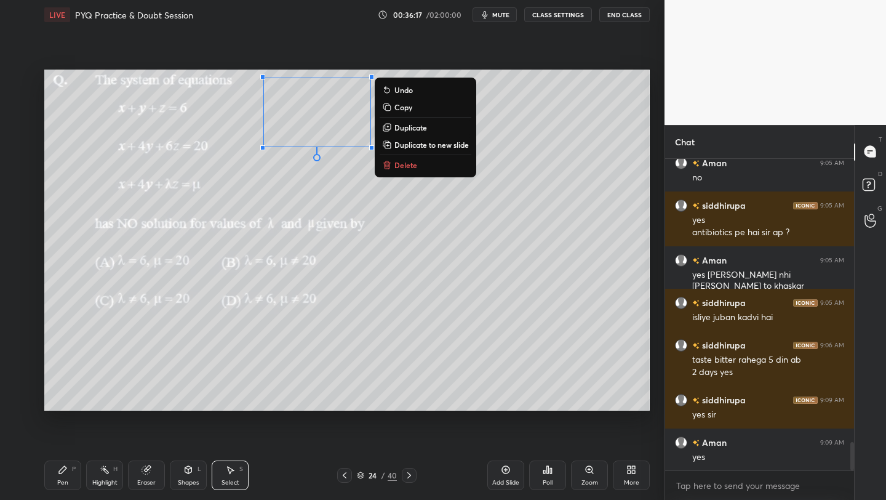
click at [432, 125] on button "Duplicate" at bounding box center [426, 127] width 92 height 15
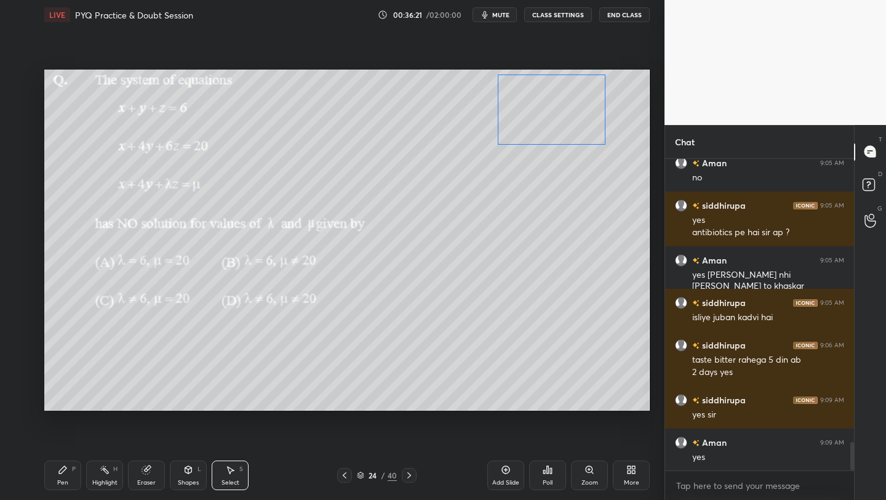
drag, startPoint x: 493, startPoint y: 116, endPoint x: 576, endPoint y: 106, distance: 83.7
click at [576, 108] on div "0 ° Undo Copy Duplicate Duplicate to new slide Delete" at bounding box center [347, 240] width 606 height 341
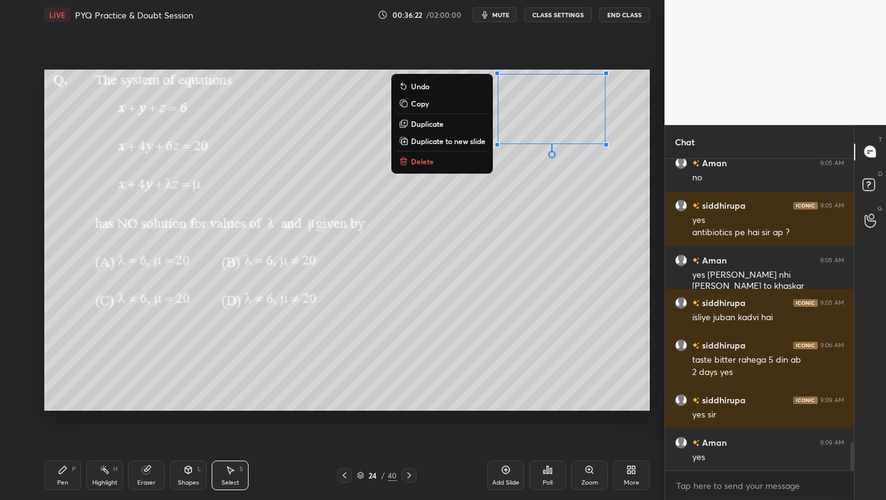
drag, startPoint x: 183, startPoint y: 476, endPoint x: 182, endPoint y: 469, distance: 7.5
click at [183, 476] on div "Shapes L" at bounding box center [188, 475] width 37 height 30
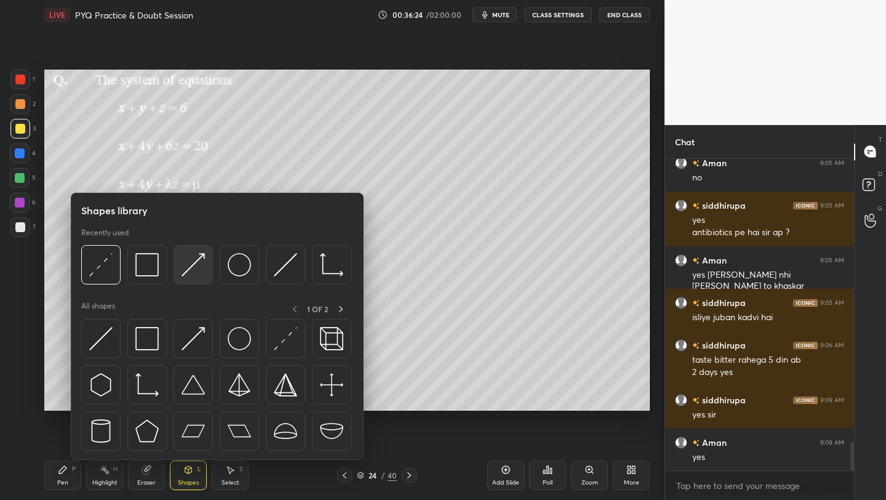
click at [207, 265] on div at bounding box center [193, 264] width 39 height 39
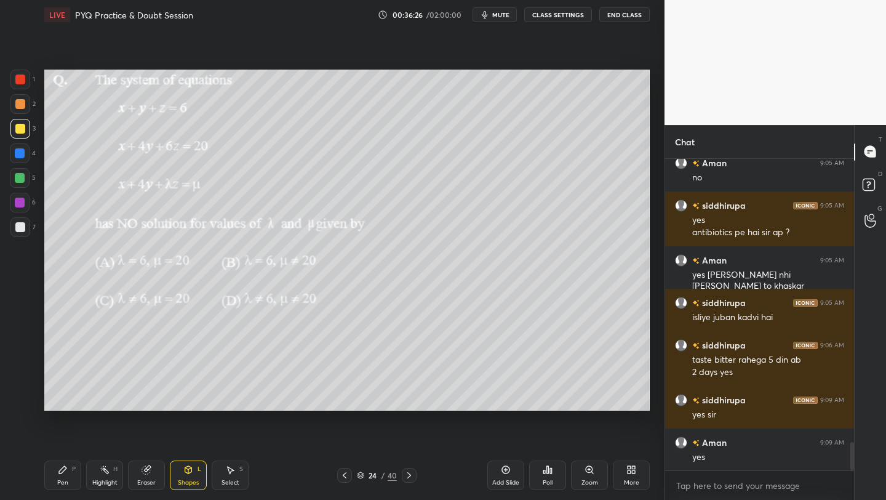
drag, startPoint x: 60, startPoint y: 470, endPoint x: 65, endPoint y: 442, distance: 28.0
click at [64, 470] on icon at bounding box center [62, 469] width 7 height 7
click at [14, 182] on div at bounding box center [20, 178] width 20 height 20
click at [153, 473] on div "Eraser" at bounding box center [146, 475] width 37 height 30
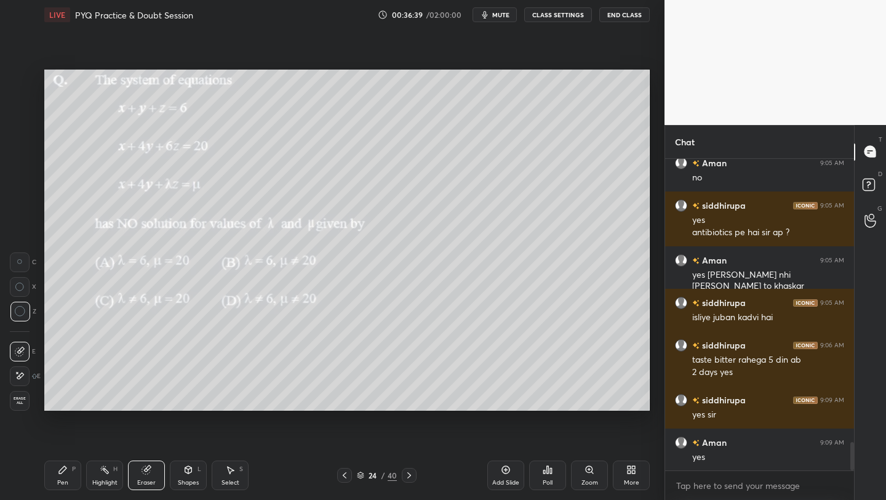
click at [72, 470] on div "P" at bounding box center [74, 469] width 4 height 6
click at [234, 471] on icon at bounding box center [230, 470] width 10 height 10
drag, startPoint x: 600, startPoint y: 131, endPoint x: 617, endPoint y: 141, distance: 19.3
click at [609, 141] on div "0 ° Undo Copy Duplicate Duplicate to new slide Delete" at bounding box center [347, 240] width 606 height 341
drag, startPoint x: 605, startPoint y: 140, endPoint x: 625, endPoint y: 148, distance: 21.3
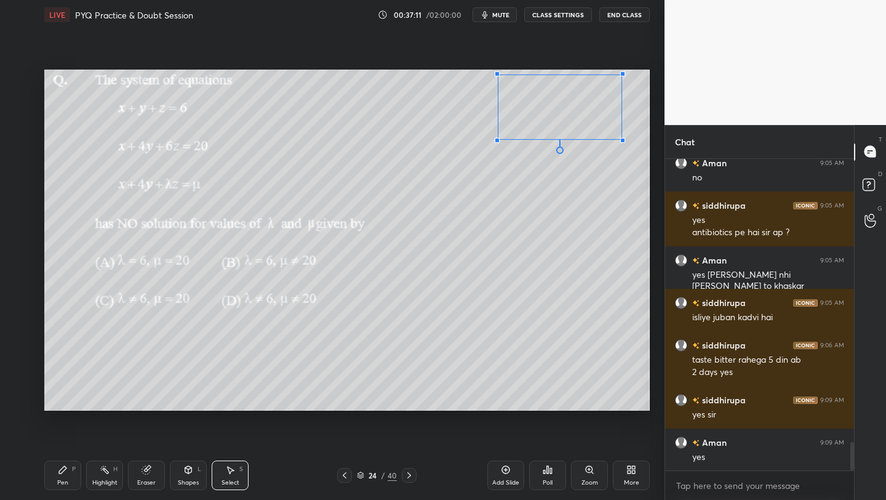
click at [622, 140] on div at bounding box center [622, 140] width 5 height 5
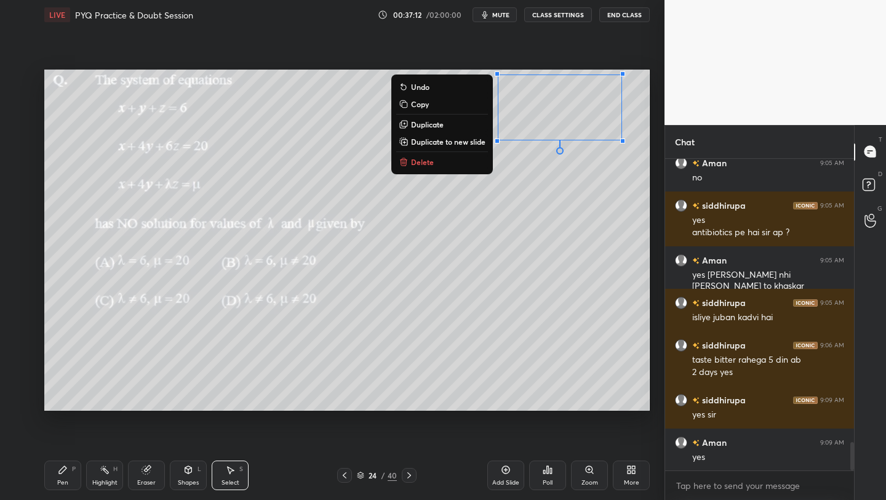
click at [65, 482] on div "Pen" at bounding box center [62, 482] width 11 height 6
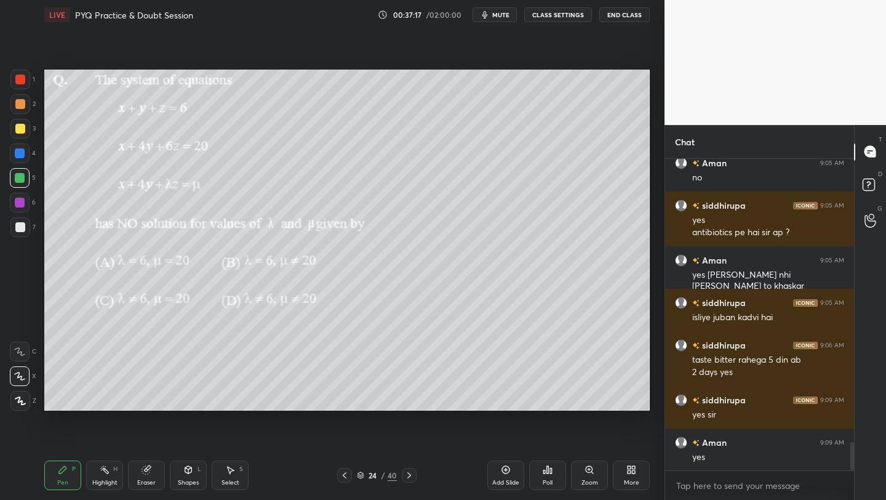
click at [28, 221] on div at bounding box center [20, 227] width 20 height 20
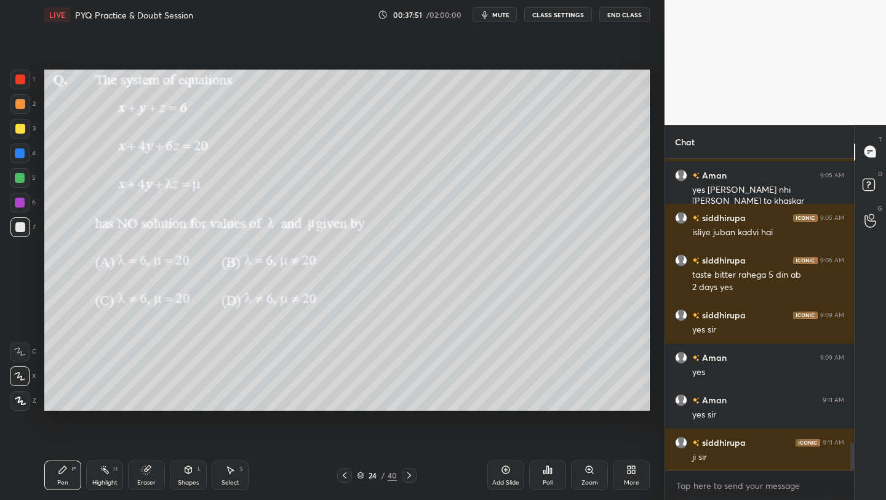
scroll to position [3229, 0]
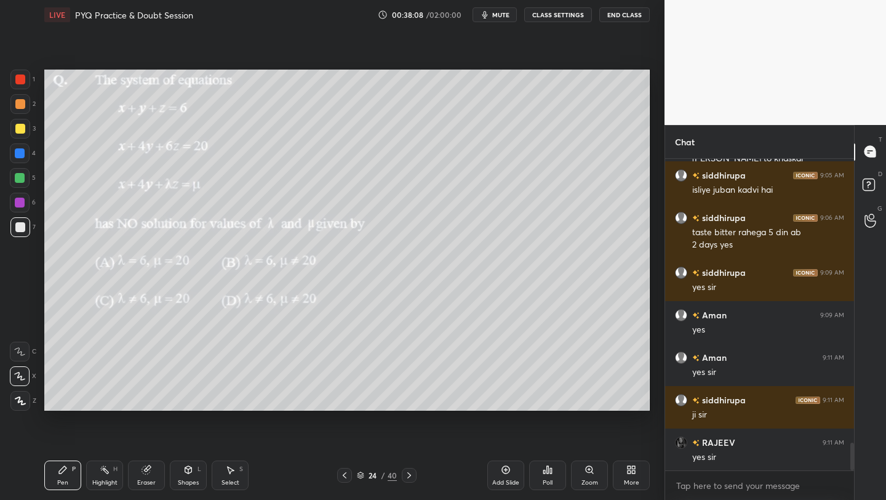
click at [21, 184] on div at bounding box center [20, 178] width 20 height 20
click at [19, 132] on div at bounding box center [20, 129] width 10 height 10
drag, startPoint x: 196, startPoint y: 475, endPoint x: 191, endPoint y: 461, distance: 15.0
click at [194, 474] on div "Shapes L" at bounding box center [188, 475] width 37 height 30
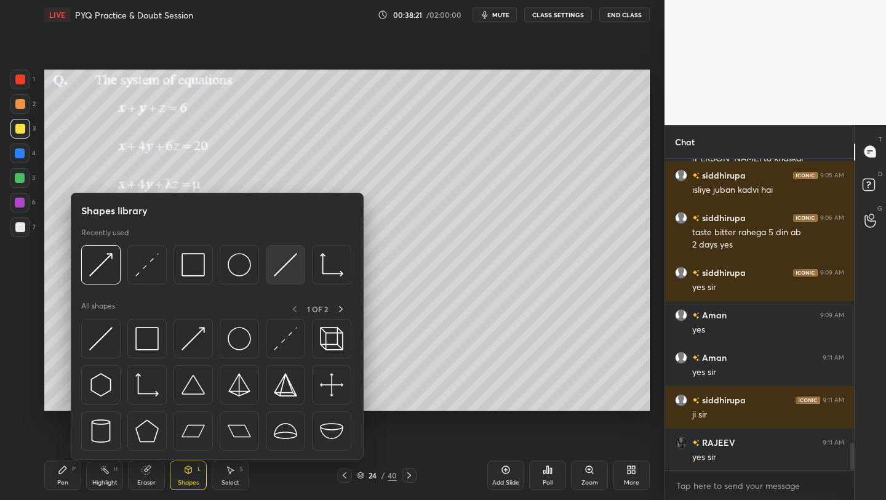
click at [286, 259] on img at bounding box center [285, 264] width 23 height 23
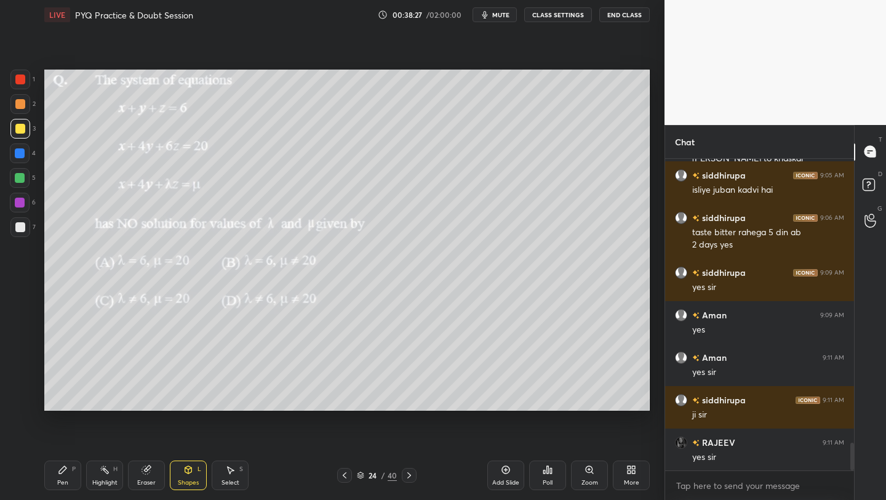
drag, startPoint x: 20, startPoint y: 159, endPoint x: 35, endPoint y: 155, distance: 15.8
click at [20, 159] on div at bounding box center [20, 153] width 20 height 20
click at [68, 474] on div "Pen P" at bounding box center [62, 475] width 37 height 30
drag, startPoint x: 4, startPoint y: 131, endPoint x: 33, endPoint y: 126, distance: 29.9
click at [2, 132] on div "1 2 3 4 5 6 7 C X Z C X Z E E Erase all H H" at bounding box center [19, 240] width 39 height 341
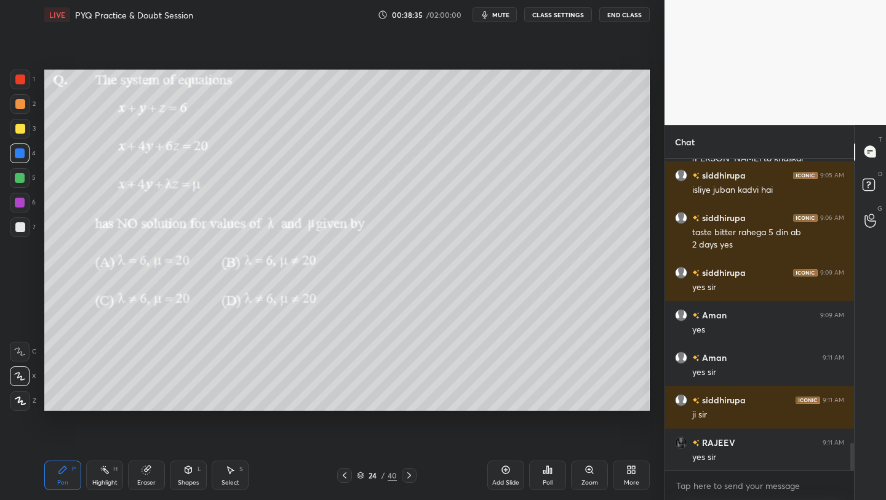
click at [20, 128] on div at bounding box center [20, 129] width 10 height 10
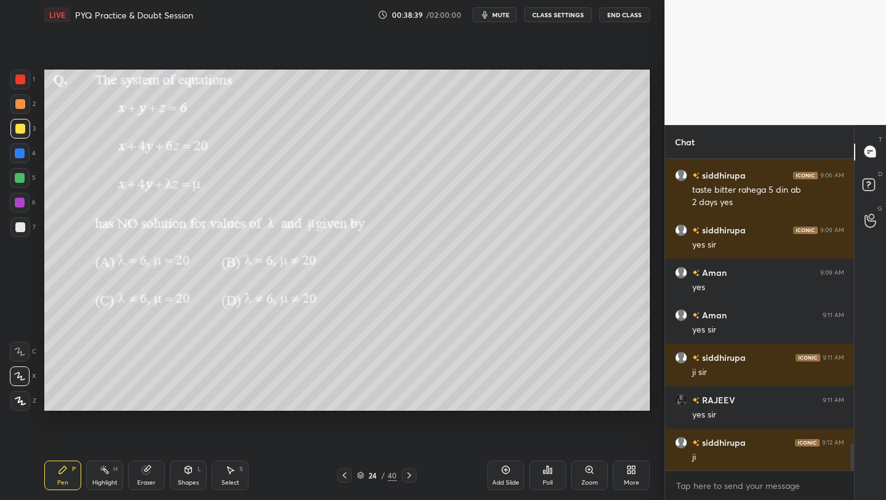
drag, startPoint x: 20, startPoint y: 154, endPoint x: 27, endPoint y: 153, distance: 7.5
click at [22, 155] on div at bounding box center [20, 153] width 10 height 10
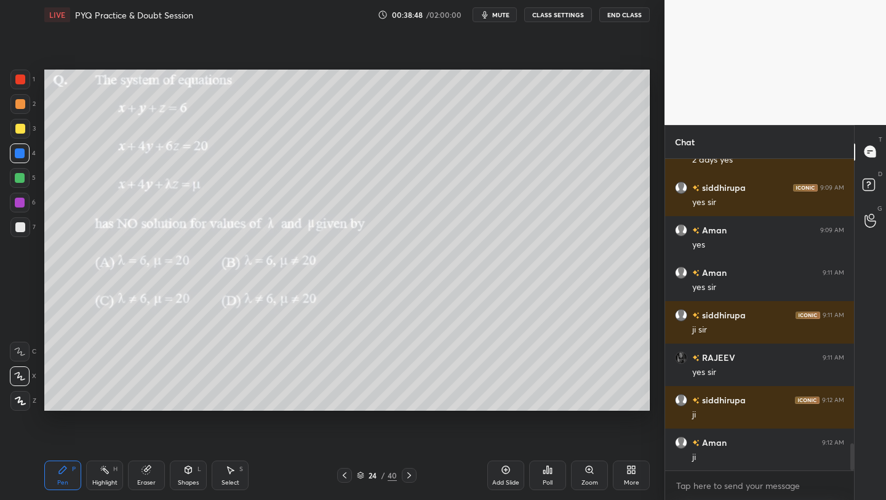
drag, startPoint x: 22, startPoint y: 177, endPoint x: 35, endPoint y: 170, distance: 14.6
click at [22, 178] on div at bounding box center [20, 178] width 10 height 10
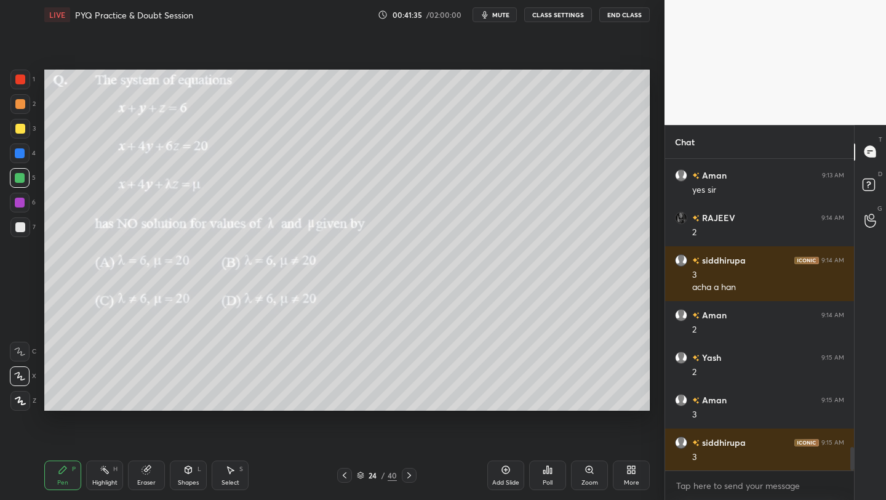
scroll to position [3793, 0]
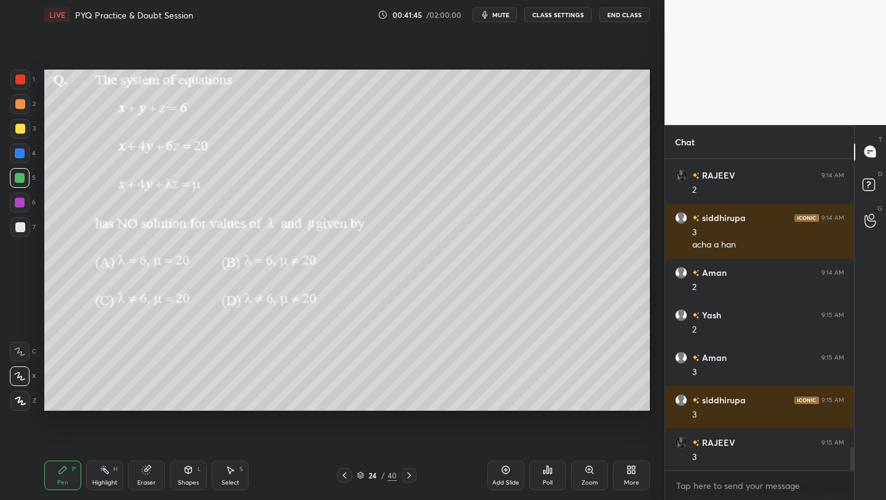
click at [156, 471] on div "Eraser" at bounding box center [146, 475] width 37 height 30
click at [70, 481] on div "Pen P" at bounding box center [62, 475] width 37 height 30
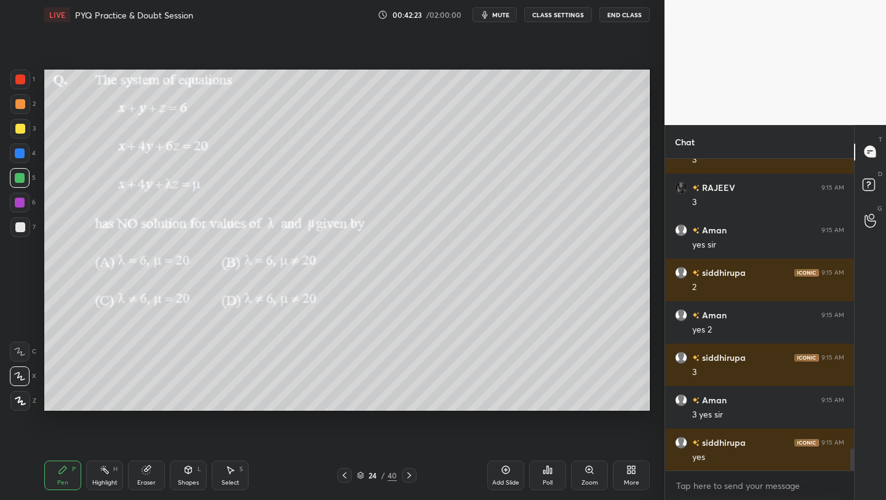
scroll to position [4090, 0]
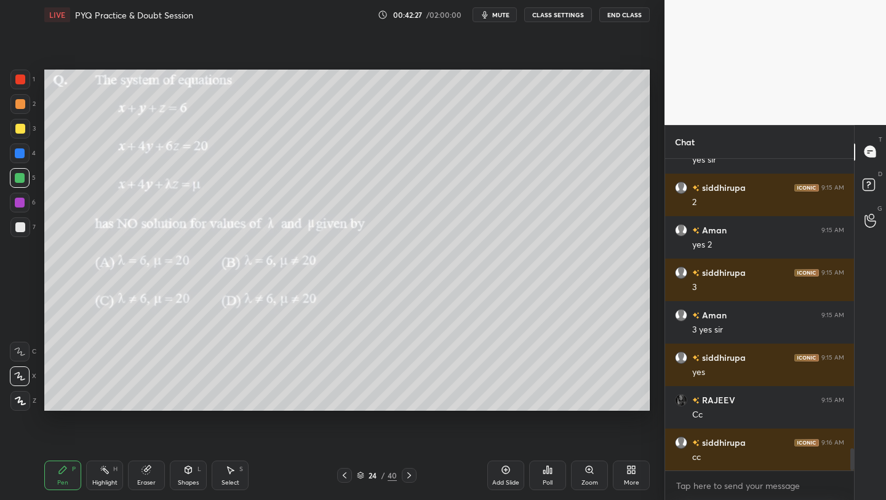
drag, startPoint x: 19, startPoint y: 130, endPoint x: 30, endPoint y: 132, distance: 11.2
click at [20, 131] on div at bounding box center [20, 129] width 10 height 10
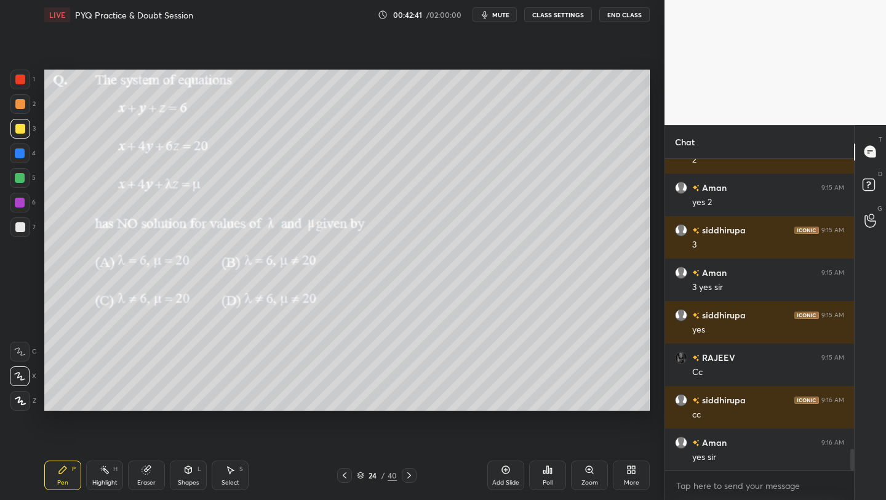
click at [19, 159] on div at bounding box center [20, 153] width 20 height 20
drag, startPoint x: 22, startPoint y: 230, endPoint x: 31, endPoint y: 224, distance: 11.3
click at [22, 230] on div at bounding box center [20, 227] width 10 height 10
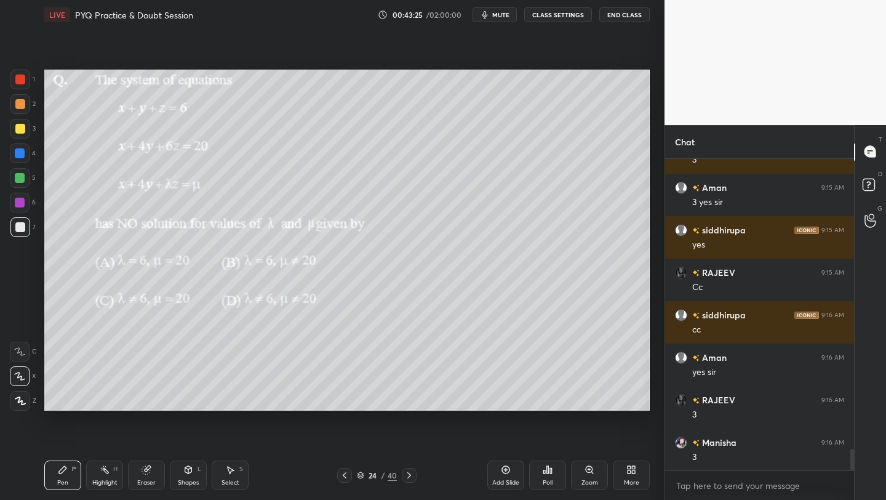
scroll to position [4345, 0]
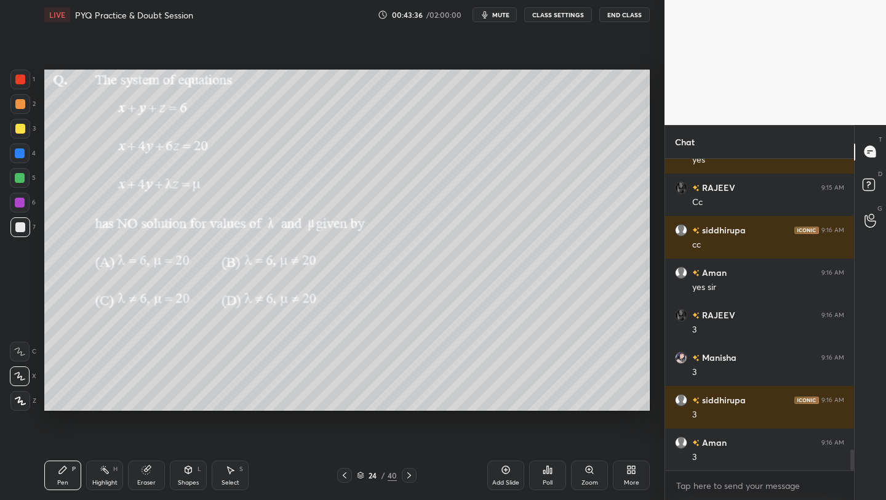
drag, startPoint x: 239, startPoint y: 469, endPoint x: 244, endPoint y: 460, distance: 10.5
click at [239, 469] on div "S" at bounding box center [241, 469] width 4 height 6
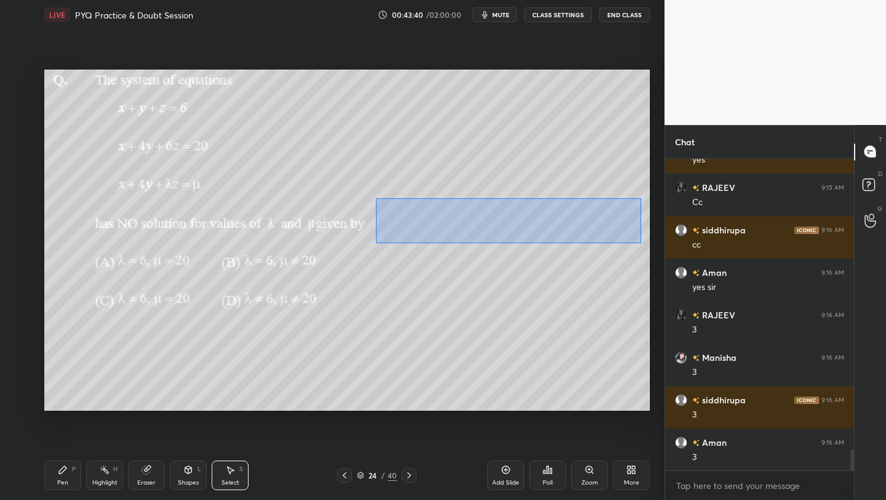
drag, startPoint x: 375, startPoint y: 198, endPoint x: 638, endPoint y: 241, distance: 265.7
click at [641, 242] on div "0 ° Undo Copy Duplicate Duplicate to new slide Delete" at bounding box center [347, 240] width 606 height 341
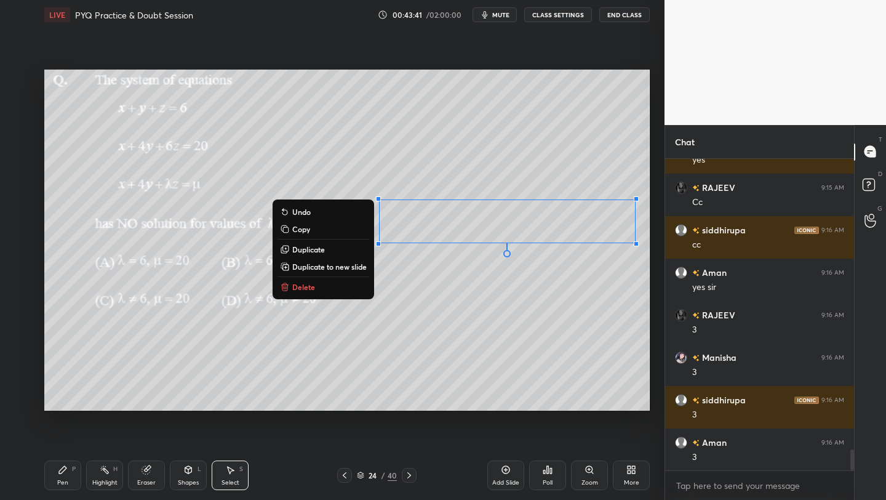
drag, startPoint x: 310, startPoint y: 251, endPoint x: 375, endPoint y: 240, distance: 66.2
click at [310, 251] on p "Duplicate" at bounding box center [308, 249] width 33 height 10
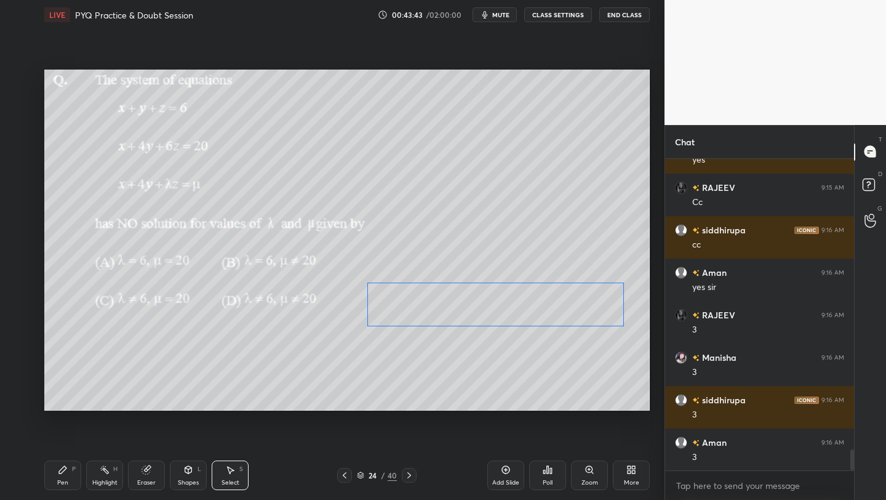
drag, startPoint x: 480, startPoint y: 260, endPoint x: 160, endPoint y: 440, distance: 367.3
click at [460, 306] on div "0 ° Undo Copy Duplicate Duplicate to new slide Delete" at bounding box center [347, 240] width 606 height 341
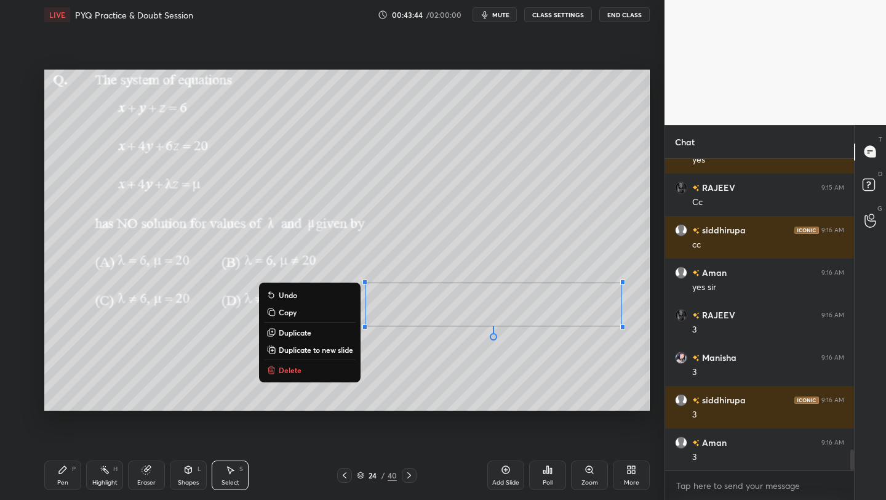
click at [145, 478] on div "Eraser" at bounding box center [146, 475] width 37 height 30
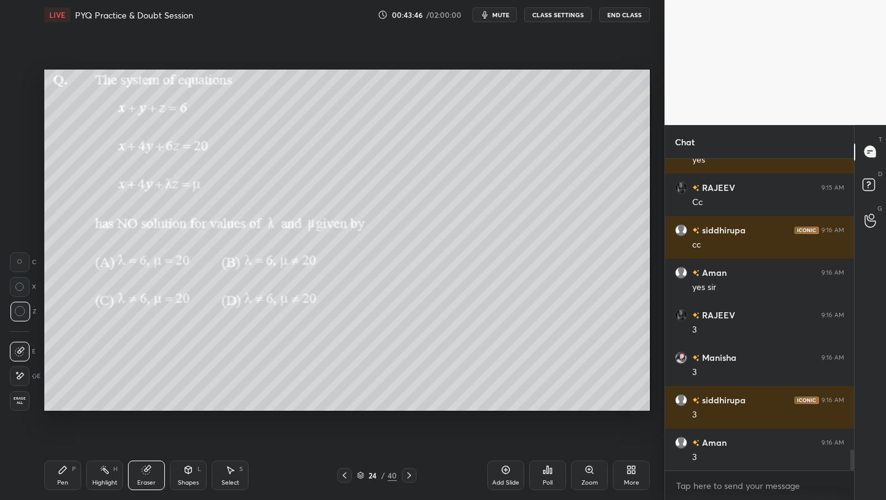
click at [20, 286] on icon at bounding box center [19, 286] width 9 height 9
drag, startPoint x: 71, startPoint y: 474, endPoint x: 73, endPoint y: 466, distance: 8.4
click at [70, 475] on div "Pen P" at bounding box center [62, 475] width 37 height 30
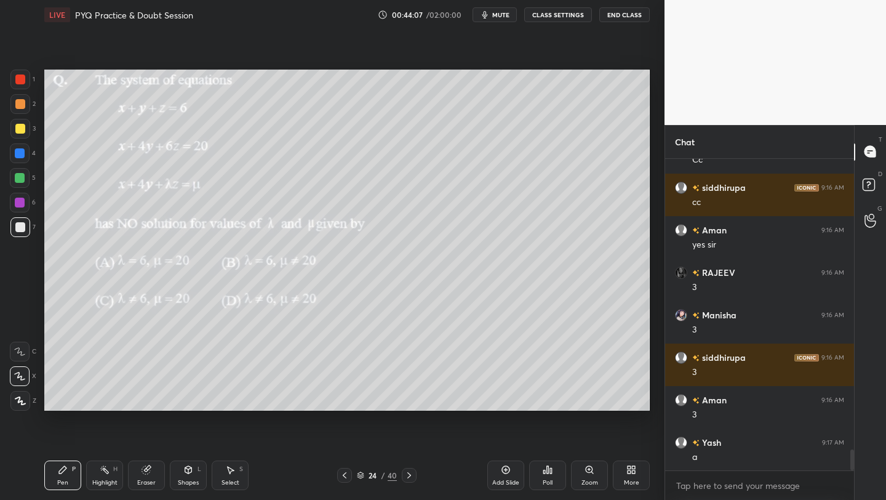
click at [24, 127] on div at bounding box center [20, 129] width 20 height 20
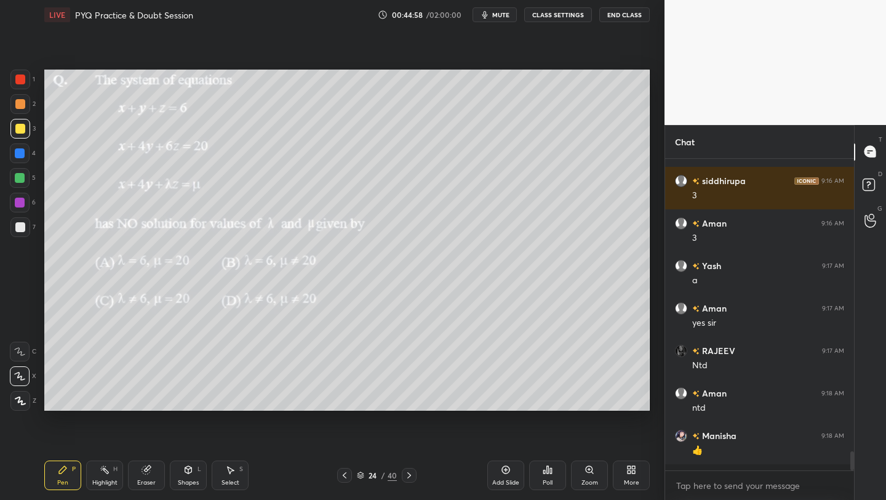
scroll to position [4557, 0]
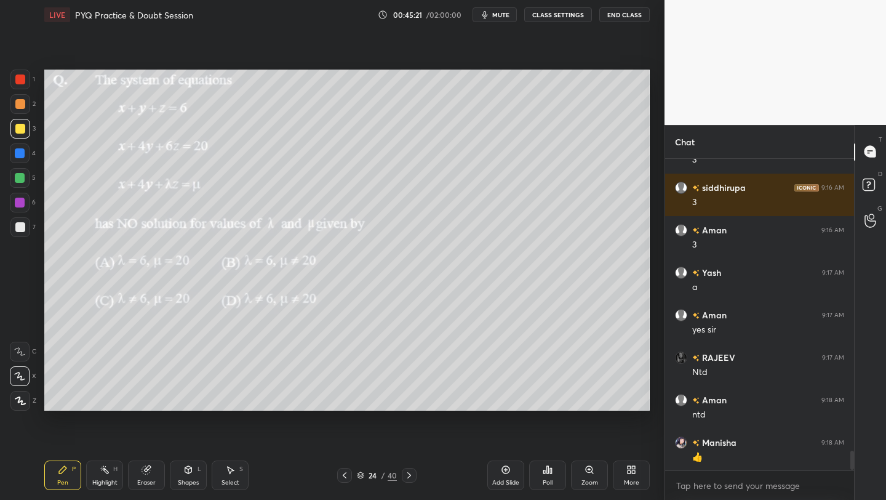
click at [503, 17] on span "mute" at bounding box center [500, 14] width 17 height 9
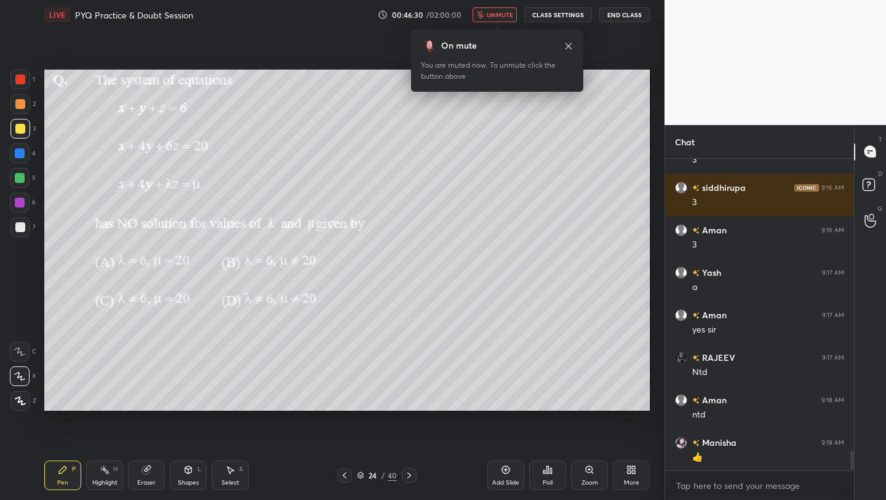
click at [506, 17] on span "unmute" at bounding box center [500, 14] width 26 height 9
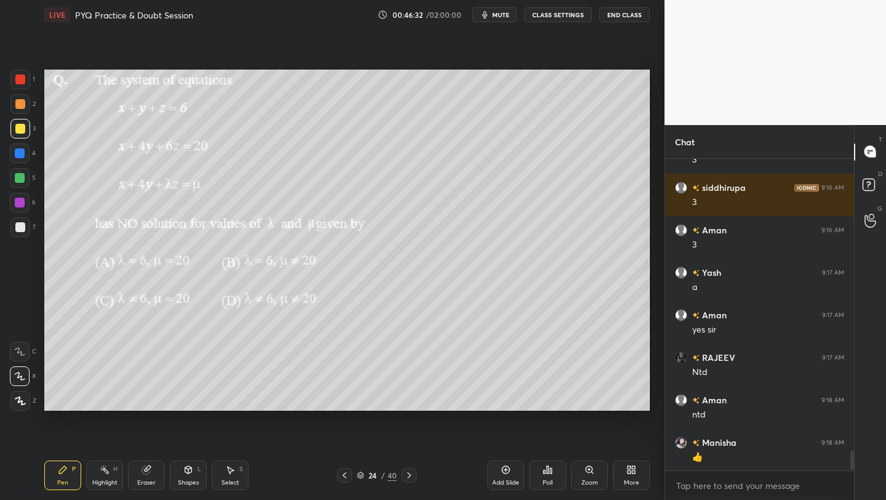
drag, startPoint x: 20, startPoint y: 137, endPoint x: 41, endPoint y: 130, distance: 22.8
click at [23, 132] on div at bounding box center [20, 129] width 20 height 20
click at [18, 225] on div at bounding box center [20, 227] width 10 height 10
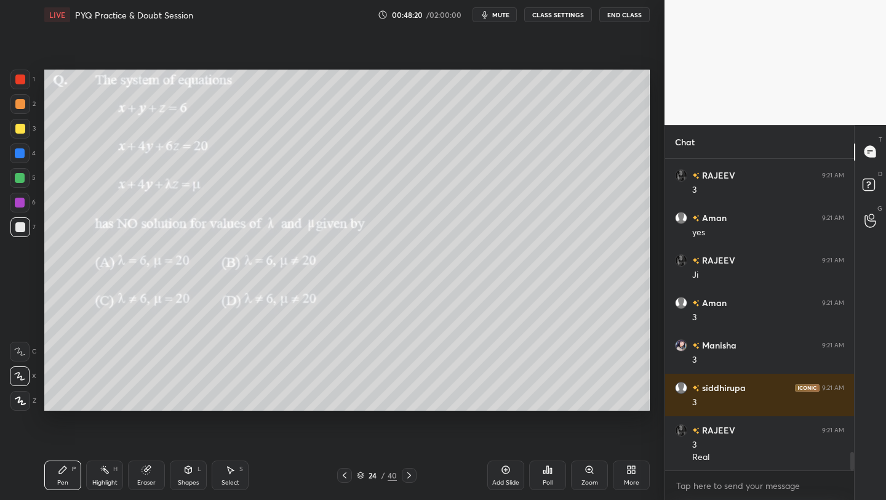
scroll to position [4994, 0]
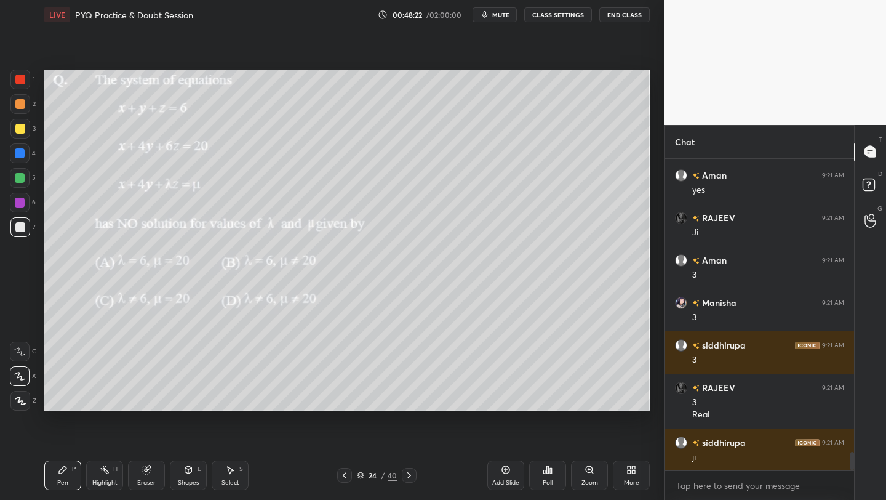
click at [651, 399] on div "Setting up your live class Poll for secs No correct answer Start poll" at bounding box center [346, 240] width 615 height 421
click at [233, 486] on div "Select" at bounding box center [231, 482] width 18 height 6
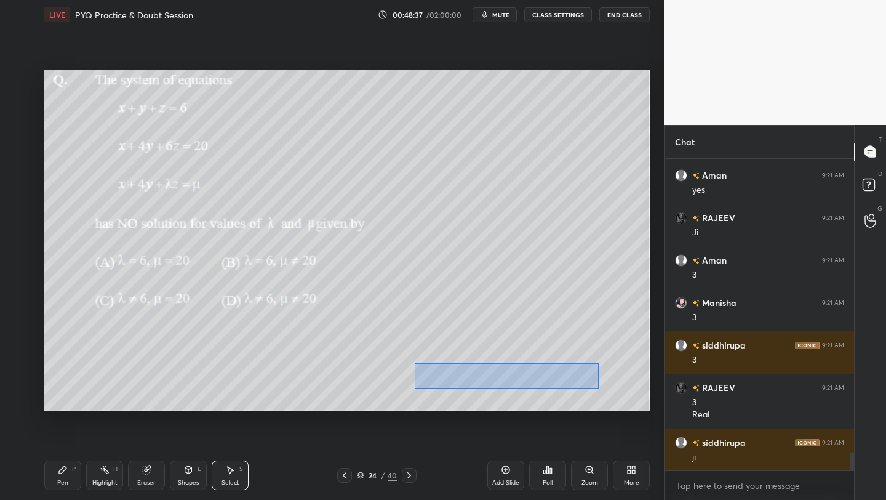
drag, startPoint x: 493, startPoint y: 382, endPoint x: 598, endPoint y: 383, distance: 105.2
click at [599, 386] on div "0 ° Undo Copy Duplicate Duplicate to new slide Delete" at bounding box center [347, 240] width 606 height 341
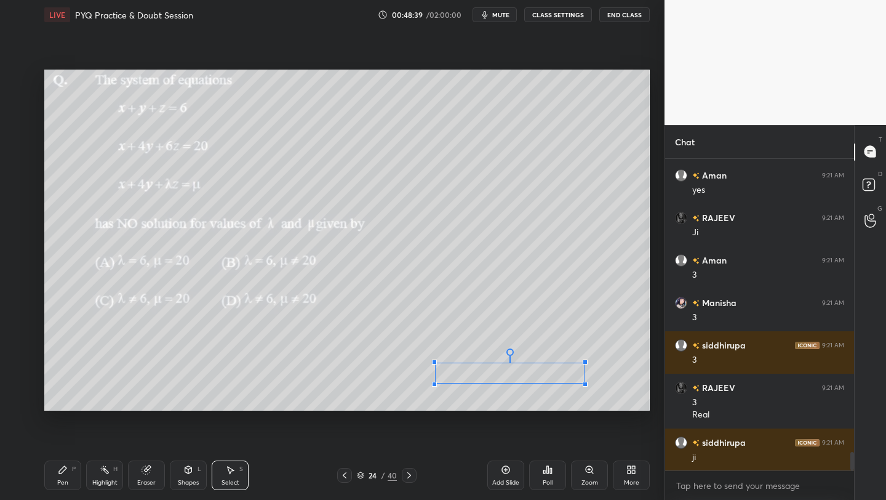
drag, startPoint x: 421, startPoint y: 390, endPoint x: 494, endPoint y: 377, distance: 73.8
click at [435, 383] on div at bounding box center [434, 384] width 5 height 5
drag, startPoint x: 501, startPoint y: 365, endPoint x: 324, endPoint y: 412, distance: 182.7
click at [431, 361] on div "0 ° Undo Copy Duplicate Duplicate to new slide Delete" at bounding box center [347, 240] width 606 height 341
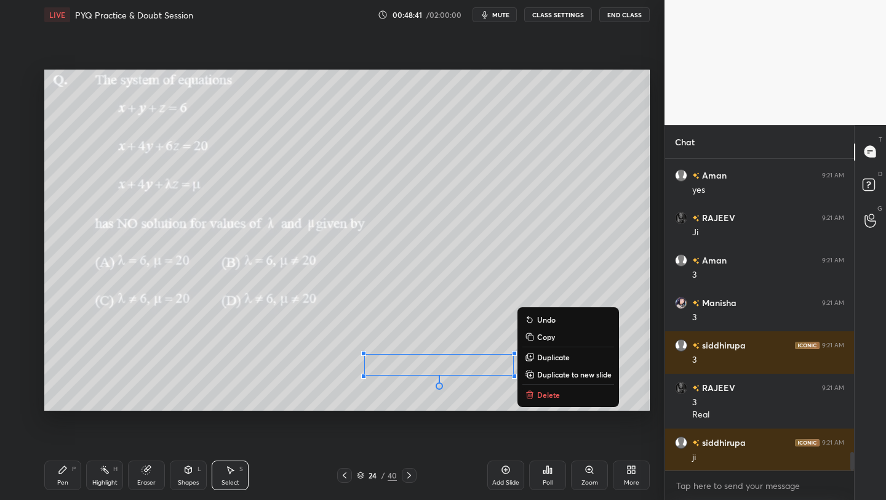
drag, startPoint x: 62, startPoint y: 473, endPoint x: 103, endPoint y: 445, distance: 50.0
click at [62, 473] on icon at bounding box center [63, 470] width 10 height 10
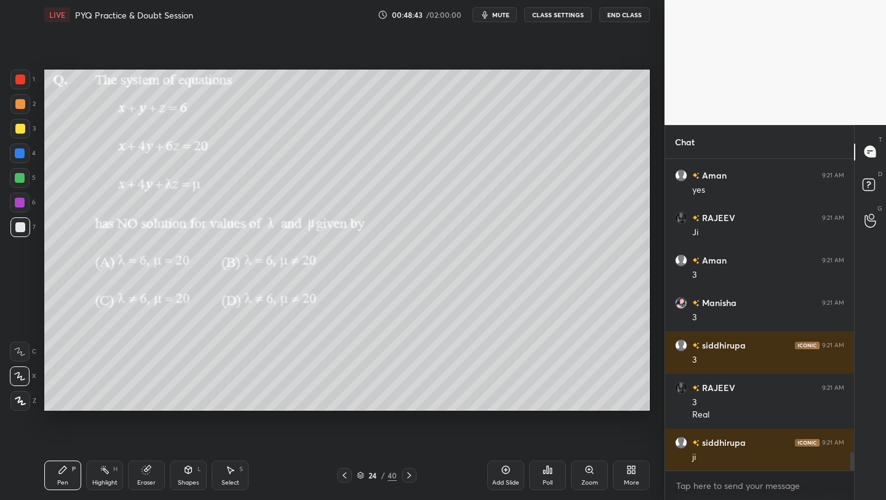
drag, startPoint x: 24, startPoint y: 230, endPoint x: 40, endPoint y: 233, distance: 16.4
click at [23, 231] on div at bounding box center [20, 227] width 20 height 20
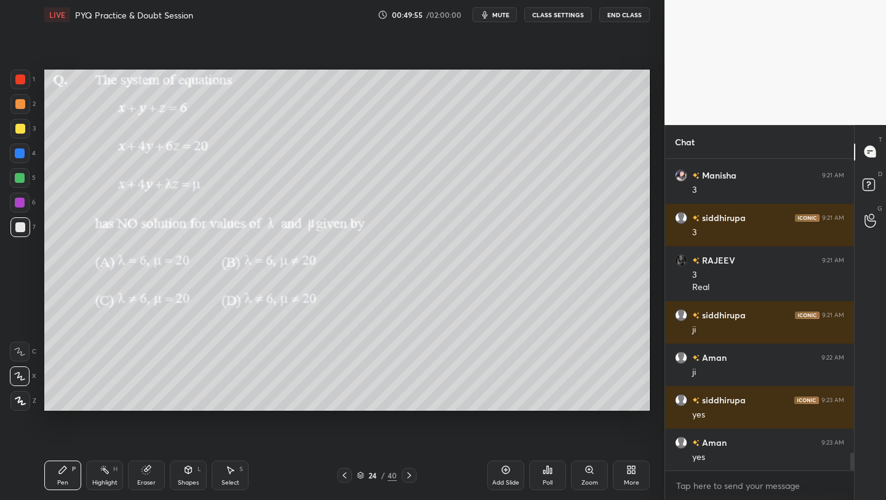
scroll to position [5134, 0]
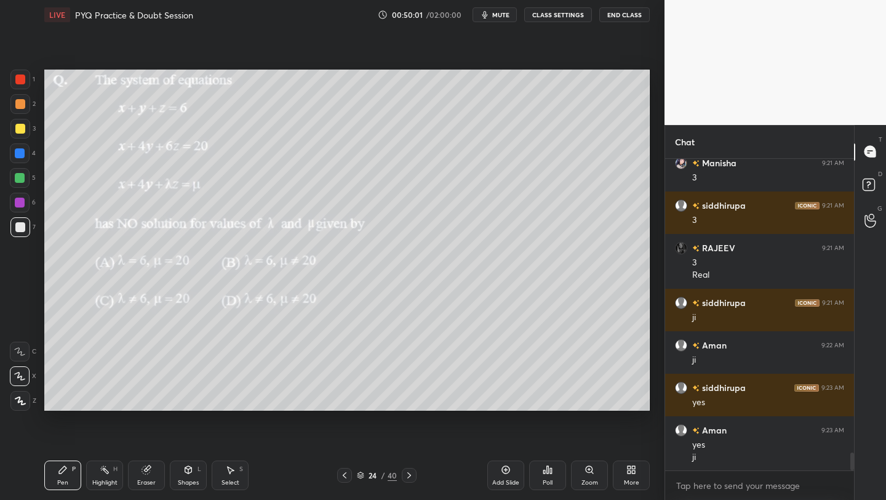
click at [361, 472] on icon at bounding box center [360, 474] width 7 height 7
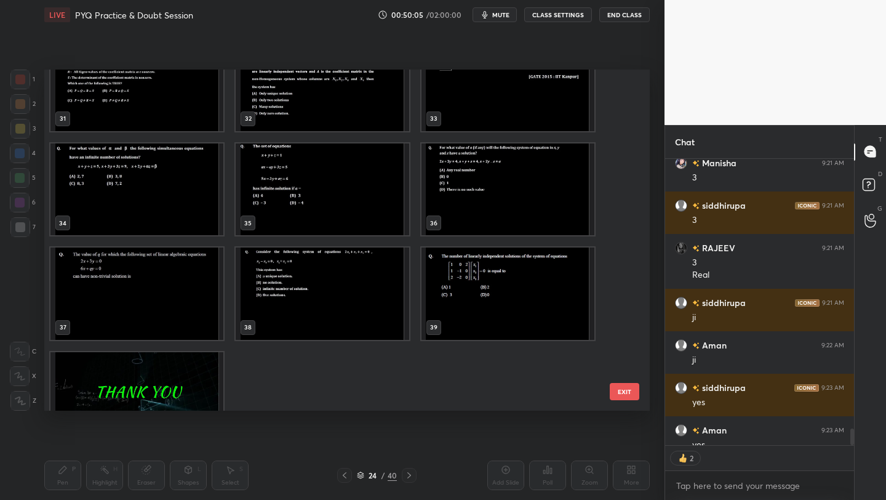
scroll to position [1083, 0]
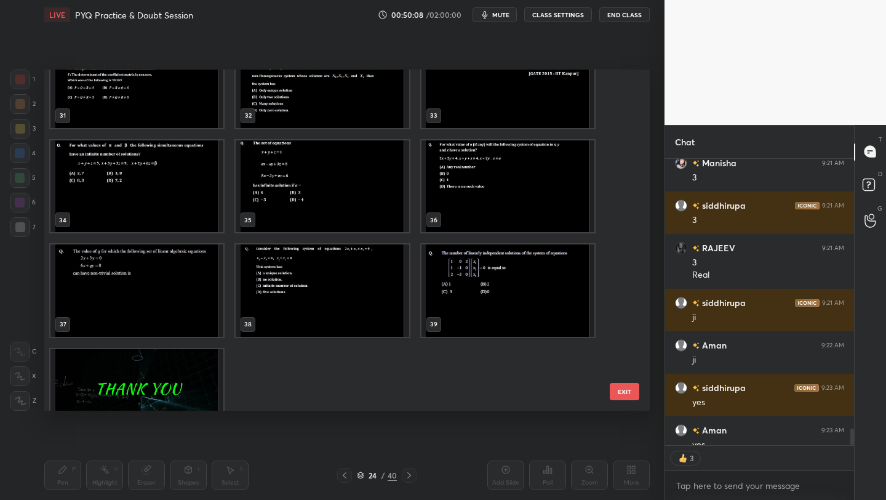
click at [167, 298] on img "grid" at bounding box center [136, 290] width 173 height 92
click at [168, 298] on img "grid" at bounding box center [136, 290] width 173 height 92
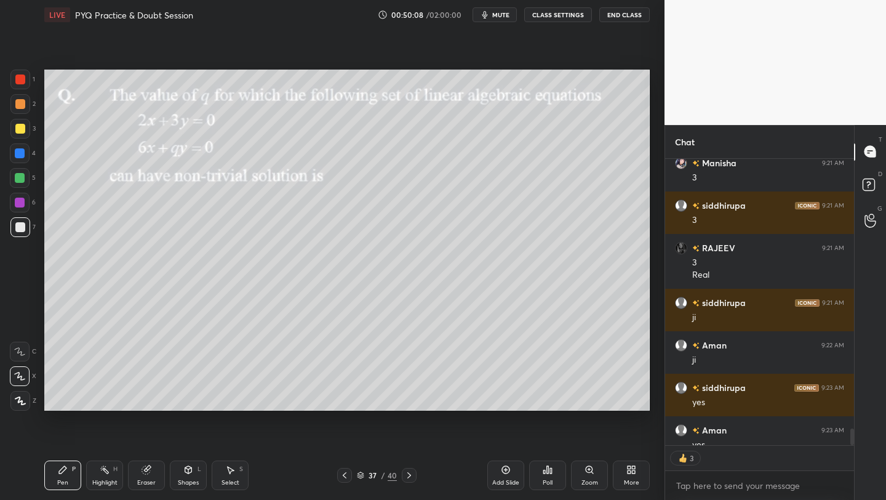
click at [168, 298] on img "grid" at bounding box center [136, 290] width 173 height 92
drag, startPoint x: 19, startPoint y: 78, endPoint x: 46, endPoint y: 67, distance: 28.5
click at [20, 78] on div at bounding box center [20, 79] width 10 height 10
type textarea "x"
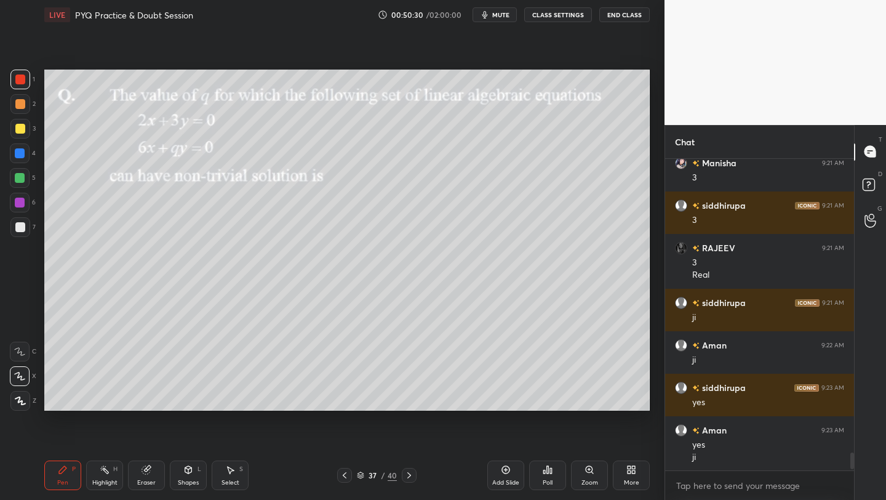
click at [506, 19] on button "mute" at bounding box center [495, 14] width 44 height 15
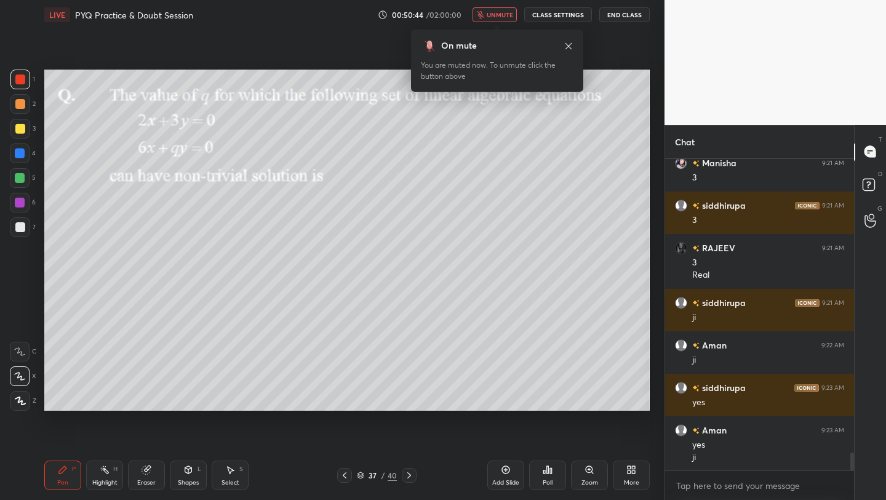
scroll to position [5176, 0]
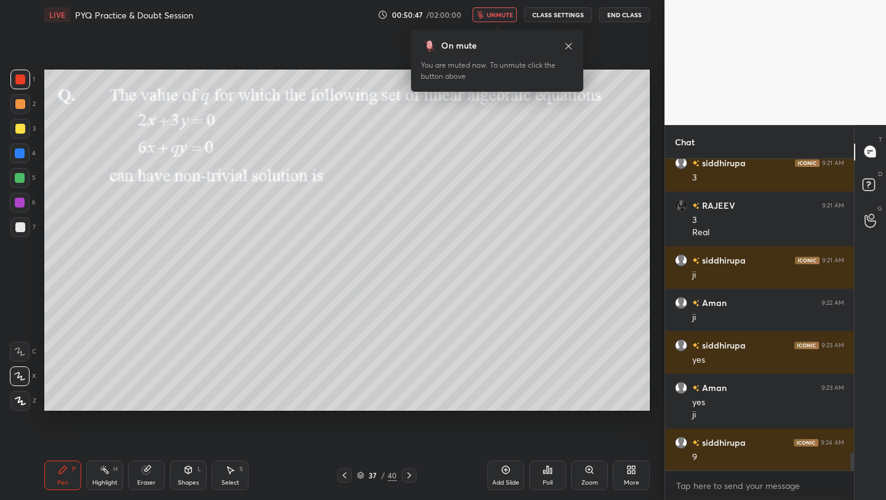
click at [503, 12] on span "unmute" at bounding box center [500, 14] width 26 height 9
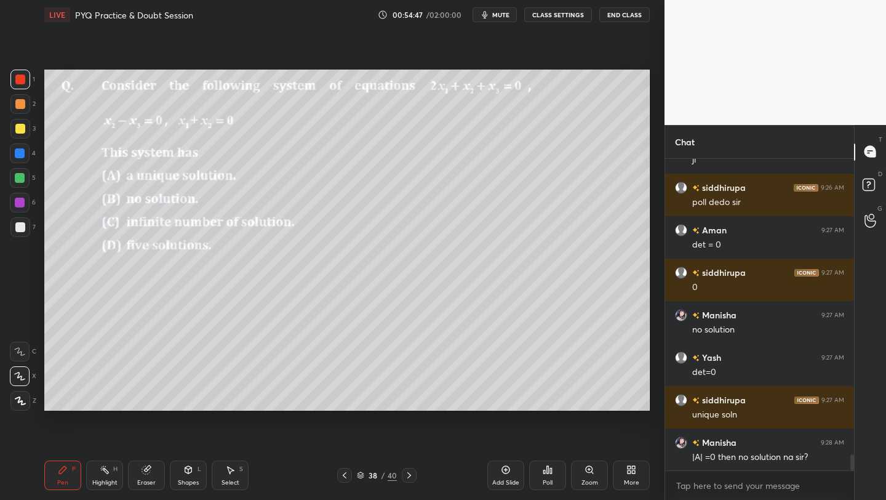
scroll to position [5838, 0]
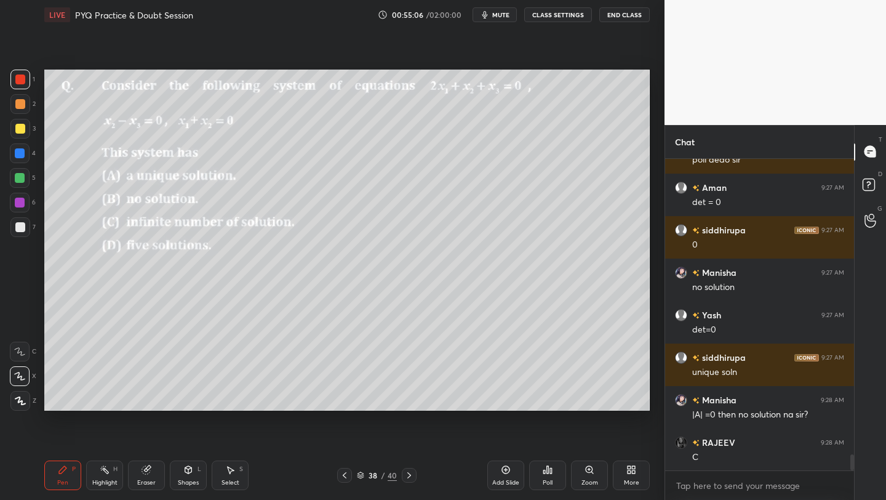
click at [358, 477] on icon at bounding box center [360, 474] width 7 height 7
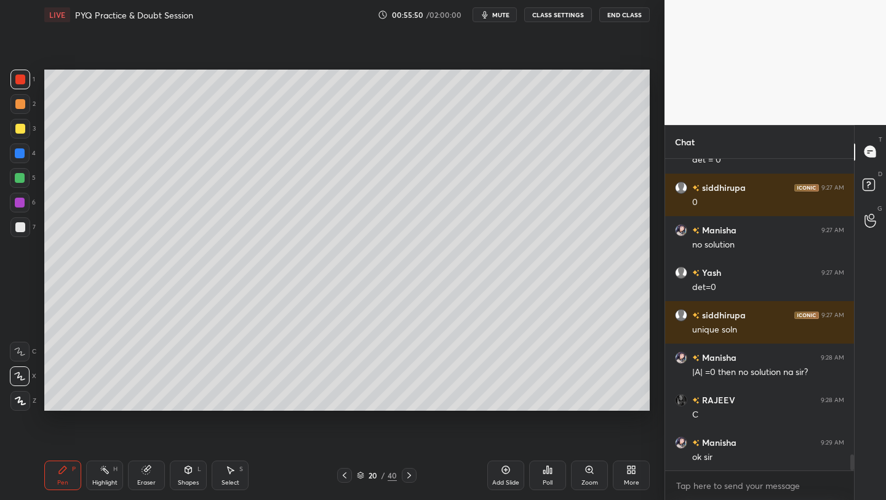
click at [408, 475] on icon at bounding box center [409, 475] width 10 height 10
click at [407, 476] on icon at bounding box center [409, 475] width 10 height 10
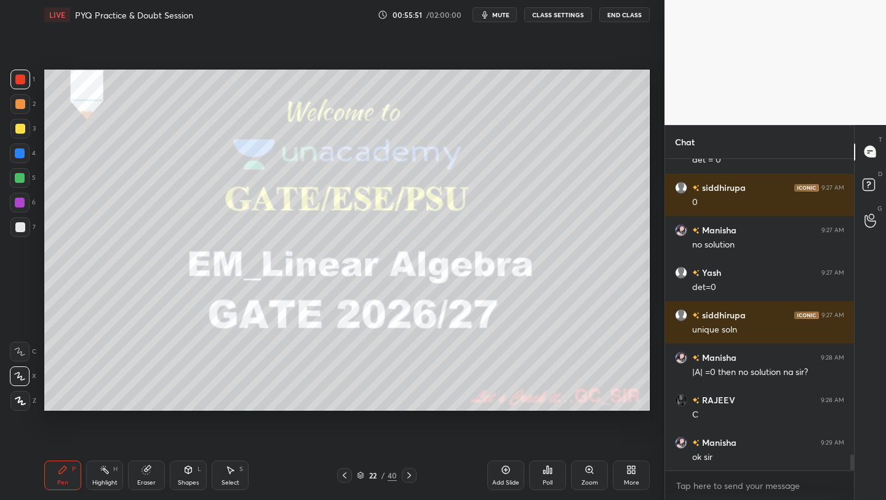
click at [407, 475] on icon at bounding box center [409, 475] width 10 height 10
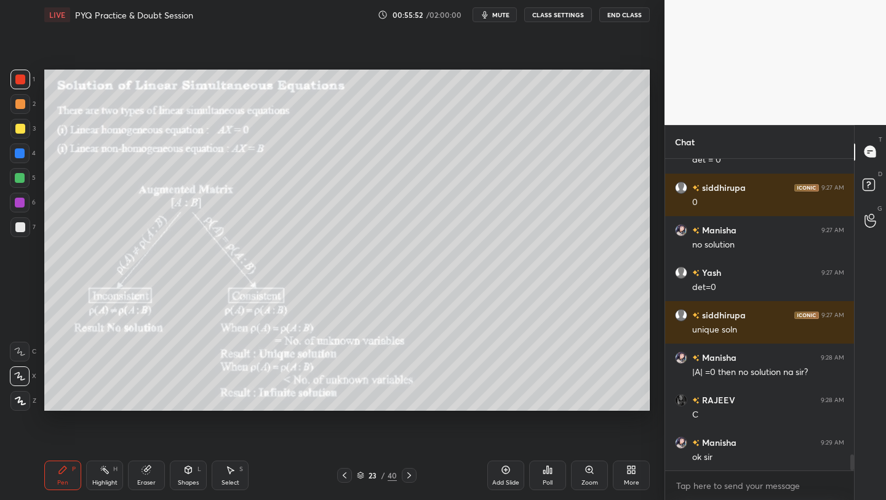
click at [407, 476] on icon at bounding box center [409, 475] width 10 height 10
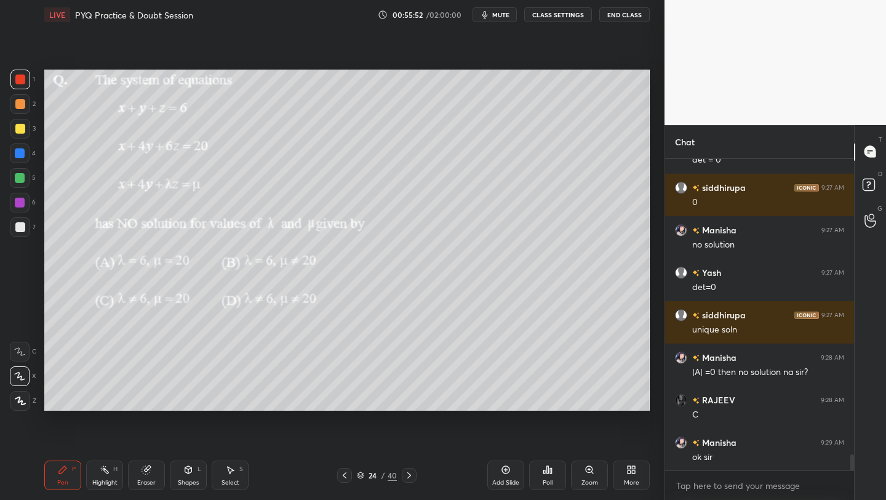
click at [407, 477] on icon at bounding box center [409, 475] width 10 height 10
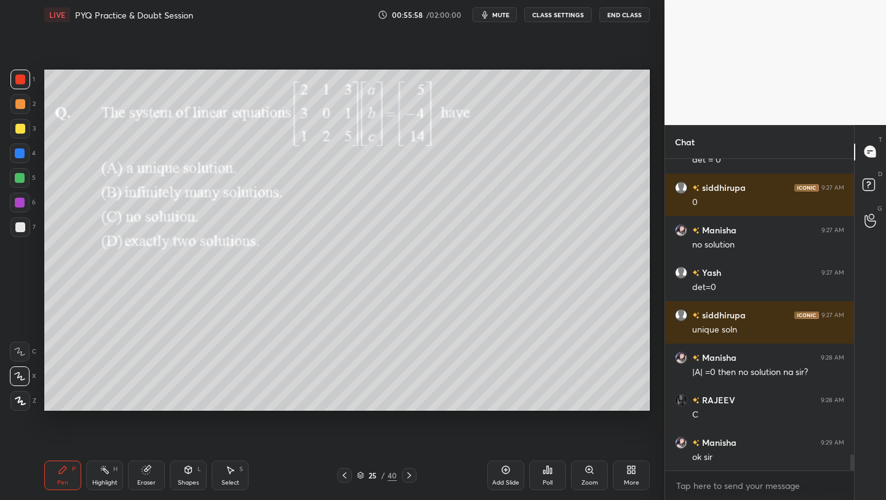
click at [548, 473] on div "Poll" at bounding box center [547, 475] width 37 height 30
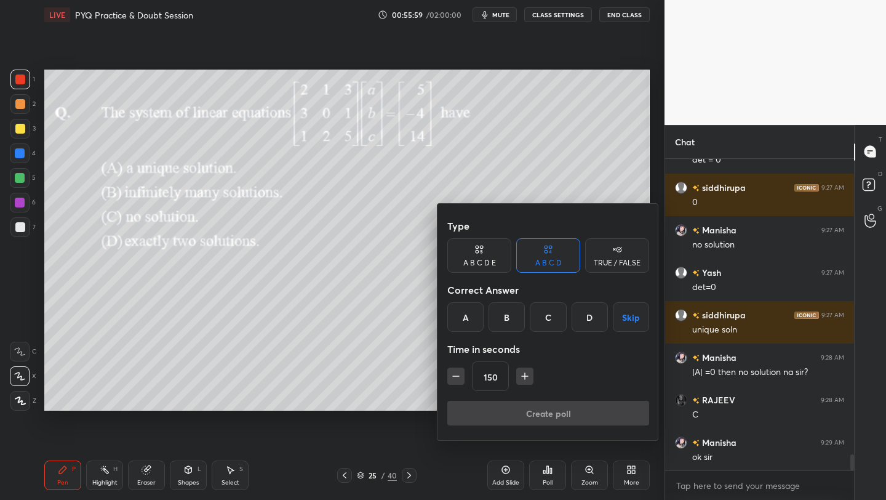
drag, startPoint x: 509, startPoint y: 322, endPoint x: 516, endPoint y: 332, distance: 11.8
click at [509, 322] on div "B" at bounding box center [507, 317] width 36 height 30
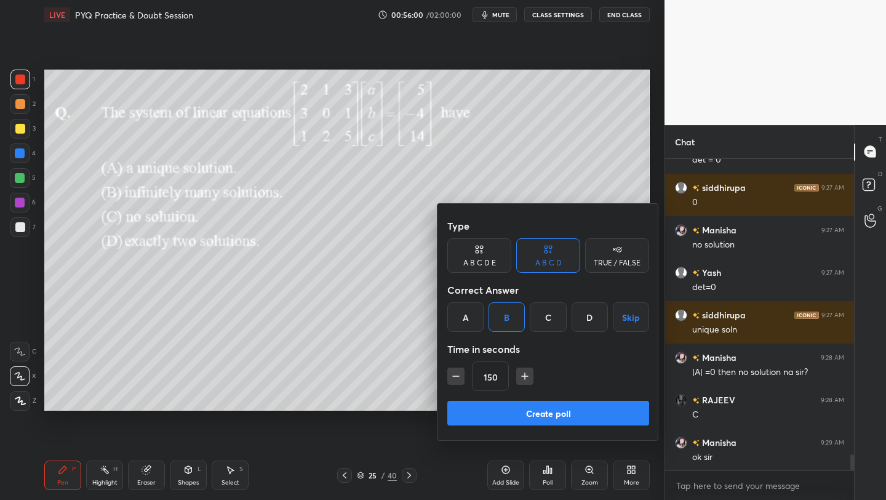
click at [529, 376] on icon "button" at bounding box center [525, 376] width 12 height 12
type input "165"
drag, startPoint x: 556, startPoint y: 414, endPoint x: 550, endPoint y: 362, distance: 52.7
click at [556, 413] on button "Create poll" at bounding box center [548, 413] width 202 height 25
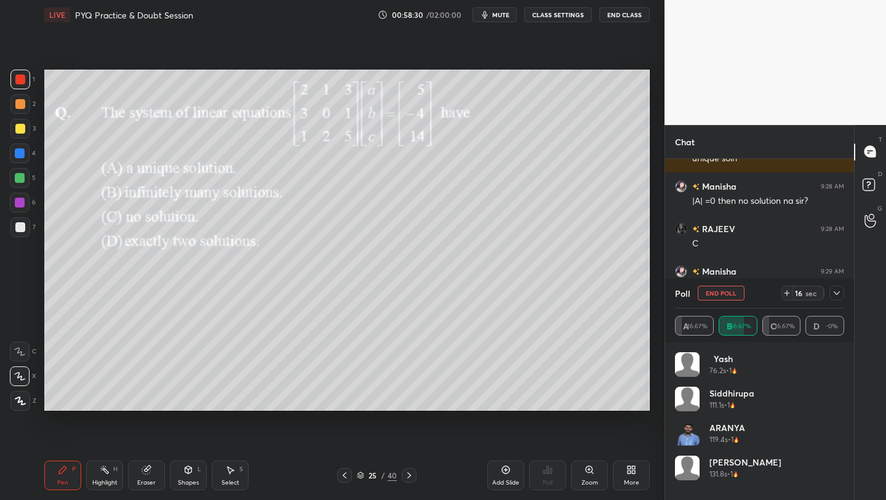
scroll to position [6094, 0]
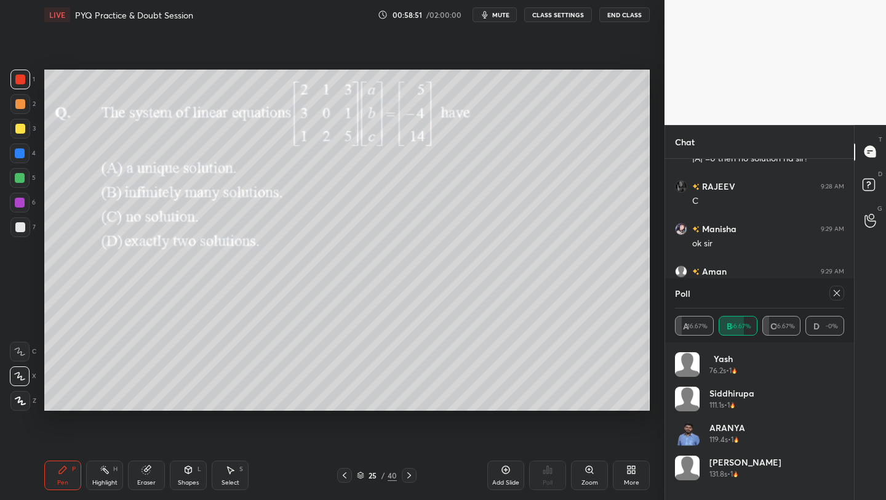
click at [835, 293] on icon at bounding box center [837, 293] width 10 height 10
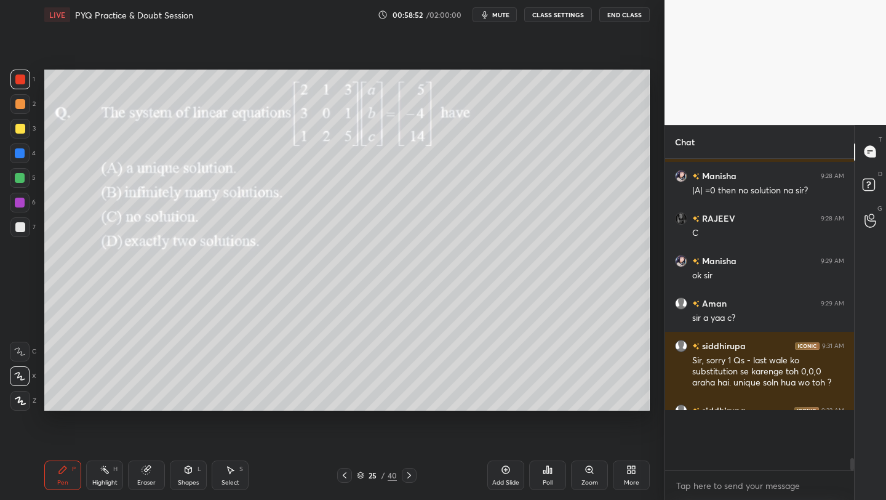
scroll to position [0, 0]
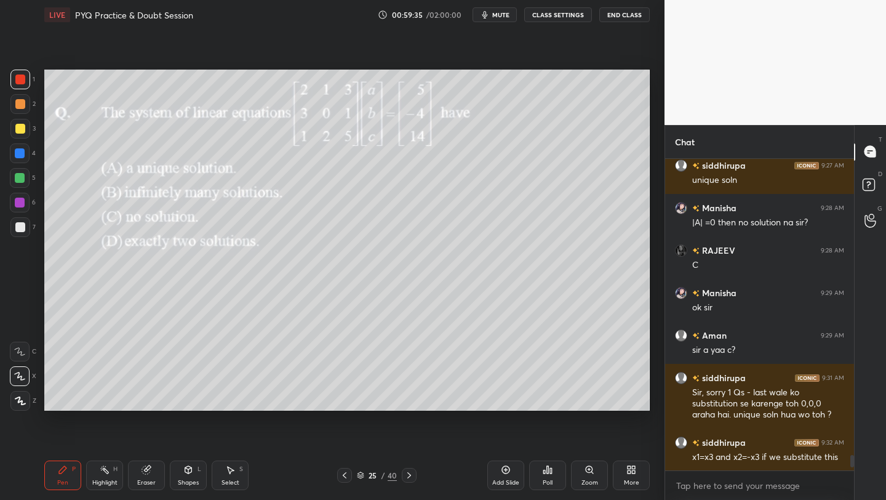
click at [185, 469] on div "Shapes L" at bounding box center [188, 475] width 37 height 30
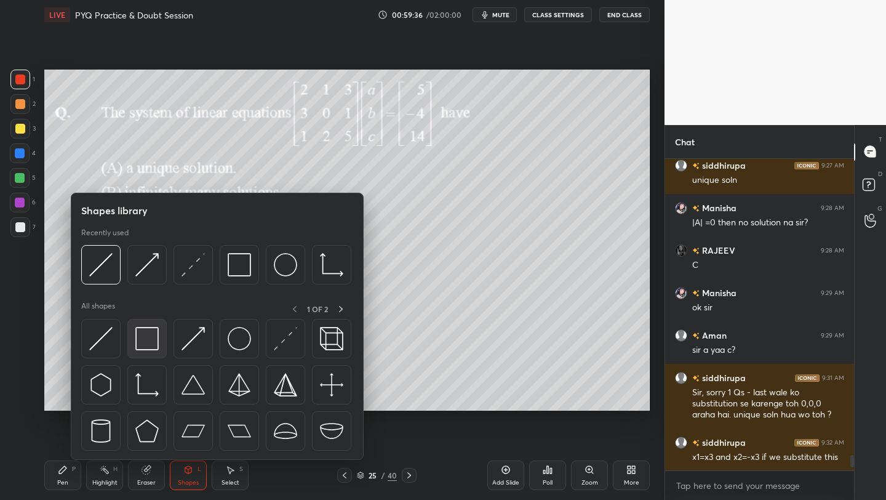
click at [142, 338] on img at bounding box center [146, 338] width 23 height 23
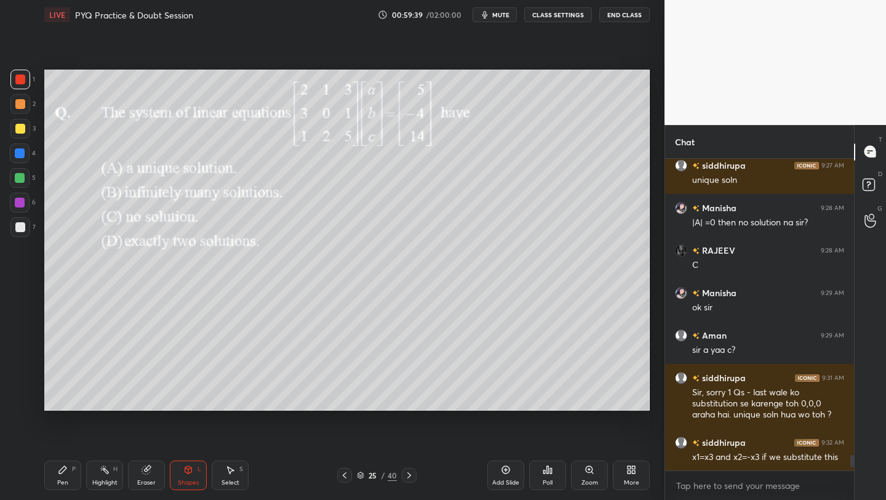
drag, startPoint x: 74, startPoint y: 471, endPoint x: 89, endPoint y: 468, distance: 15.6
click at [84, 470] on div "Pen P Highlight H Eraser Shapes L Select S" at bounding box center [155, 475] width 222 height 30
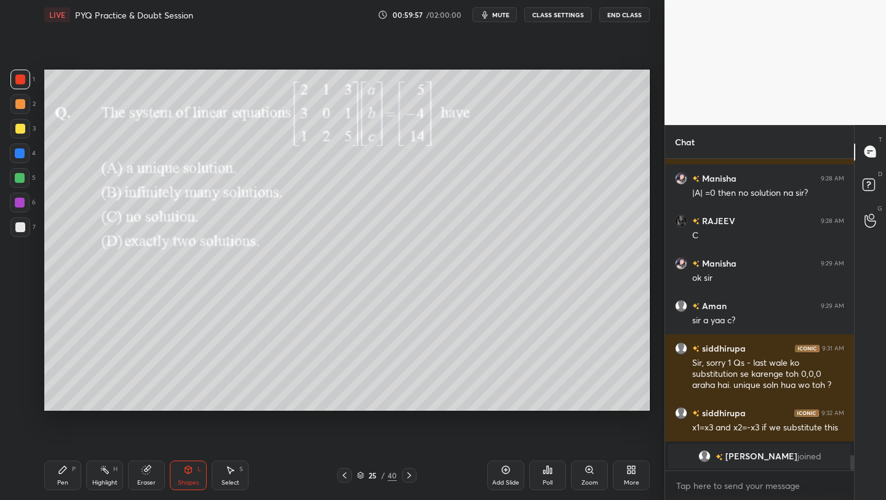
click at [58, 474] on div "Pen P" at bounding box center [62, 475] width 37 height 30
click at [20, 231] on div at bounding box center [20, 227] width 10 height 10
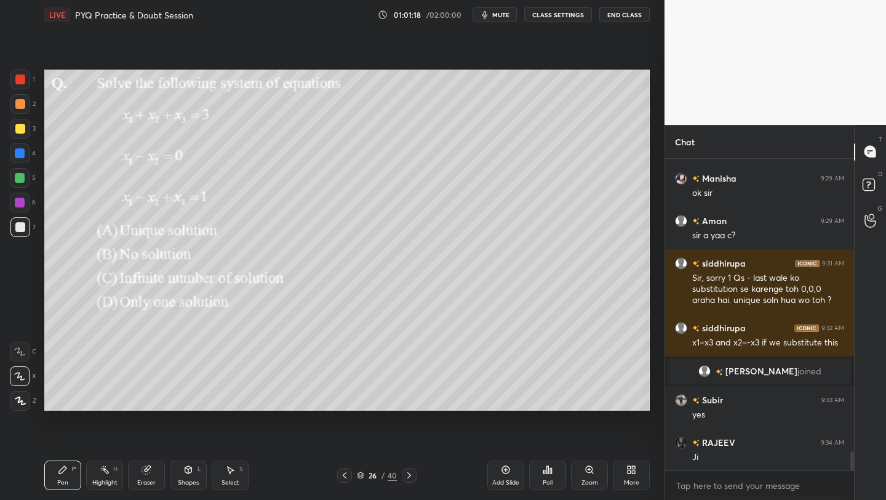
scroll to position [4909, 0]
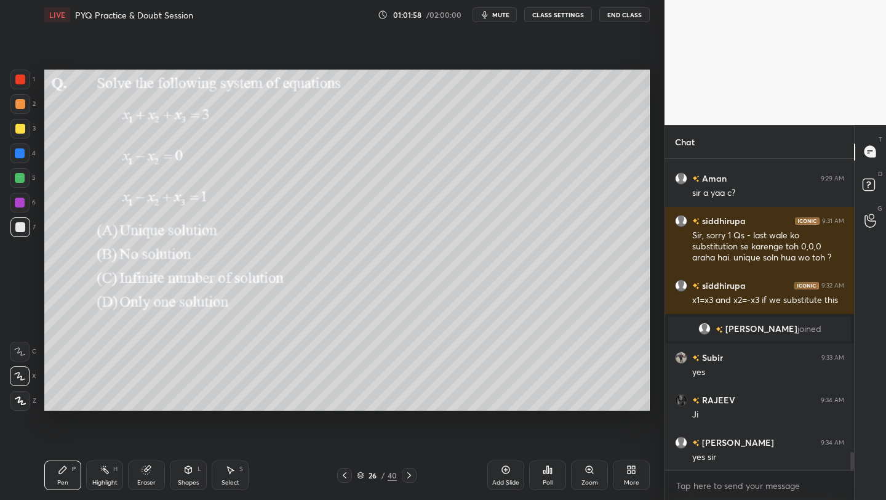
drag, startPoint x: 504, startPoint y: 16, endPoint x: 515, endPoint y: 1, distance: 18.5
click at [504, 16] on span "mute" at bounding box center [500, 14] width 17 height 9
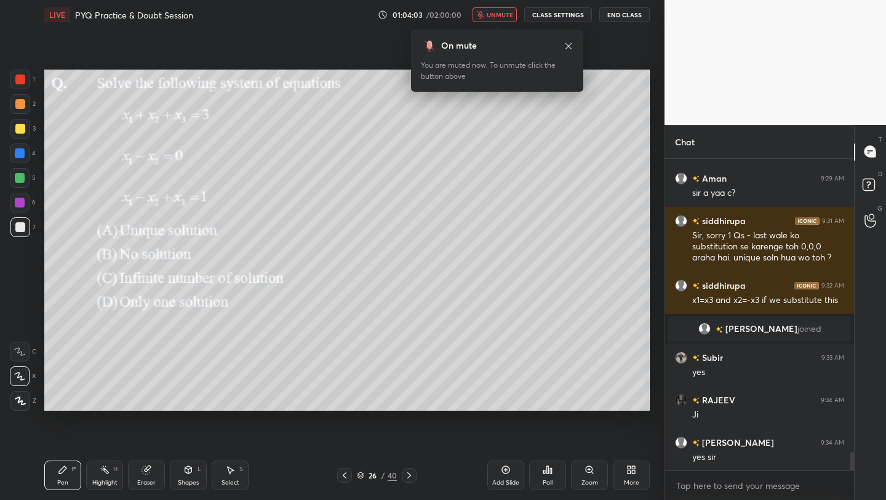
click at [511, 15] on span "unmute" at bounding box center [500, 14] width 26 height 9
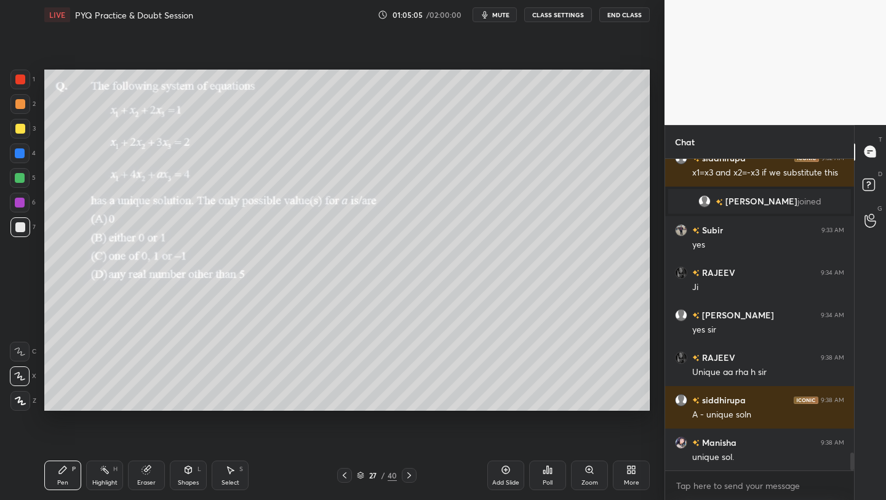
scroll to position [5079, 0]
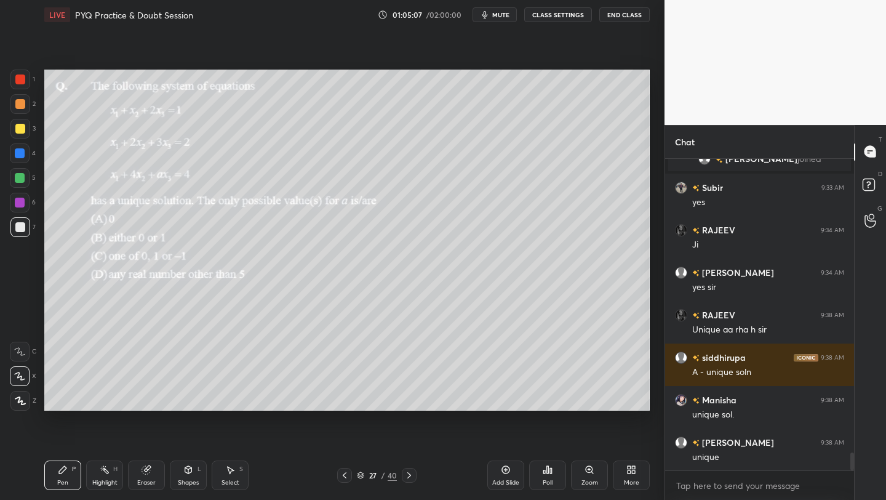
click at [545, 469] on icon at bounding box center [548, 470] width 10 height 10
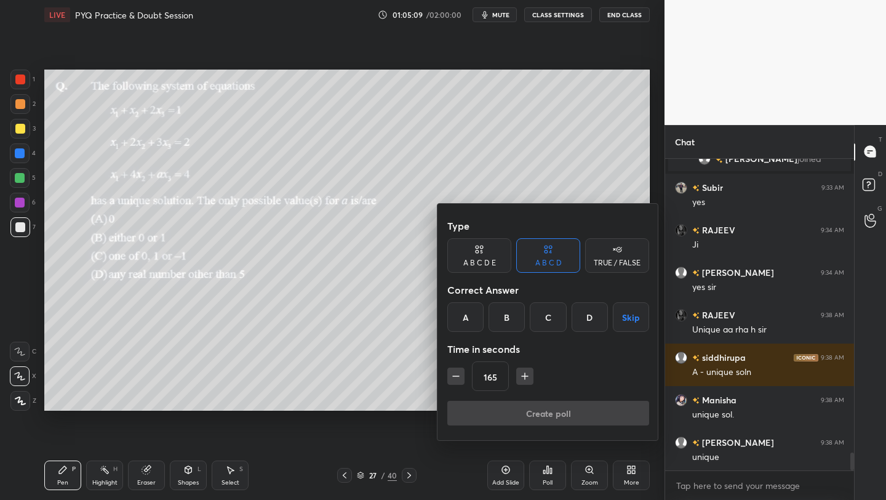
drag, startPoint x: 632, startPoint y: 318, endPoint x: 622, endPoint y: 312, distance: 11.6
click at [627, 318] on button "Skip" at bounding box center [631, 317] width 36 height 30
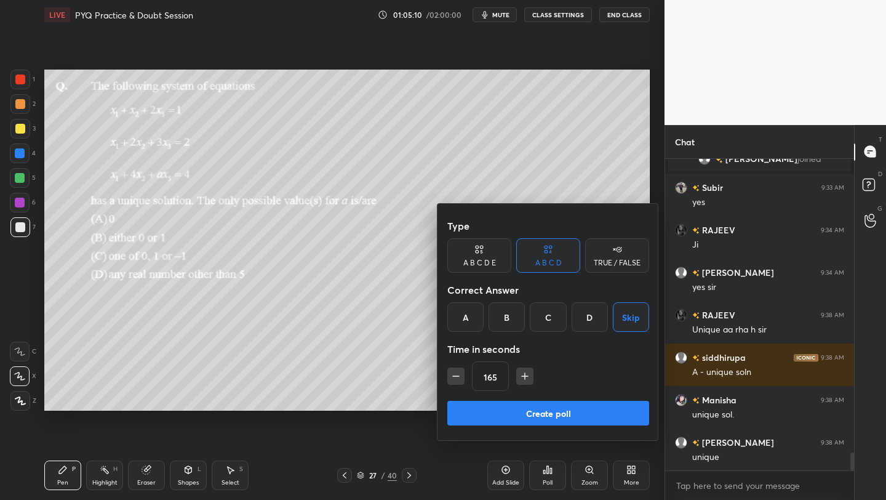
drag, startPoint x: 544, startPoint y: 425, endPoint x: 542, endPoint y: 415, distance: 10.1
click at [543, 425] on div "Create poll" at bounding box center [548, 416] width 202 height 30
drag, startPoint x: 542, startPoint y: 407, endPoint x: 534, endPoint y: 407, distance: 8.0
click at [539, 409] on button "Create poll" at bounding box center [548, 413] width 202 height 25
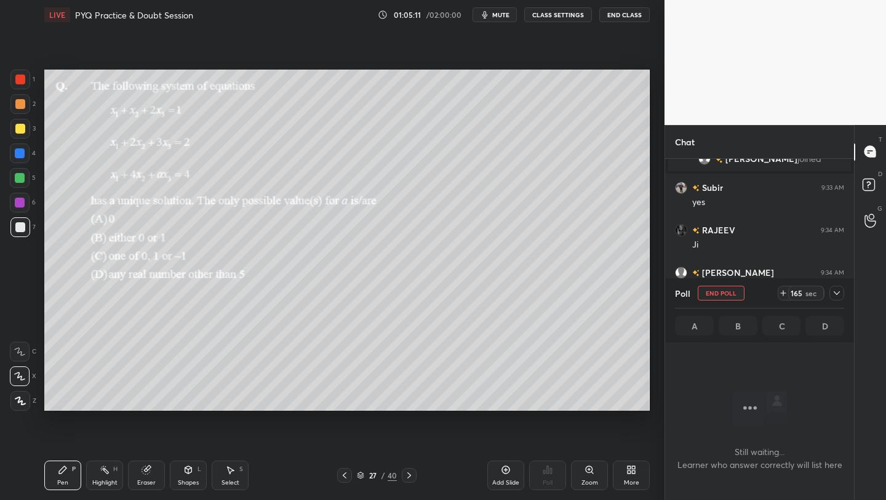
scroll to position [273, 185]
click at [729, 289] on button "End Poll" at bounding box center [721, 293] width 47 height 15
type textarea "x"
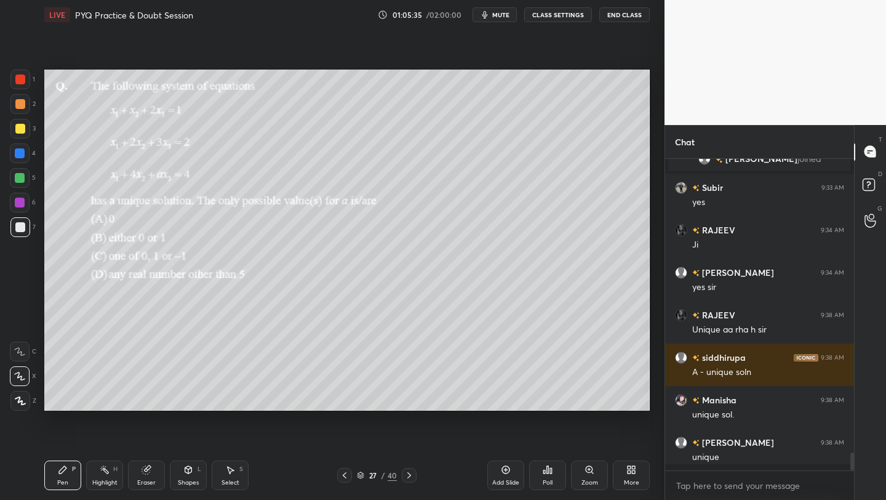
scroll to position [337, 185]
click at [542, 476] on div "Poll" at bounding box center [547, 475] width 37 height 30
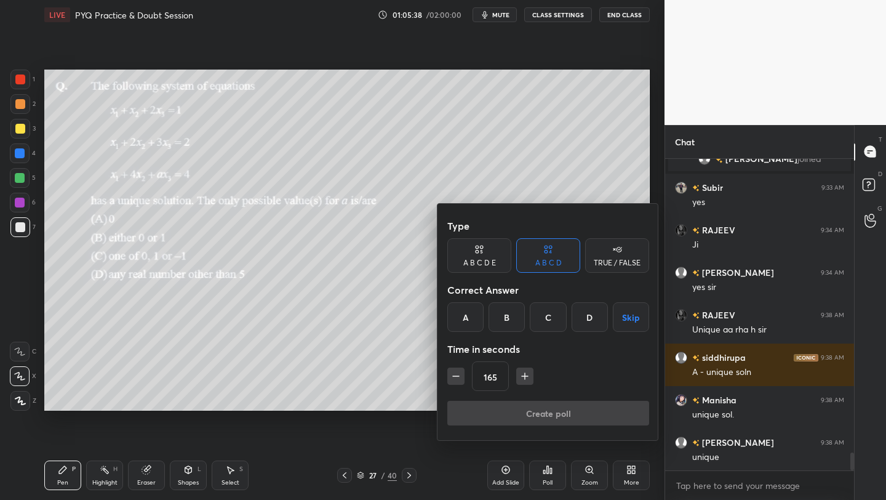
click at [585, 323] on div "D" at bounding box center [590, 317] width 36 height 30
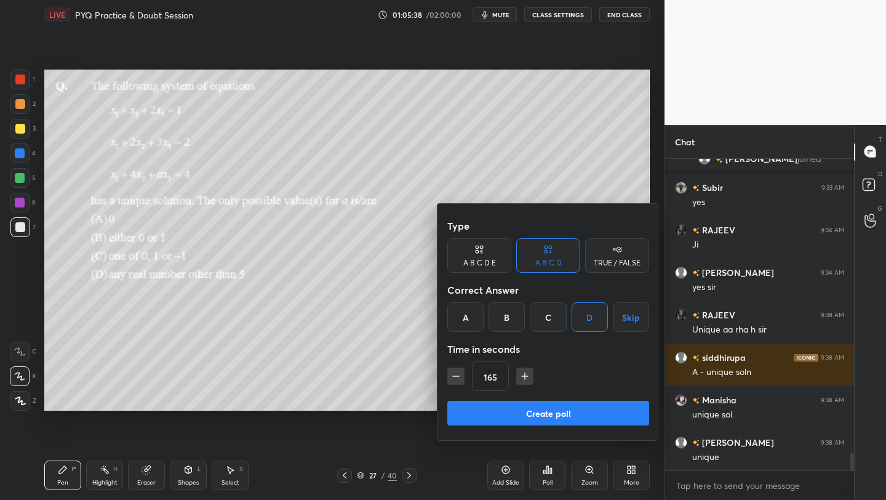
click at [460, 377] on icon "button" at bounding box center [456, 376] width 12 height 12
click at [461, 377] on icon "button" at bounding box center [456, 376] width 12 height 12
type input "135"
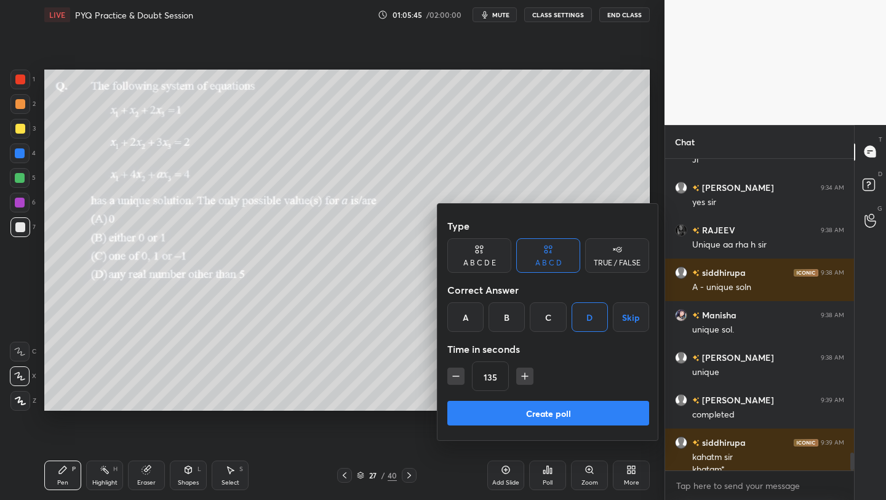
scroll to position [5176, 0]
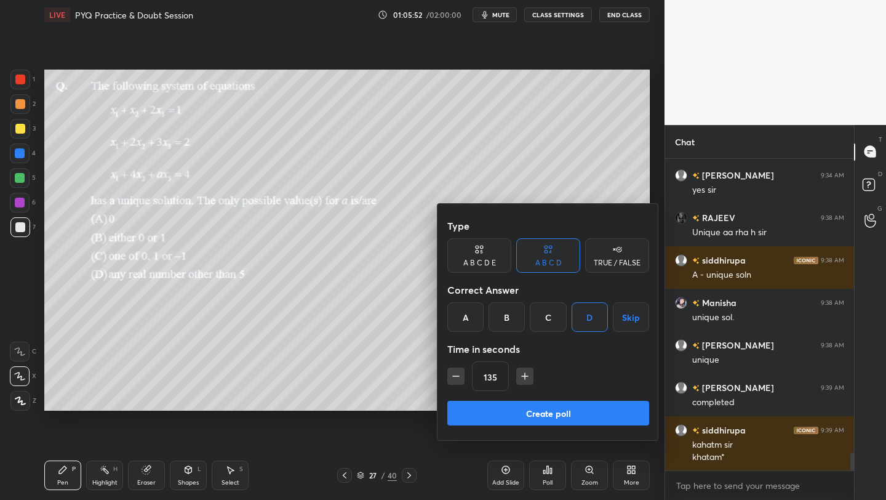
click at [502, 414] on button "Create poll" at bounding box center [548, 413] width 202 height 25
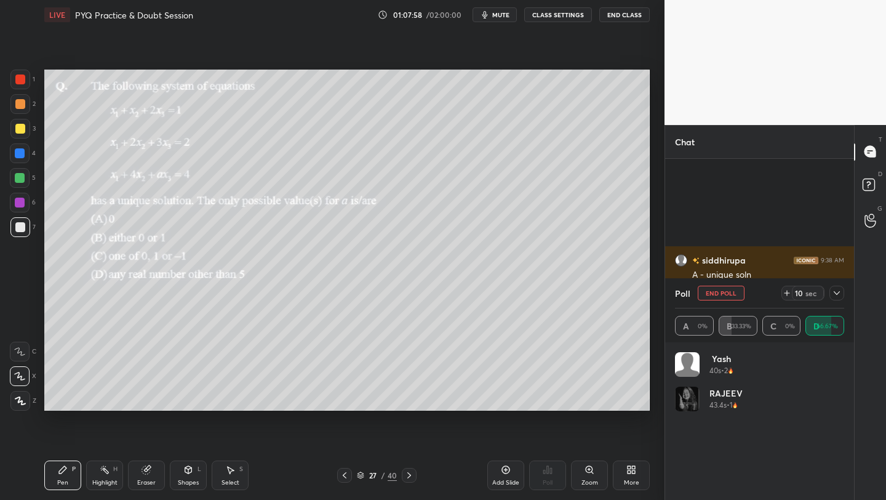
scroll to position [5315, 0]
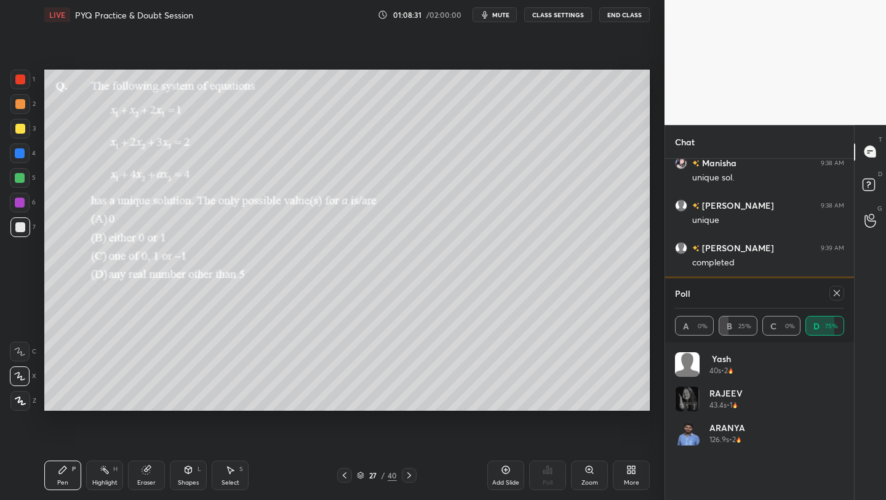
click at [836, 290] on icon at bounding box center [837, 293] width 10 height 10
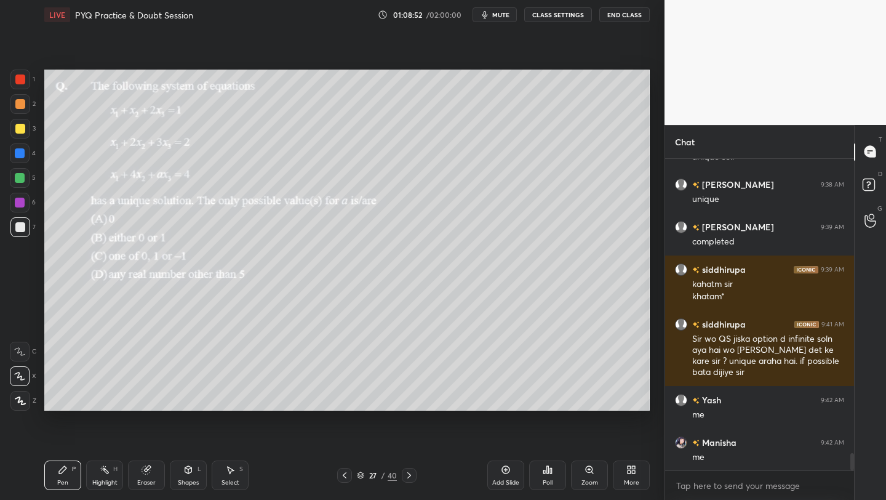
scroll to position [5379, 0]
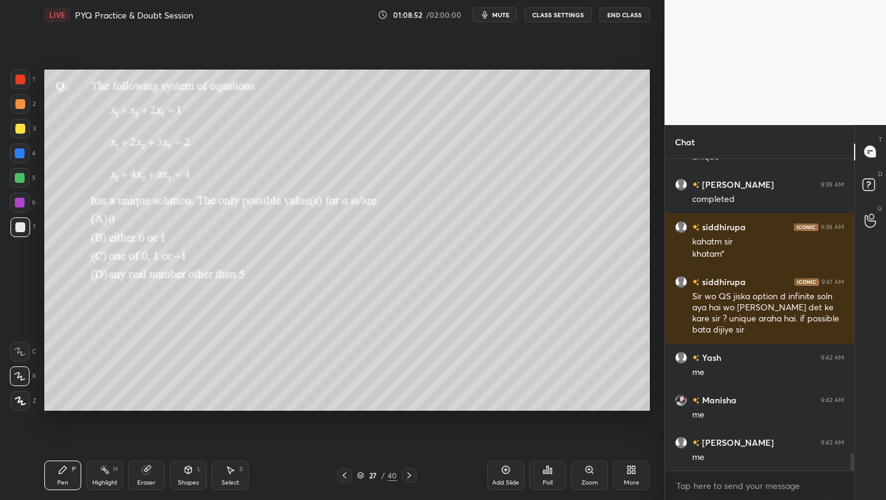
drag, startPoint x: 21, startPoint y: 206, endPoint x: 40, endPoint y: 202, distance: 19.4
click at [21, 206] on div at bounding box center [20, 203] width 10 height 10
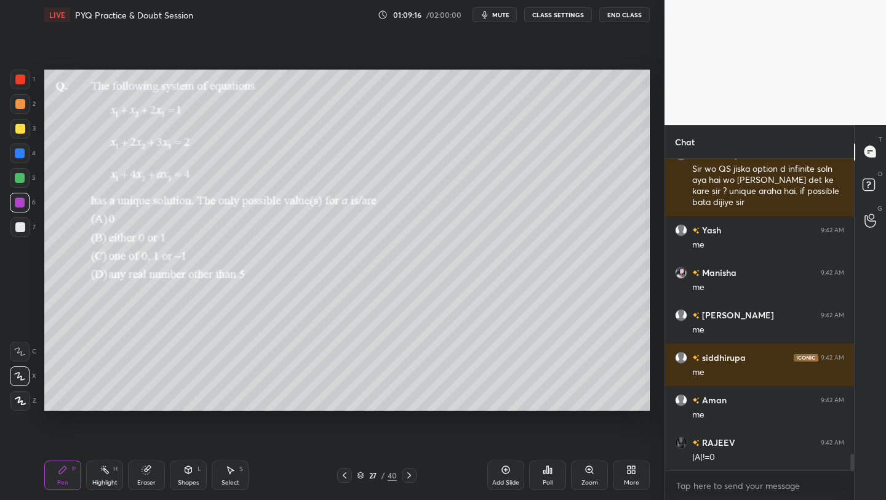
scroll to position [5549, 0]
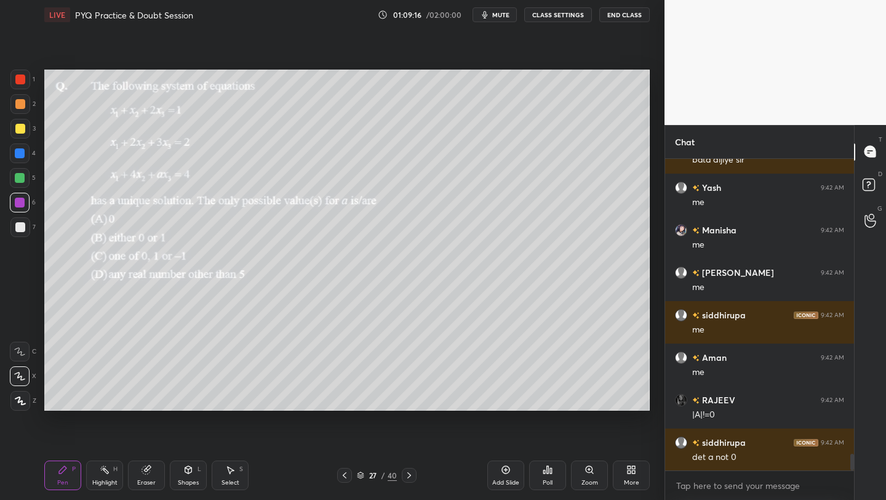
click at [188, 479] on div "Shapes" at bounding box center [188, 482] width 21 height 6
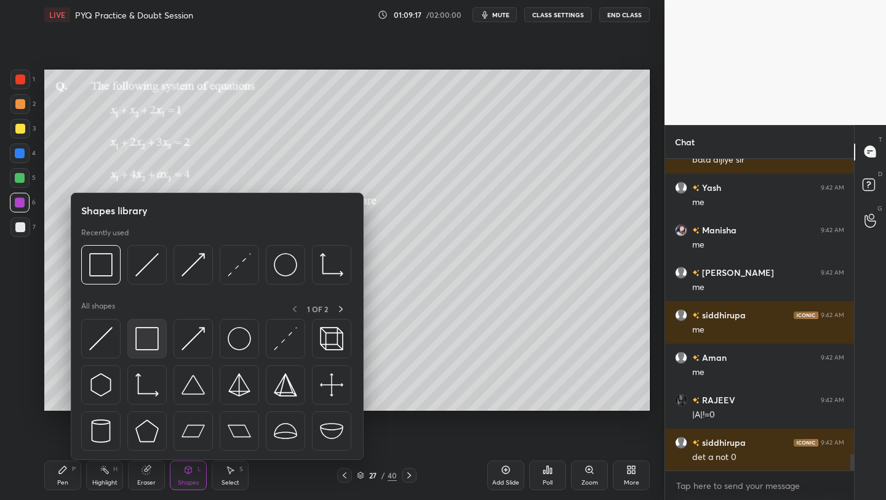
click at [161, 342] on div at bounding box center [146, 338] width 39 height 39
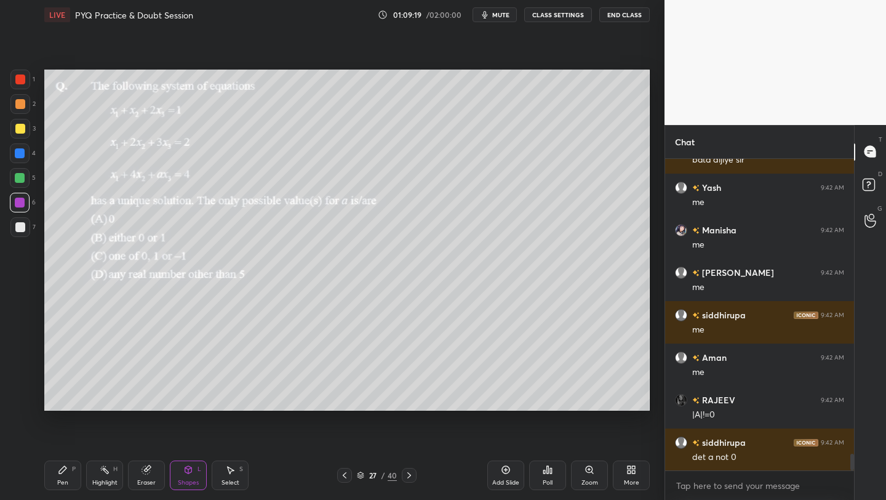
click at [58, 477] on div "Pen P" at bounding box center [62, 475] width 37 height 30
click at [362, 472] on icon at bounding box center [360, 474] width 7 height 7
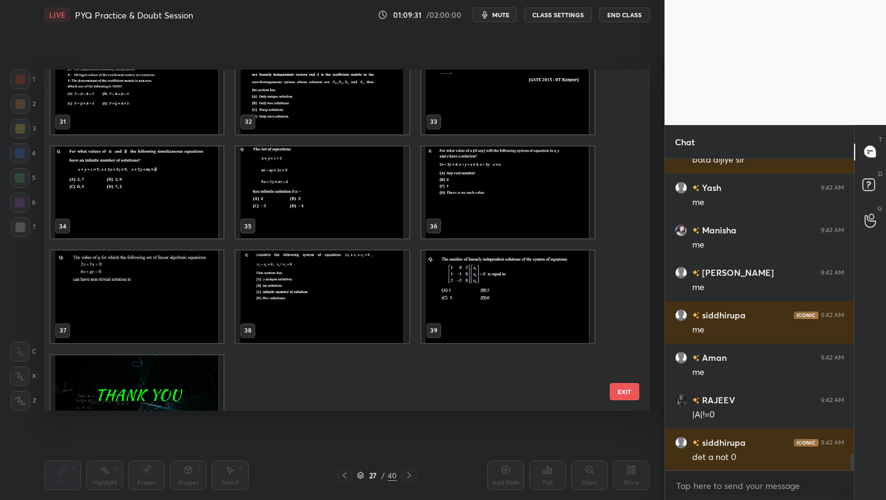
scroll to position [1119, 0]
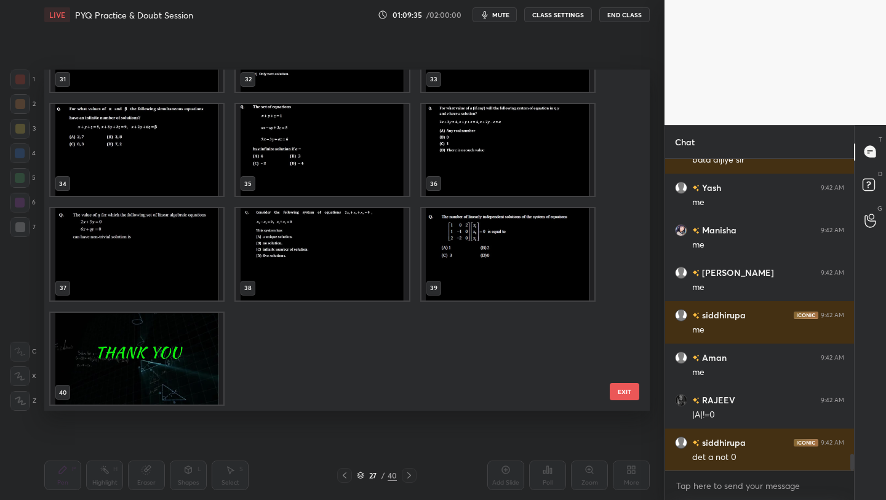
click at [378, 270] on img "grid" at bounding box center [322, 254] width 173 height 92
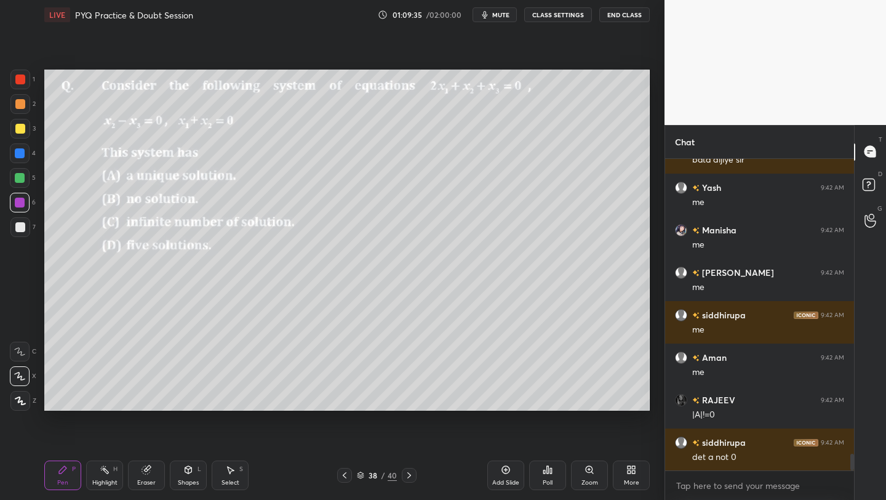
click at [379, 269] on img "grid" at bounding box center [322, 254] width 173 height 92
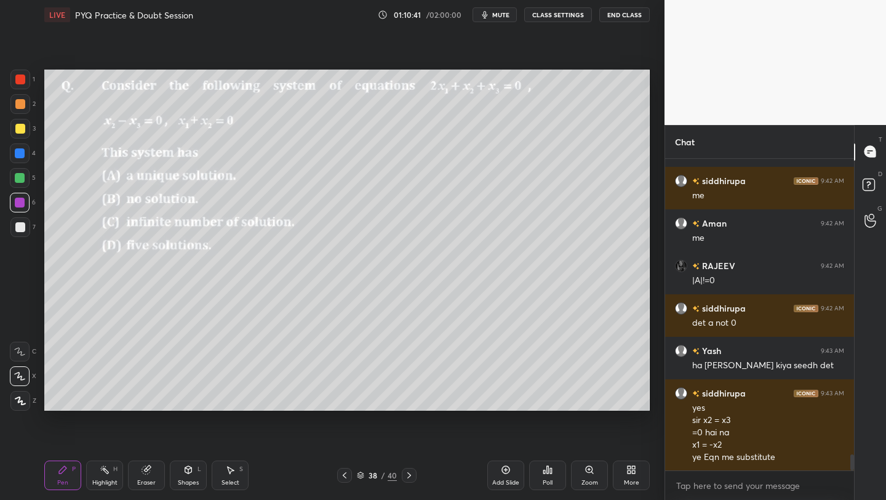
scroll to position [5725, 0]
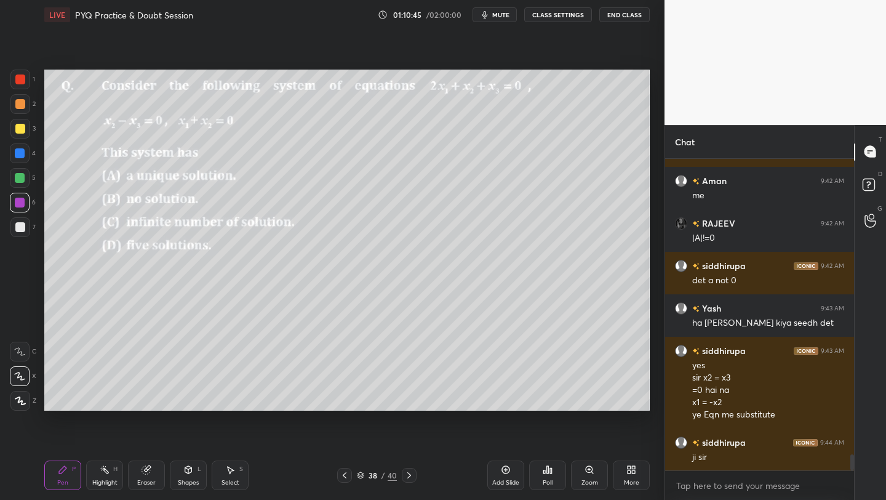
click at [343, 476] on icon at bounding box center [345, 475] width 10 height 10
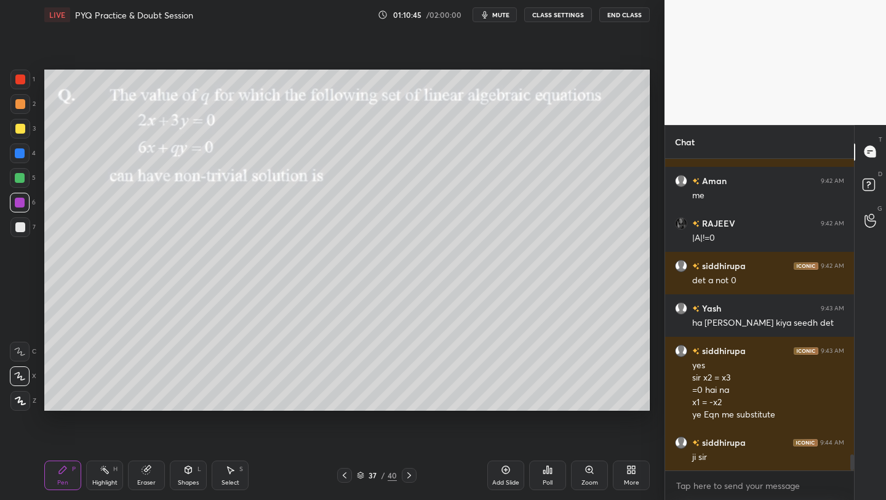
click at [345, 475] on icon at bounding box center [345, 475] width 10 height 10
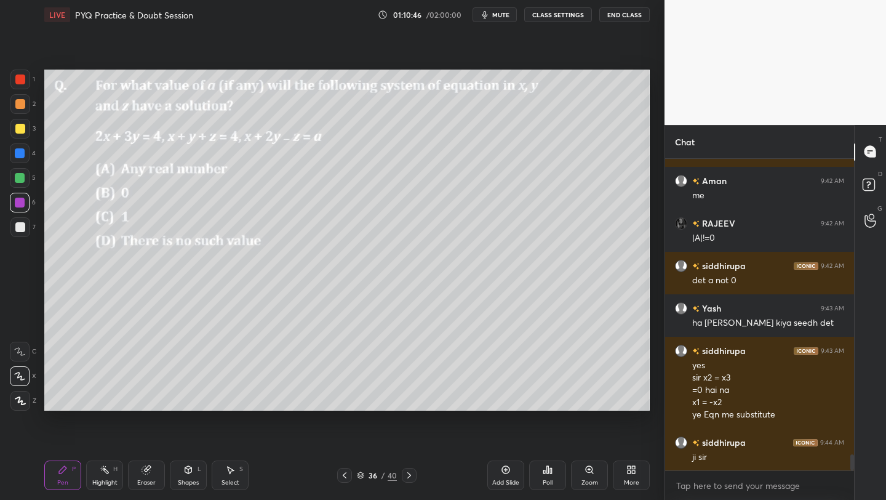
click at [345, 474] on icon at bounding box center [345, 475] width 10 height 10
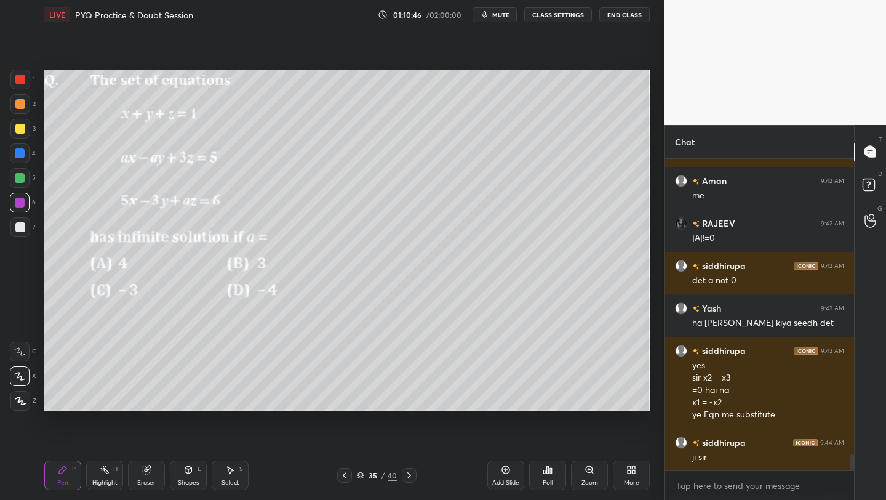
click at [343, 474] on icon at bounding box center [345, 475] width 10 height 10
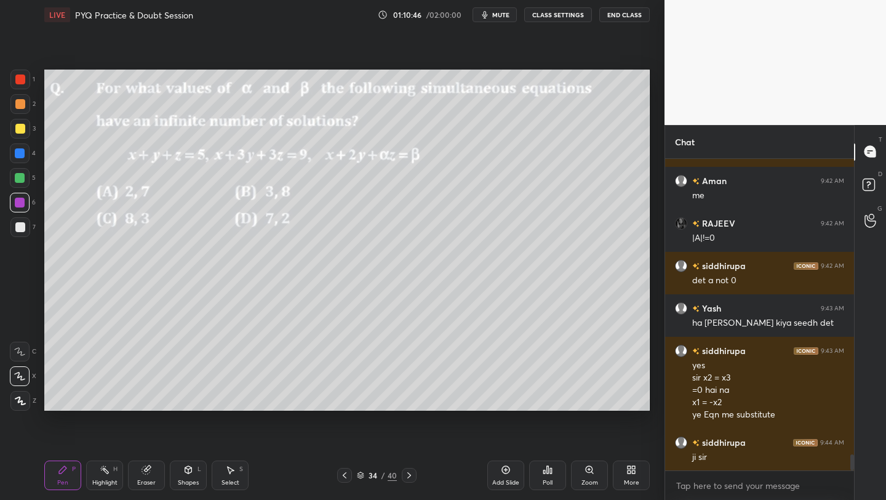
click at [343, 474] on icon at bounding box center [345, 475] width 10 height 10
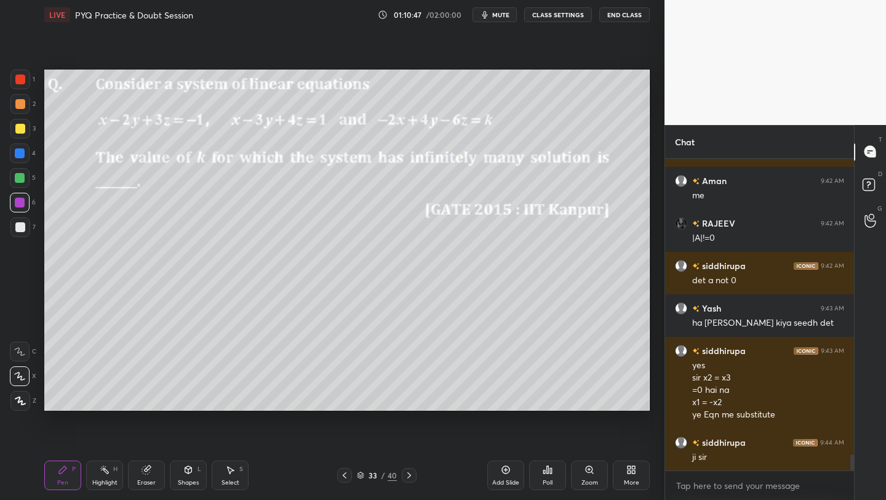
click at [344, 473] on icon at bounding box center [345, 475] width 10 height 10
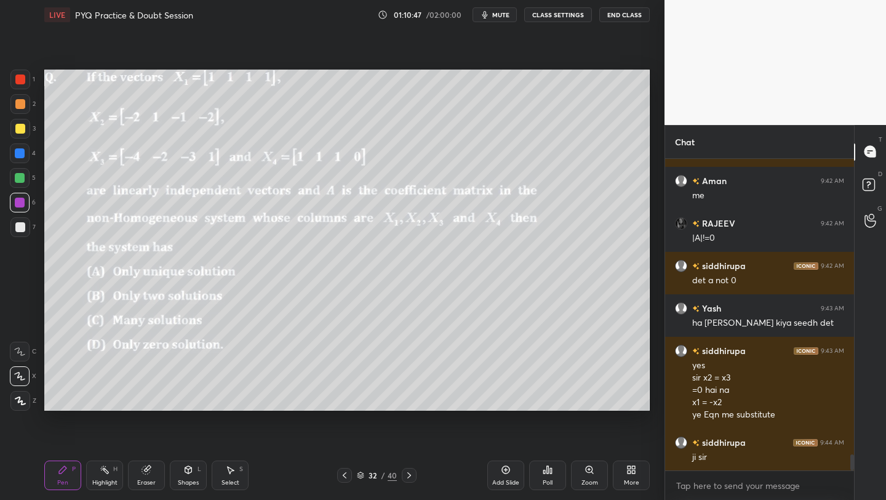
click at [344, 473] on icon at bounding box center [345, 475] width 4 height 6
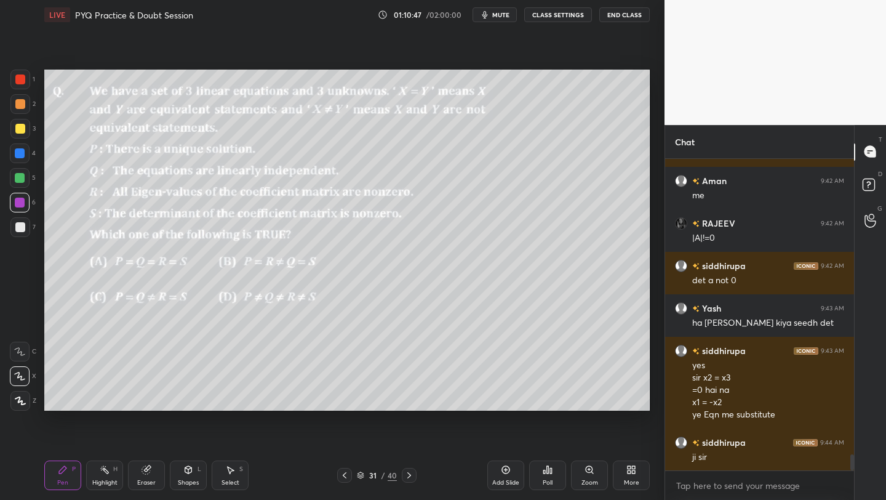
click at [343, 474] on icon at bounding box center [345, 475] width 4 height 6
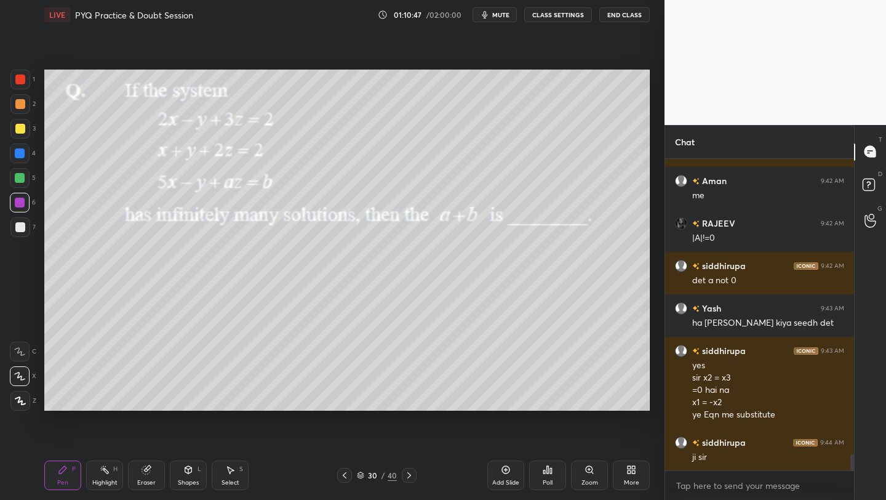
click at [343, 474] on icon at bounding box center [345, 475] width 4 height 6
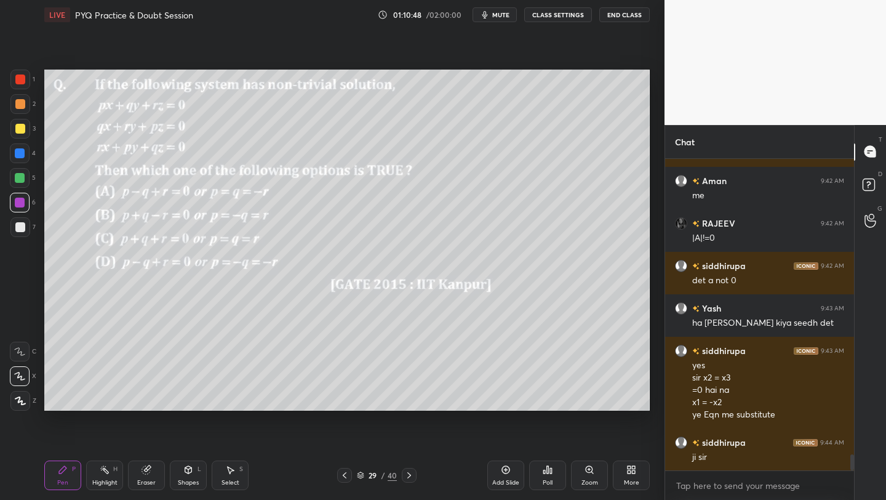
click at [342, 475] on icon at bounding box center [345, 475] width 10 height 10
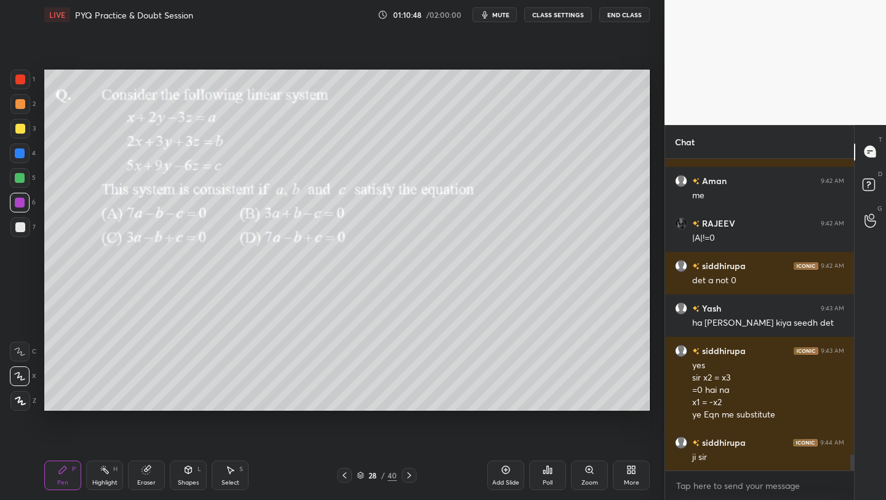
click at [342, 475] on icon at bounding box center [345, 475] width 10 height 10
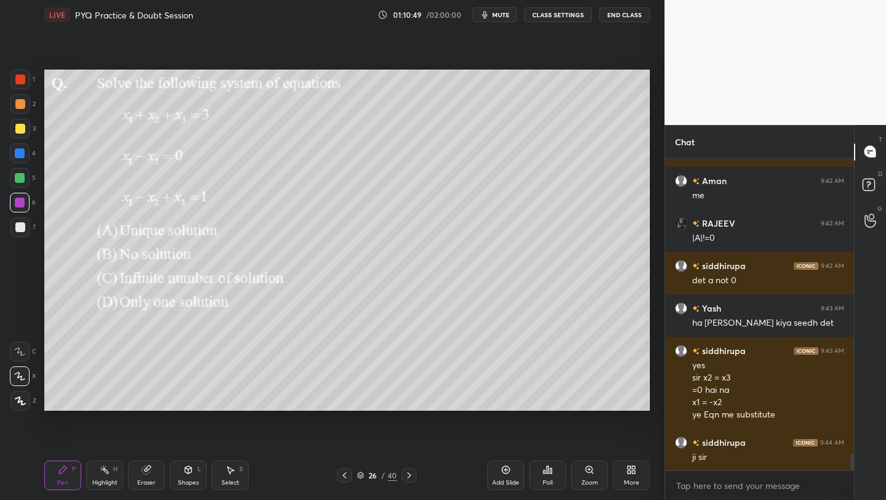
click at [403, 475] on div at bounding box center [409, 475] width 15 height 15
click at [406, 475] on icon at bounding box center [409, 475] width 10 height 10
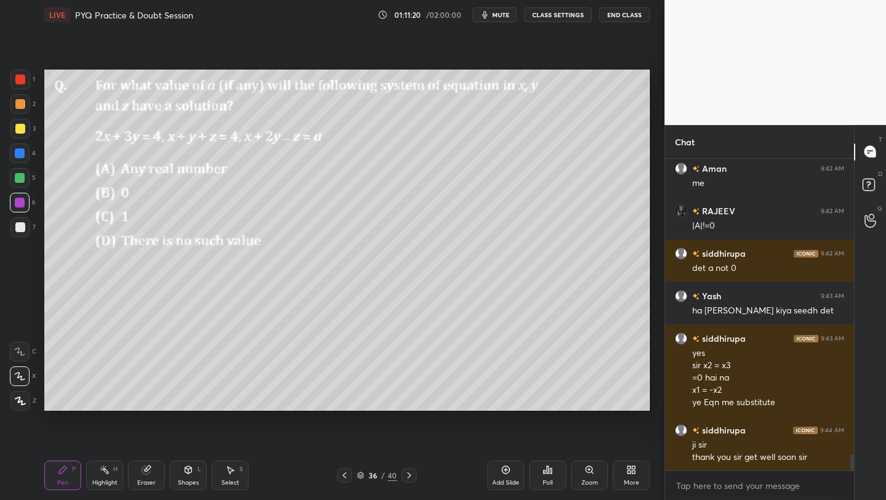
scroll to position [282, 185]
click at [638, 19] on button "End Class" at bounding box center [624, 14] width 50 height 15
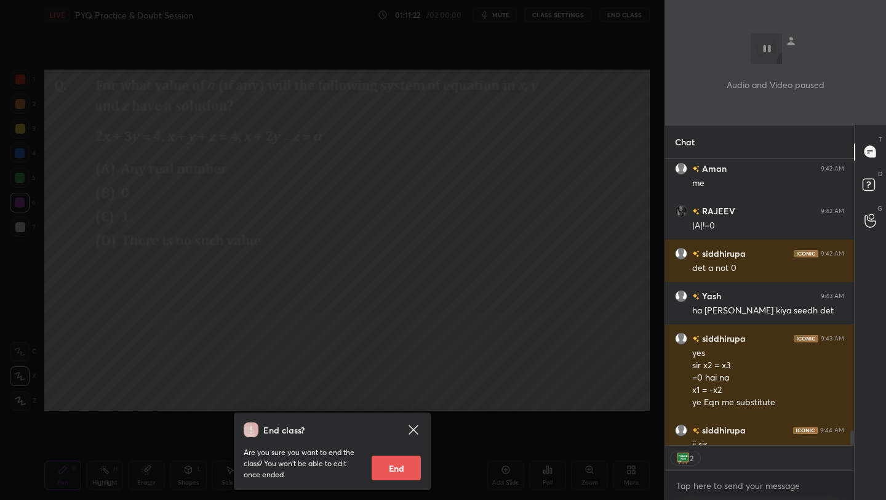
drag, startPoint x: 394, startPoint y: 469, endPoint x: 401, endPoint y: 458, distance: 12.7
click at [394, 470] on button "End" at bounding box center [396, 467] width 49 height 25
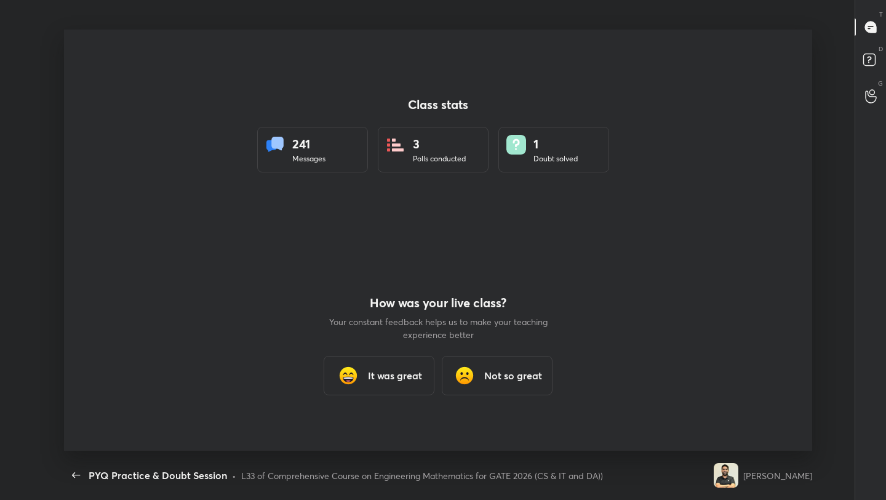
scroll to position [4, 1]
click at [393, 375] on h3 "It was great" at bounding box center [395, 375] width 54 height 15
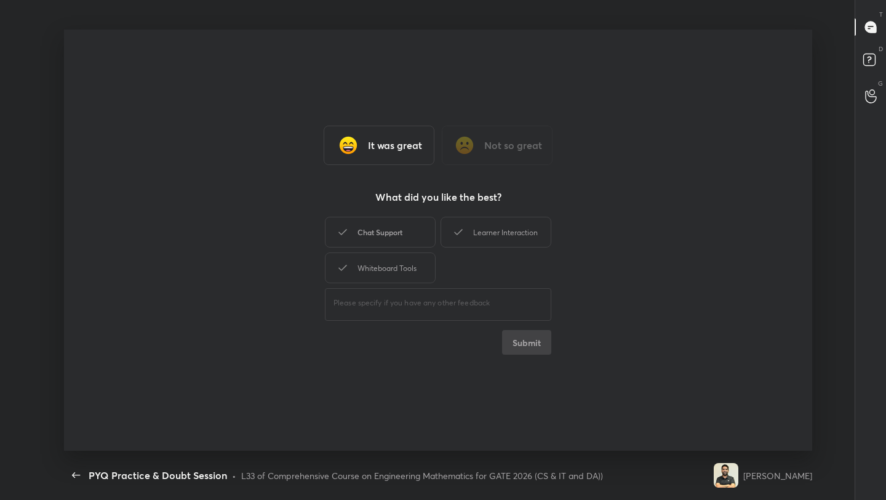
drag, startPoint x: 394, startPoint y: 233, endPoint x: 390, endPoint y: 244, distance: 11.1
click at [396, 234] on div "Chat Support" at bounding box center [380, 232] width 111 height 31
drag, startPoint x: 394, startPoint y: 268, endPoint x: 409, endPoint y: 253, distance: 21.8
click at [393, 267] on div "Whiteboard Tools" at bounding box center [380, 267] width 111 height 31
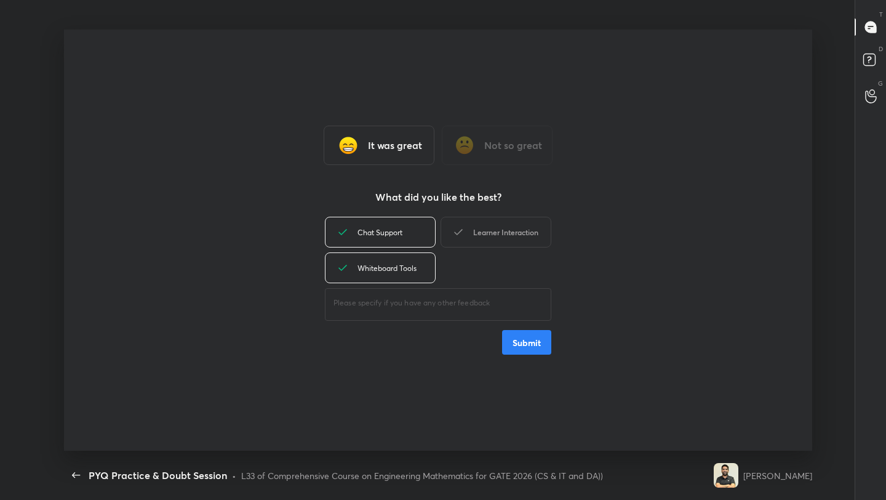
click at [506, 230] on div "Learner Interaction" at bounding box center [496, 232] width 111 height 31
click at [536, 342] on button "Submit" at bounding box center [526, 342] width 49 height 25
click at [535, 342] on div "Chat Support Learner Interaction Whiteboard Tools ​ Submit" at bounding box center [438, 284] width 226 height 140
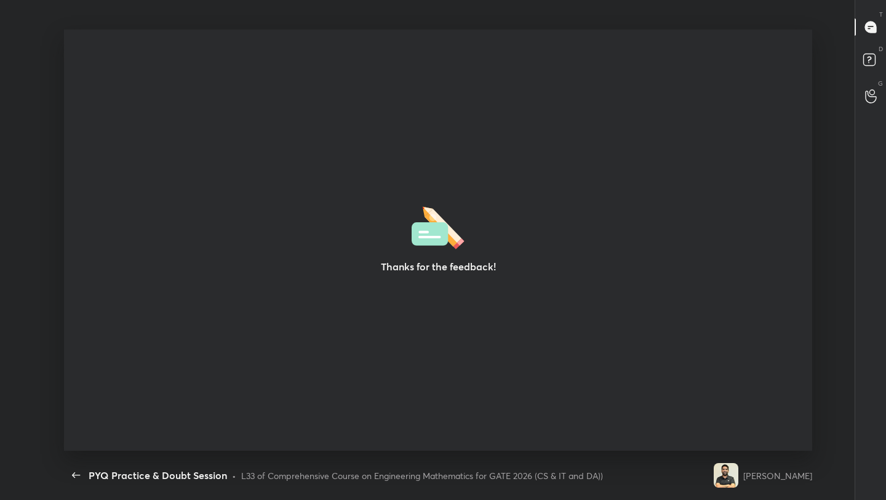
type textarea "x"
